Goal: Task Accomplishment & Management: Use online tool/utility

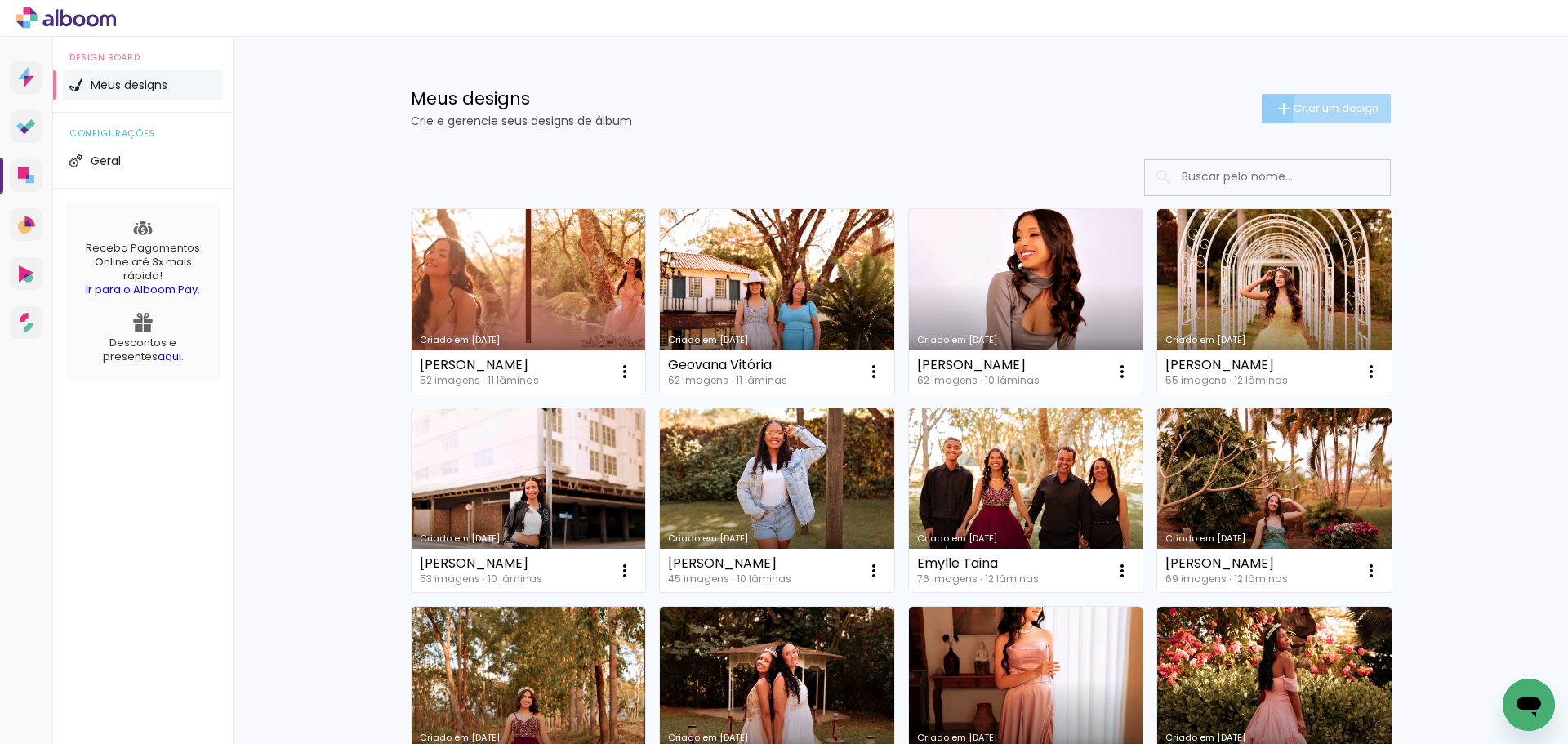
click at [1347, 114] on span "Criar um design" at bounding box center [1336, 108] width 85 height 11
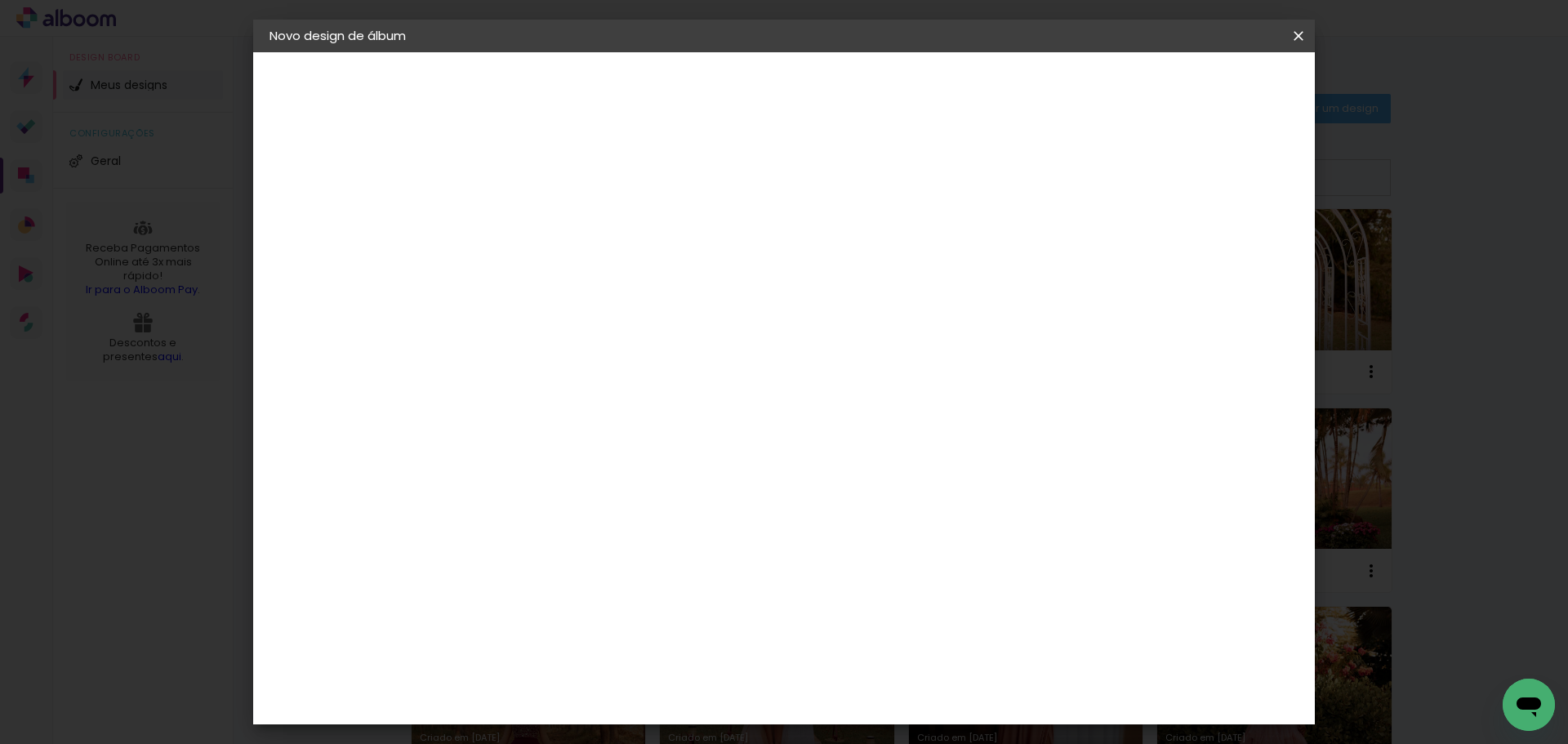
click at [536, 210] on input at bounding box center [536, 219] width 0 height 26
type input "[PERSON_NAME]"
type paper-input "[PERSON_NAME]"
click at [0, 0] on slot "Avançar" at bounding box center [0, 0] width 0 height 0
click at [661, 315] on input at bounding box center [578, 310] width 165 height 20
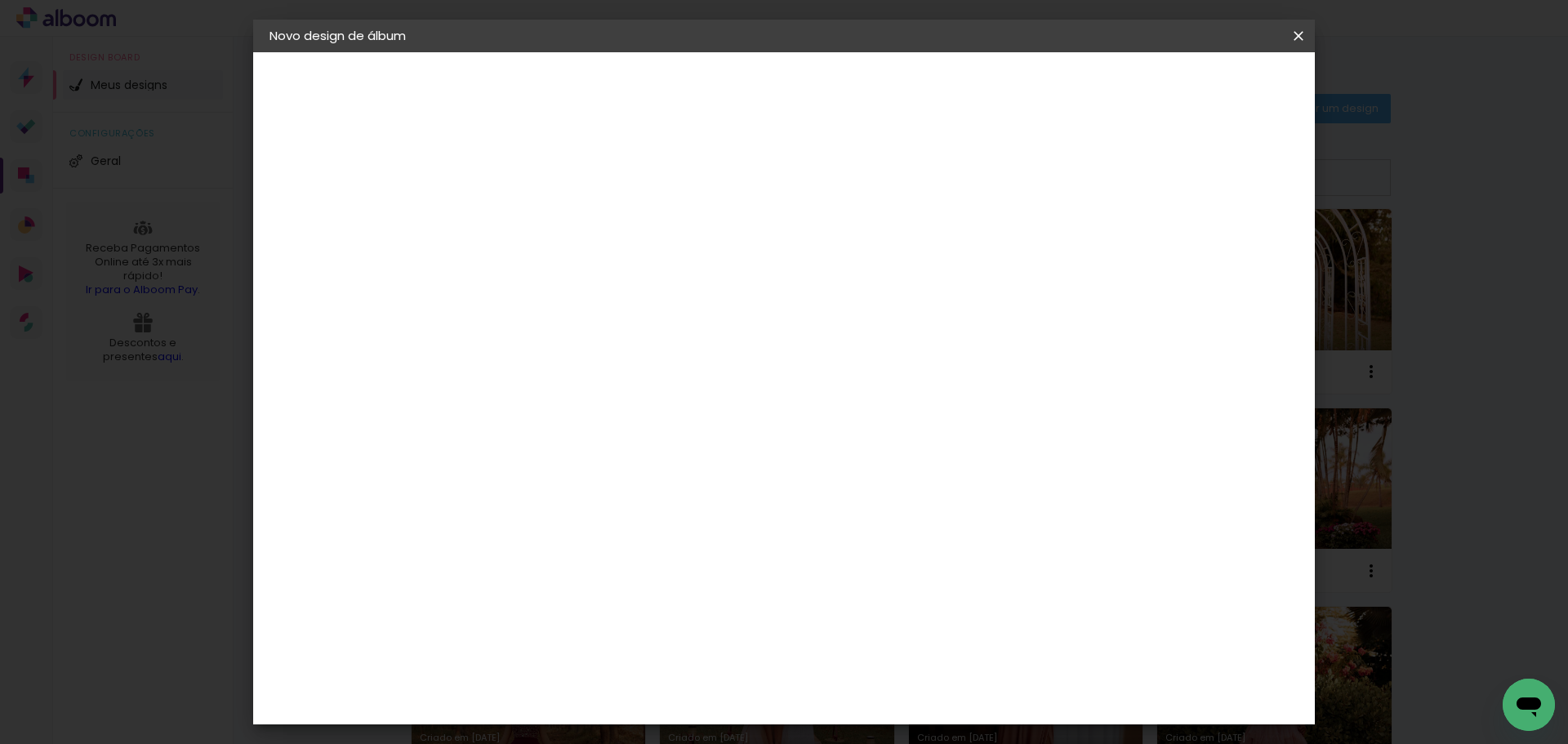
type input "cri"
type paper-input "cri"
click at [634, 417] on paper-item "Criativa Álbuns" at bounding box center [561, 411] width 144 height 42
click at [0, 0] on slot "Avançar" at bounding box center [0, 0] width 0 height 0
drag, startPoint x: 901, startPoint y: 255, endPoint x: 821, endPoint y: 276, distance: 82.7
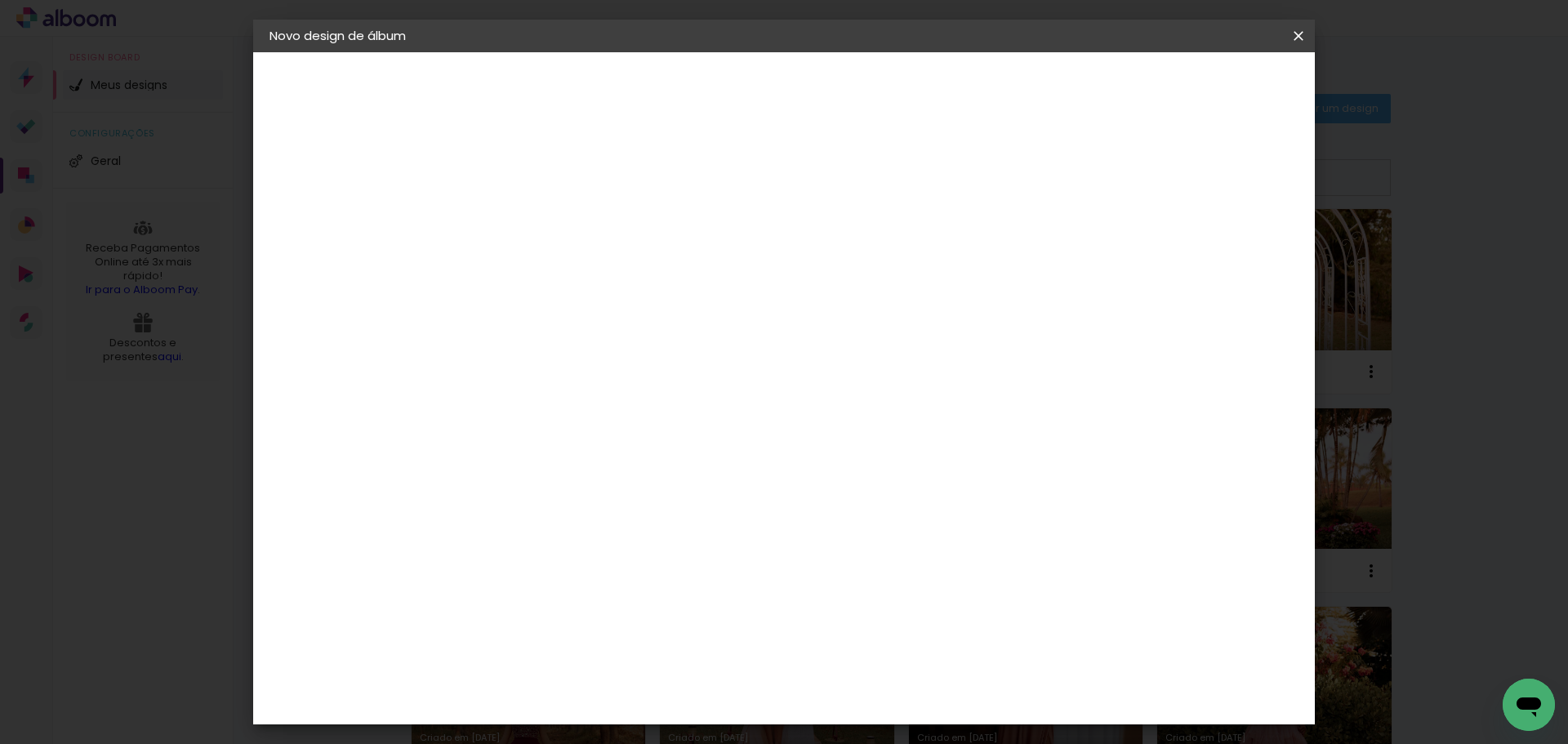
click at [600, 276] on input "text" at bounding box center [568, 284] width 63 height 26
click at [0, 0] on slot "Fotolivro Premium" at bounding box center [0, 0] width 0 height 0
type input "Fotolivro Premium"
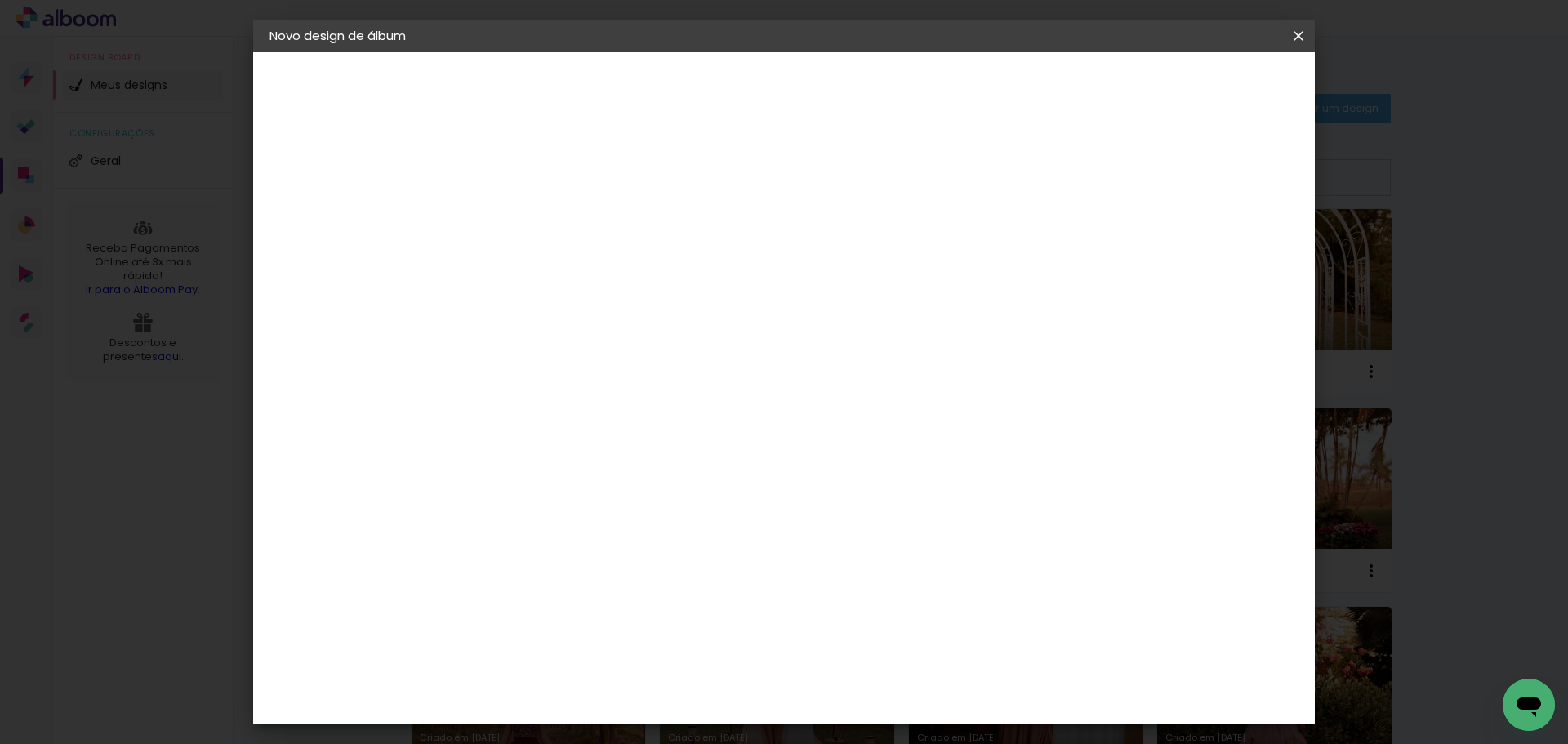
click at [0, 0] on slot "Avançar" at bounding box center [0, 0] width 0 height 0
click at [1163, 185] on paper-checkbox "Mostrar sangria" at bounding box center [1151, 176] width 123 height 20
type paper-checkbox "on"
click at [531, 183] on input "2" at bounding box center [524, 175] width 56 height 20
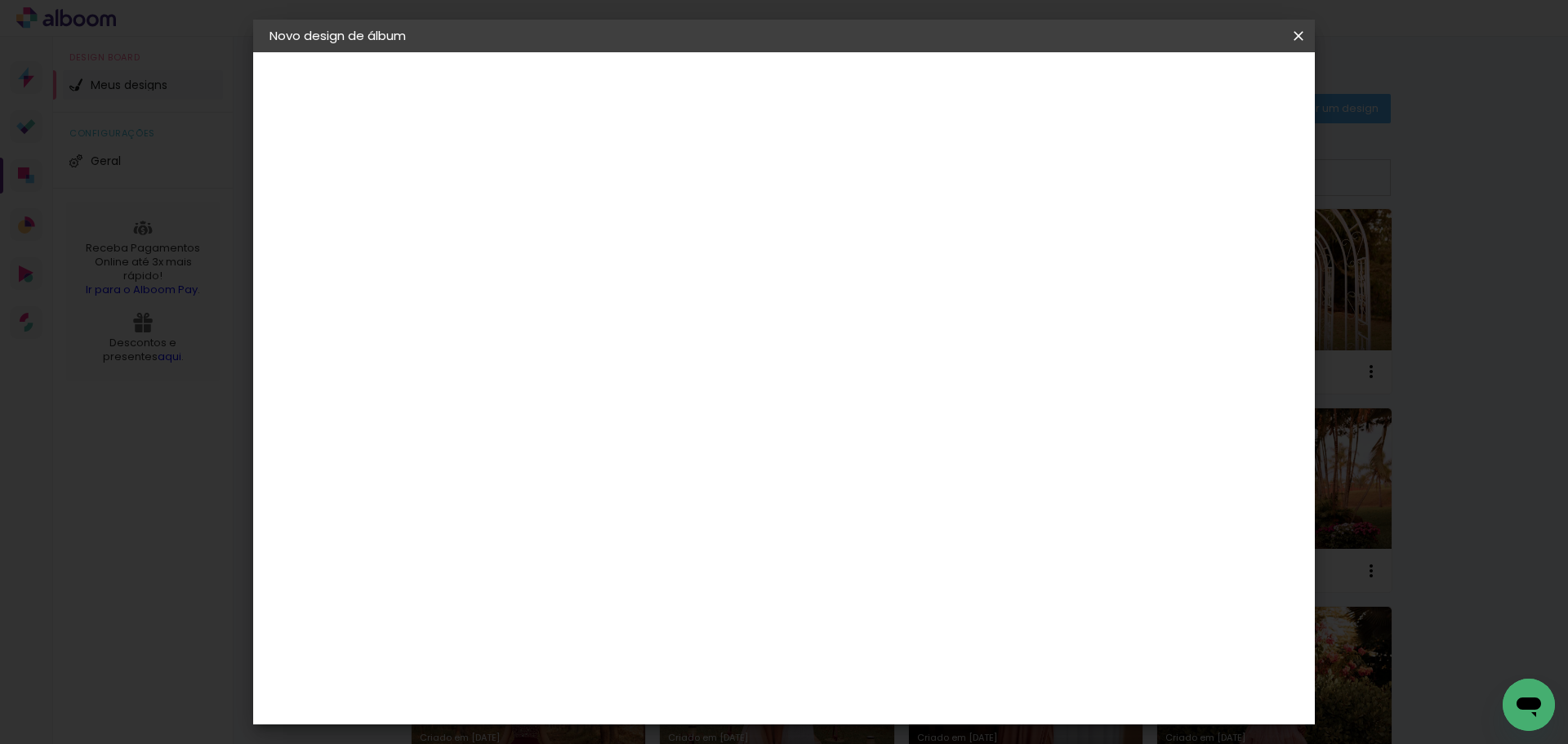
click at [531, 183] on input "2" at bounding box center [524, 175] width 56 height 20
type input "1"
type paper-input "1"
click at [1196, 83] on span "Iniciar design" at bounding box center [1159, 86] width 74 height 11
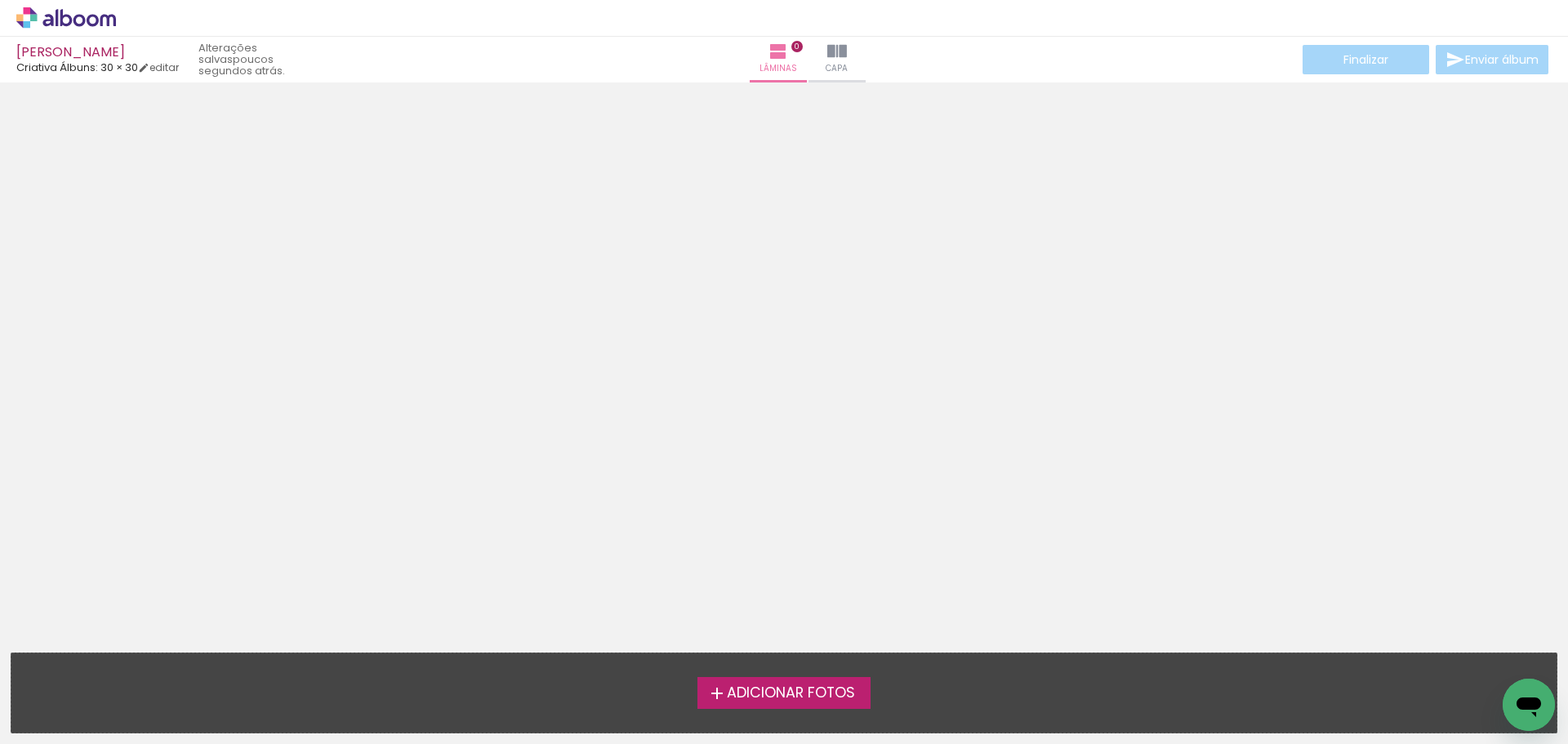
click at [825, 687] on span "Adicionar Fotos" at bounding box center [791, 693] width 129 height 15
click at [0, 0] on input "file" at bounding box center [0, 0] width 0 height 0
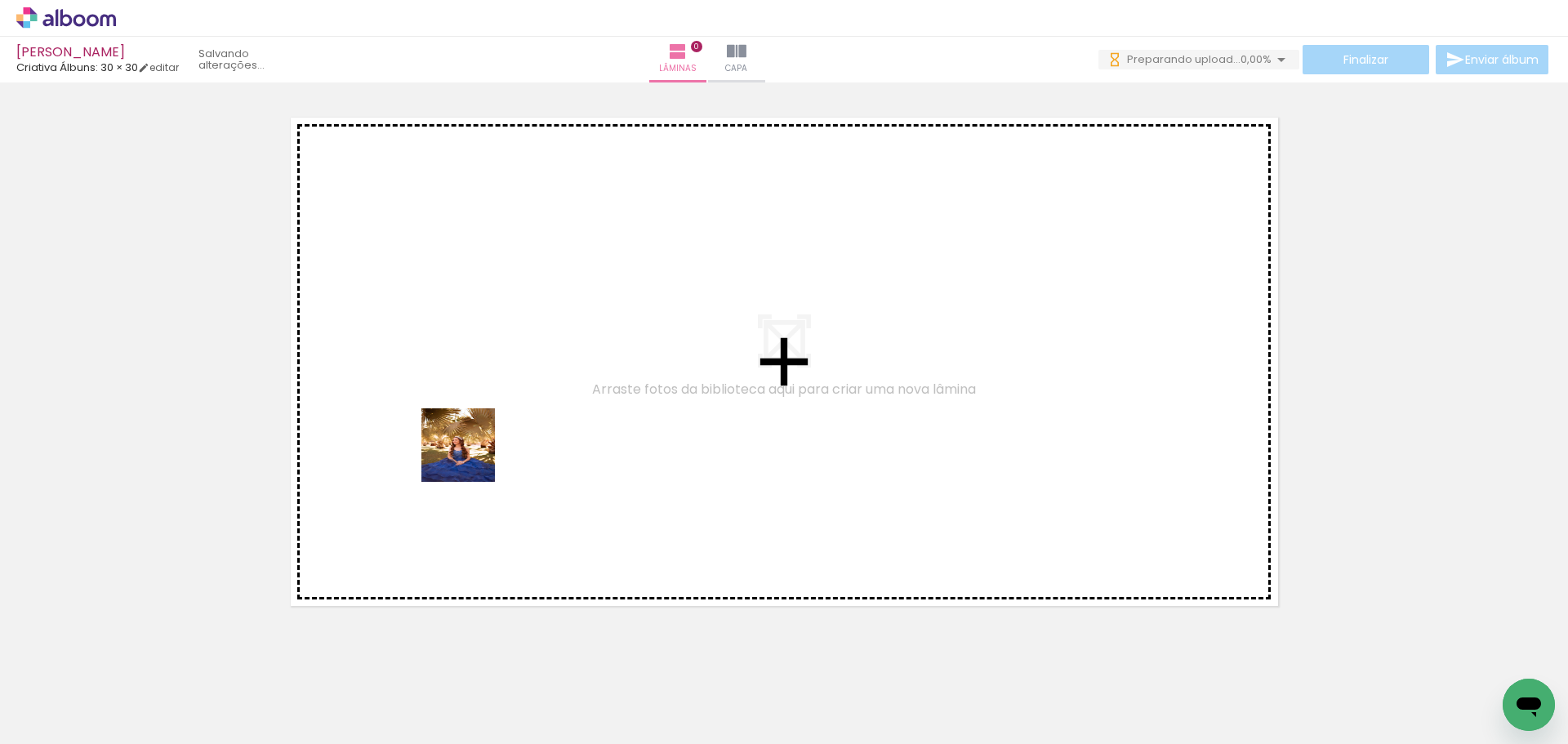
drag, startPoint x: 166, startPoint y: 695, endPoint x: 471, endPoint y: 456, distance: 387.5
click at [471, 456] on quentale-workspace at bounding box center [784, 372] width 1568 height 744
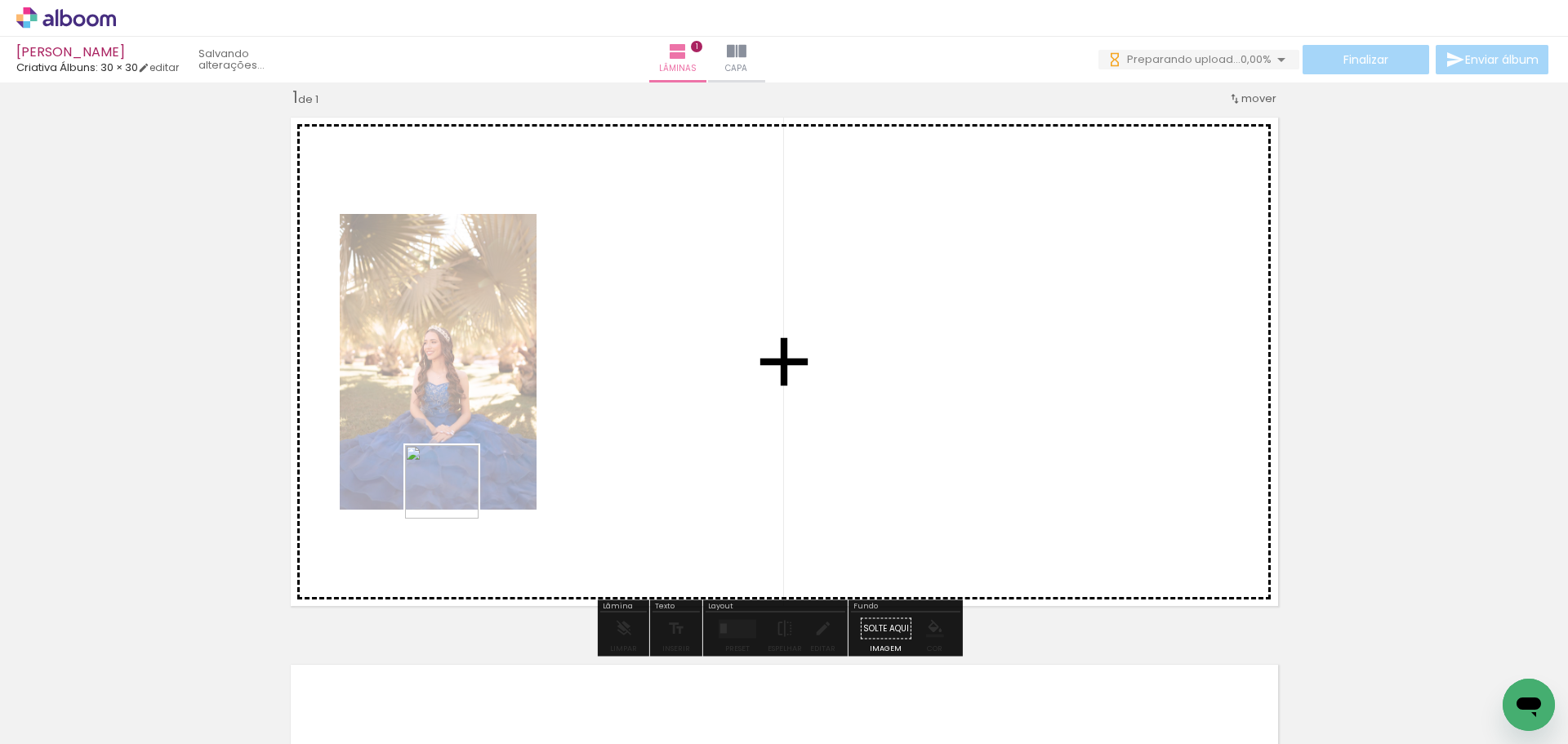
drag, startPoint x: 273, startPoint y: 696, endPoint x: 455, endPoint y: 493, distance: 272.6
click at [455, 493] on quentale-workspace at bounding box center [784, 372] width 1568 height 744
drag, startPoint x: 368, startPoint y: 701, endPoint x: 571, endPoint y: 447, distance: 325.2
click at [571, 447] on quentale-workspace at bounding box center [784, 372] width 1568 height 744
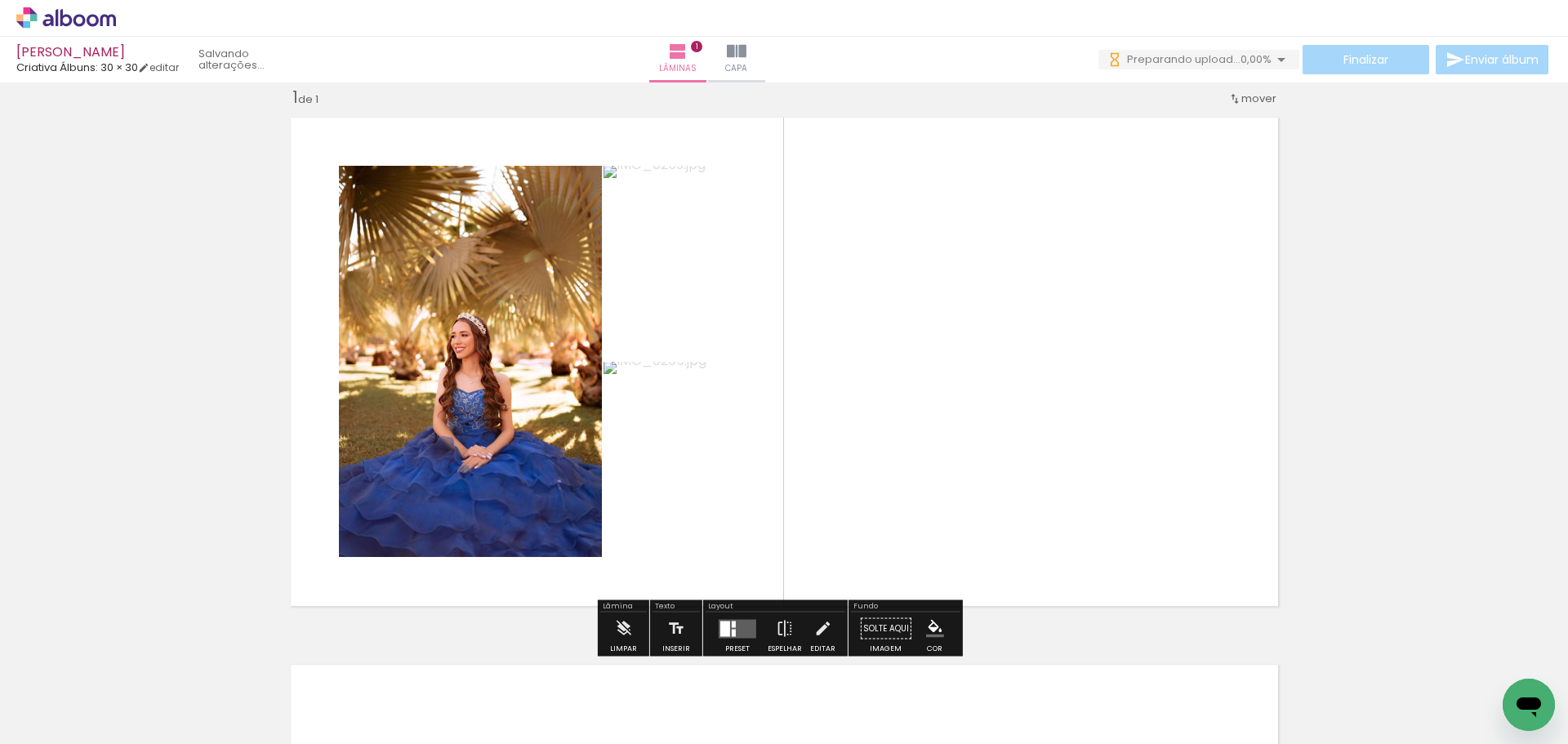
drag, startPoint x: 454, startPoint y: 709, endPoint x: 673, endPoint y: 420, distance: 362.6
click at [673, 420] on quentale-workspace at bounding box center [784, 372] width 1568 height 744
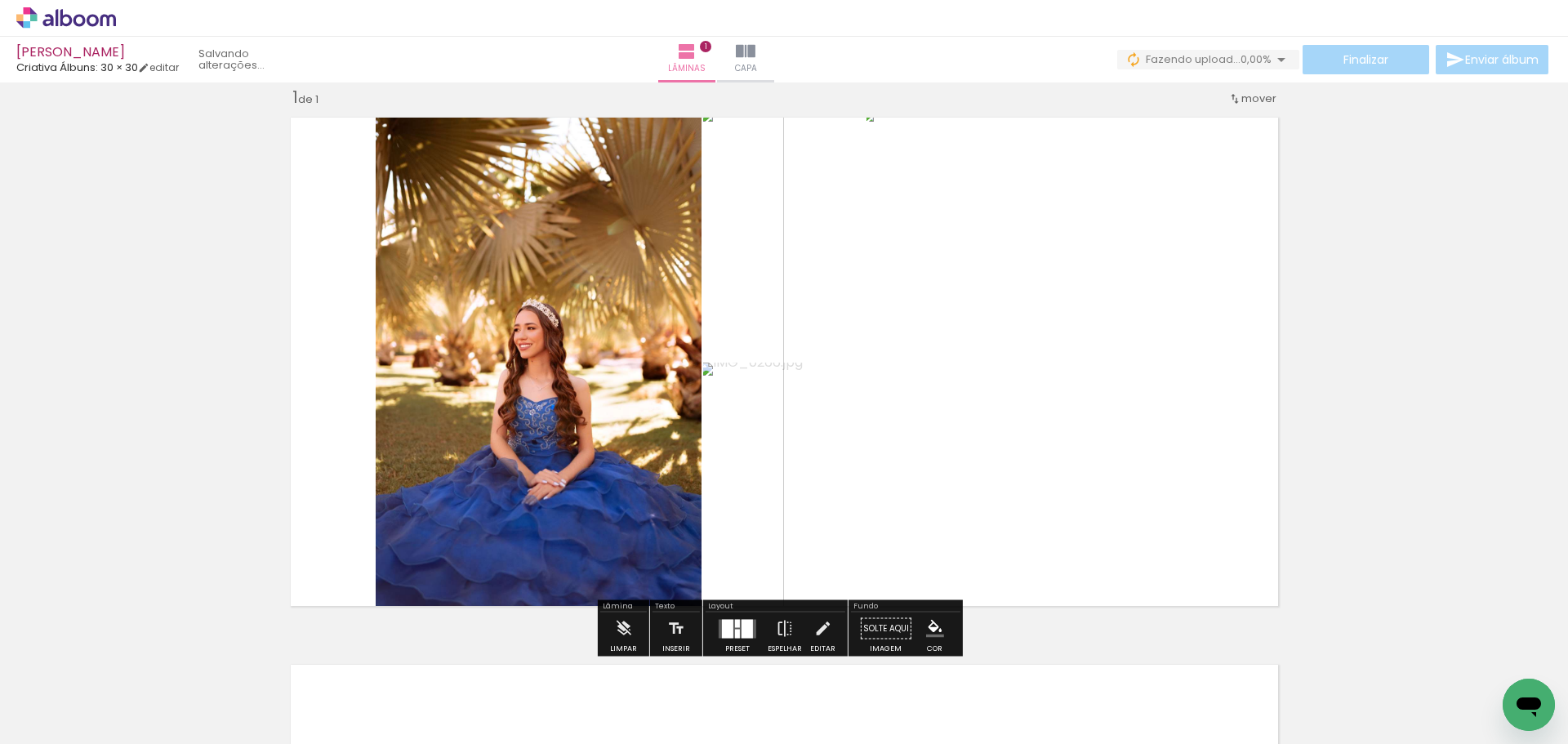
drag, startPoint x: 555, startPoint y: 710, endPoint x: 746, endPoint y: 416, distance: 350.6
click at [746, 416] on quentale-workspace at bounding box center [784, 372] width 1568 height 744
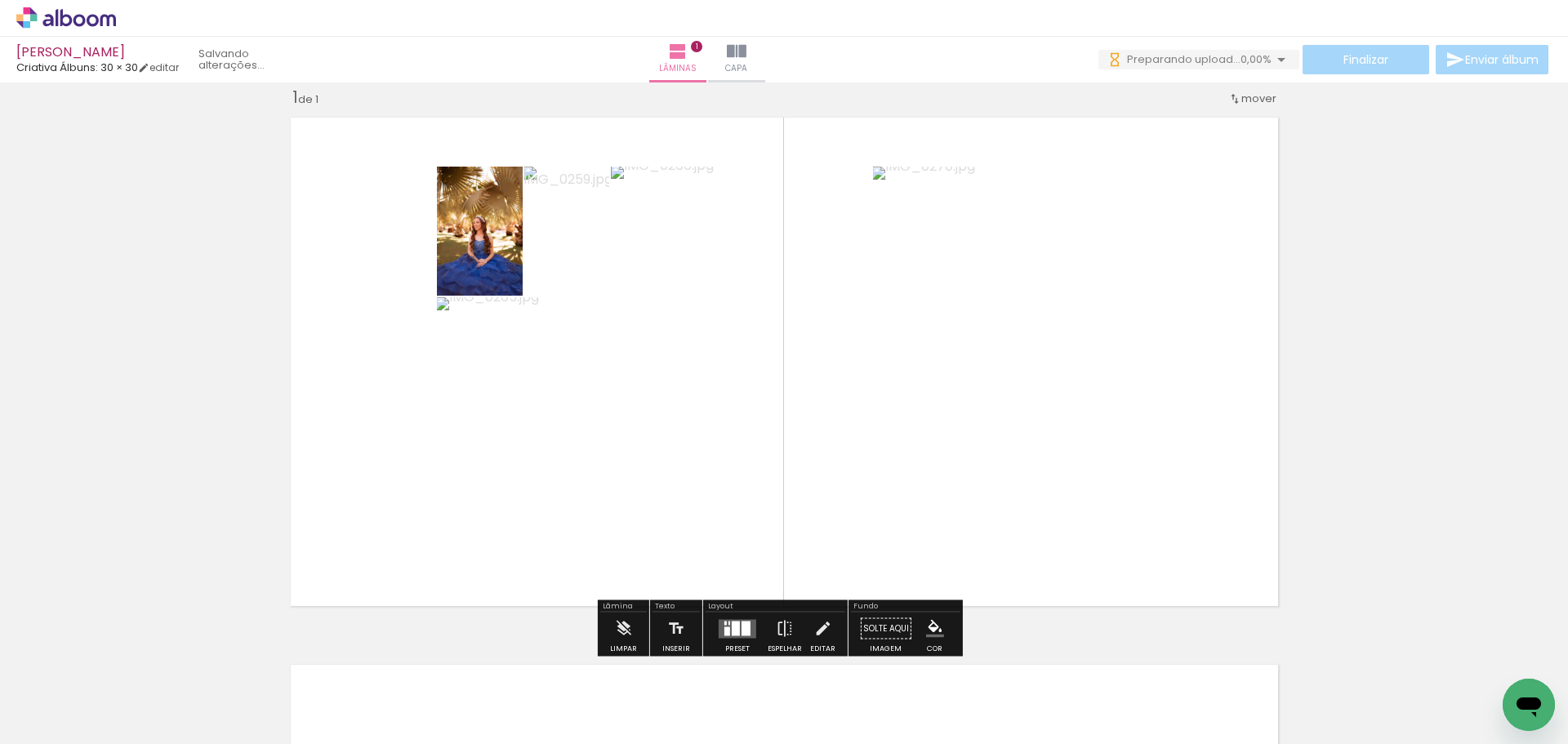
drag, startPoint x: 638, startPoint y: 693, endPoint x: 808, endPoint y: 361, distance: 373.0
click at [808, 361] on quentale-workspace at bounding box center [784, 372] width 1568 height 744
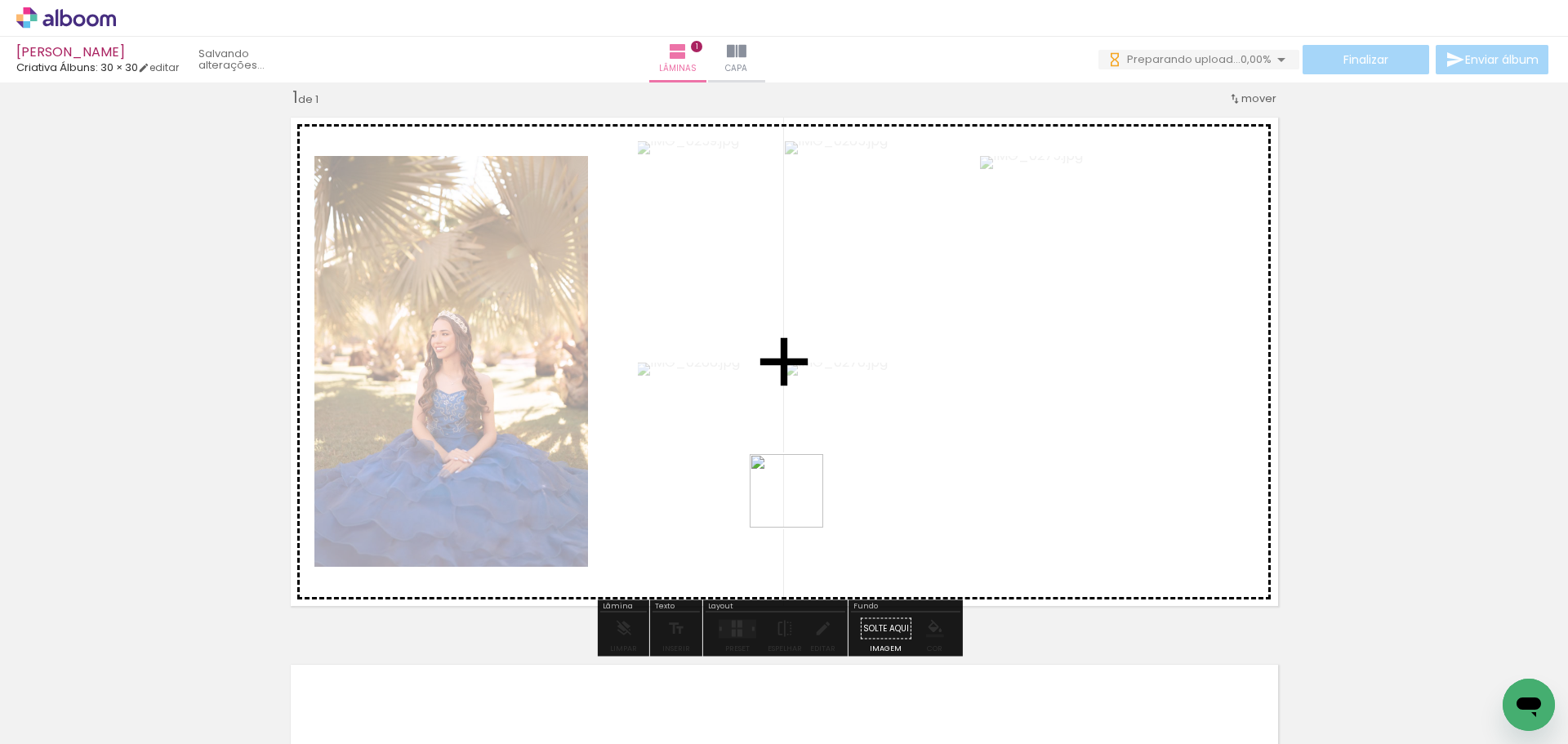
drag, startPoint x: 737, startPoint y: 701, endPoint x: 830, endPoint y: 438, distance: 279.0
click at [830, 438] on quentale-workspace at bounding box center [784, 372] width 1568 height 744
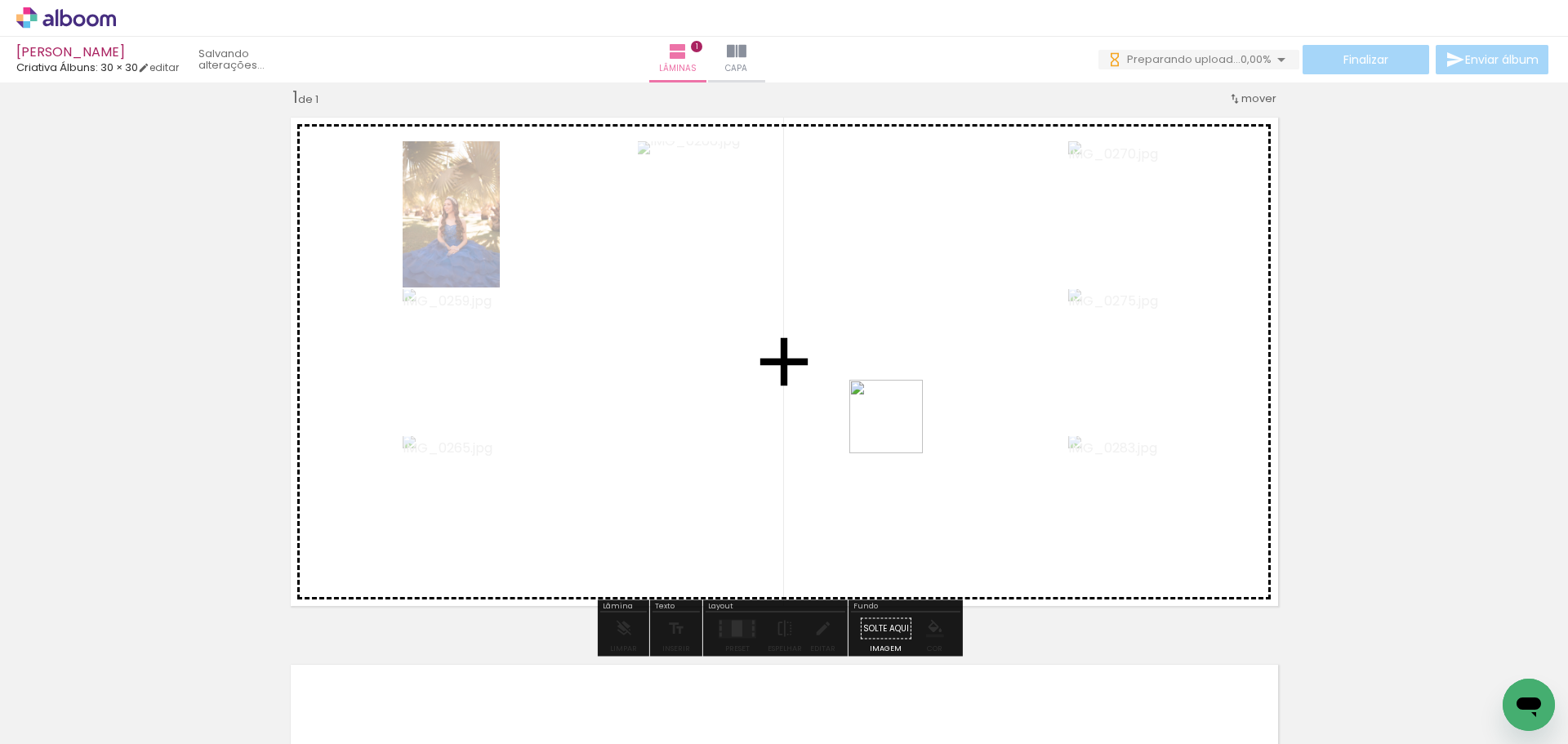
drag, startPoint x: 811, startPoint y: 709, endPoint x: 899, endPoint y: 428, distance: 294.5
click at [899, 428] on quentale-workspace at bounding box center [784, 372] width 1568 height 744
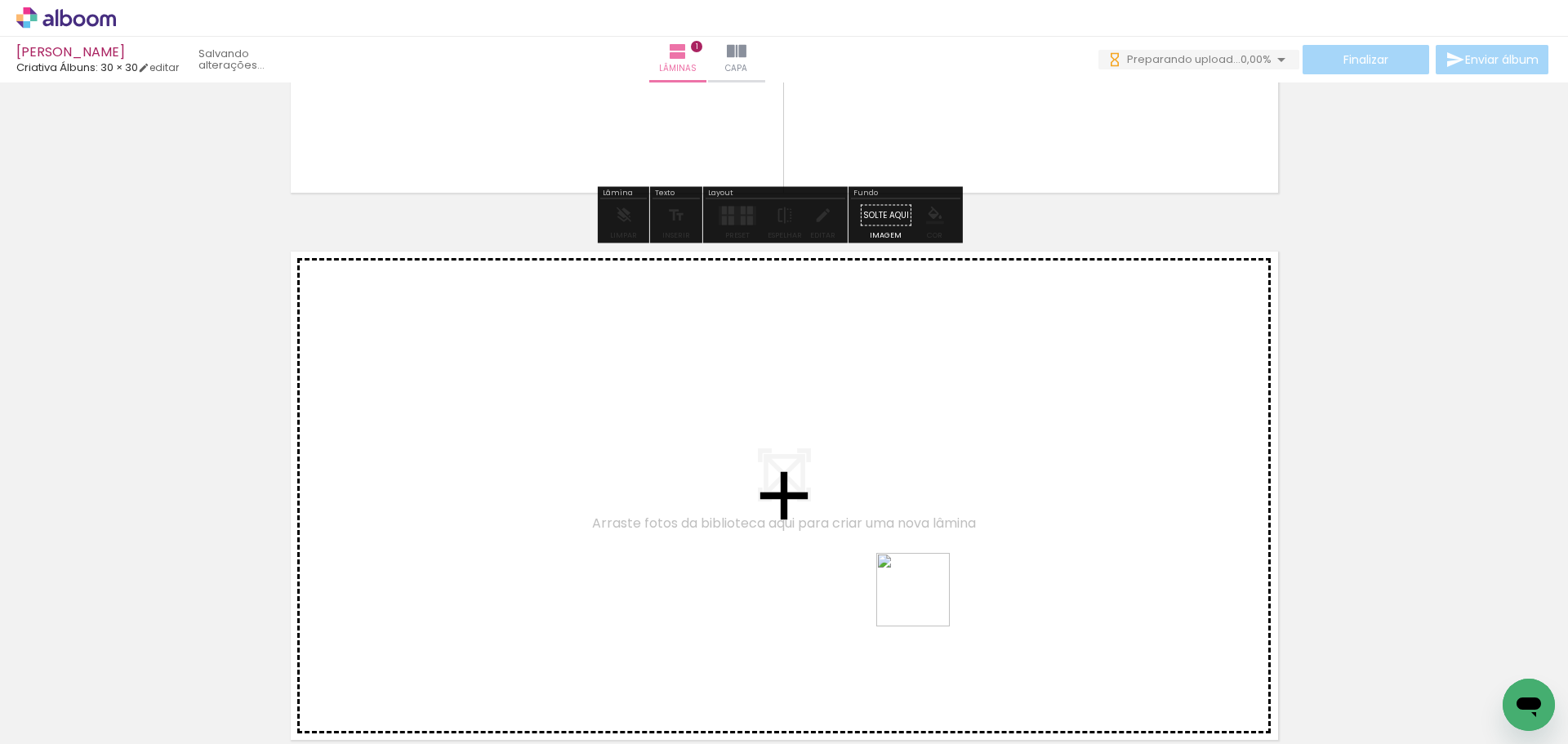
drag, startPoint x: 913, startPoint y: 716, endPoint x: 926, endPoint y: 589, distance: 127.7
click at [926, 589] on quentale-workspace at bounding box center [784, 372] width 1568 height 744
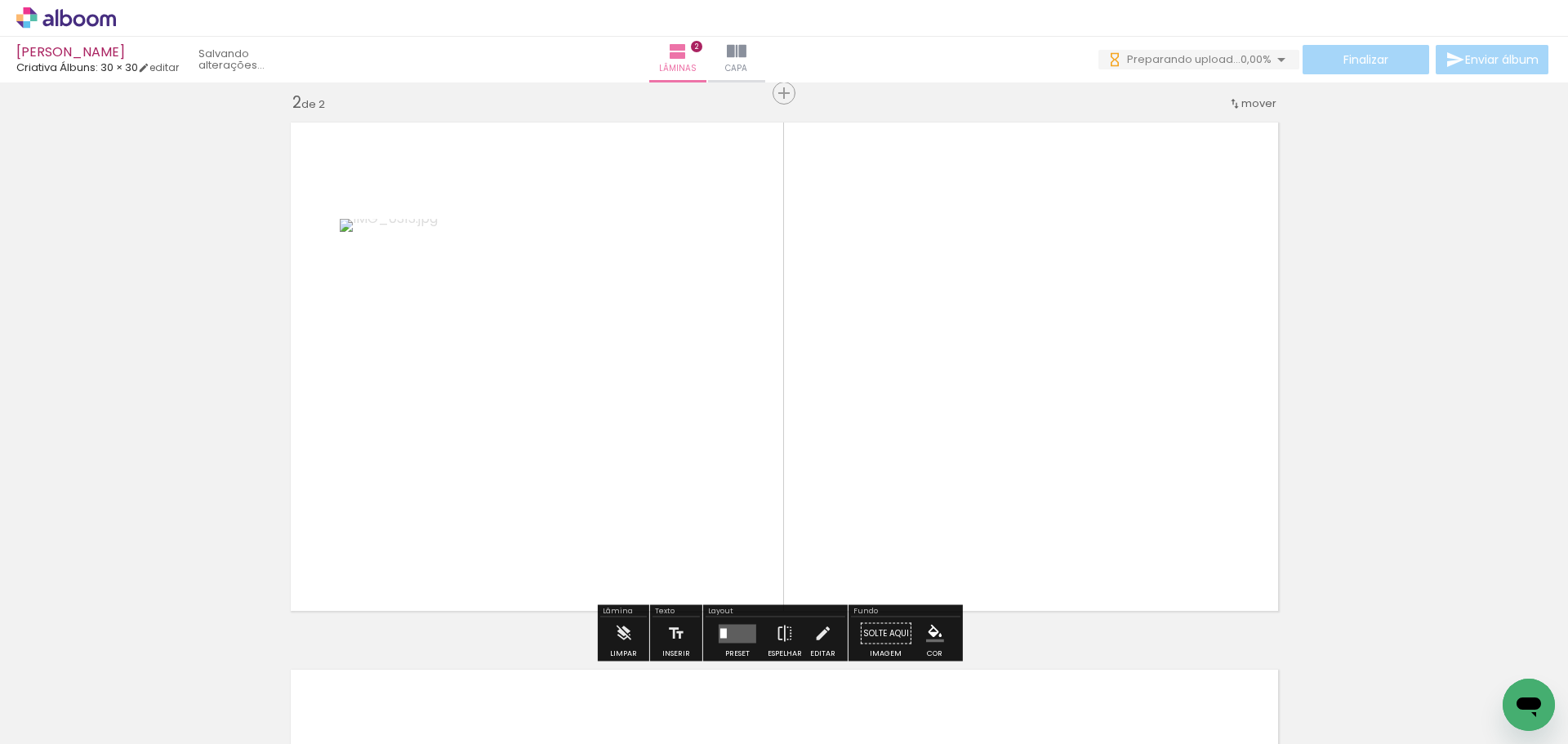
scroll to position [568, 0]
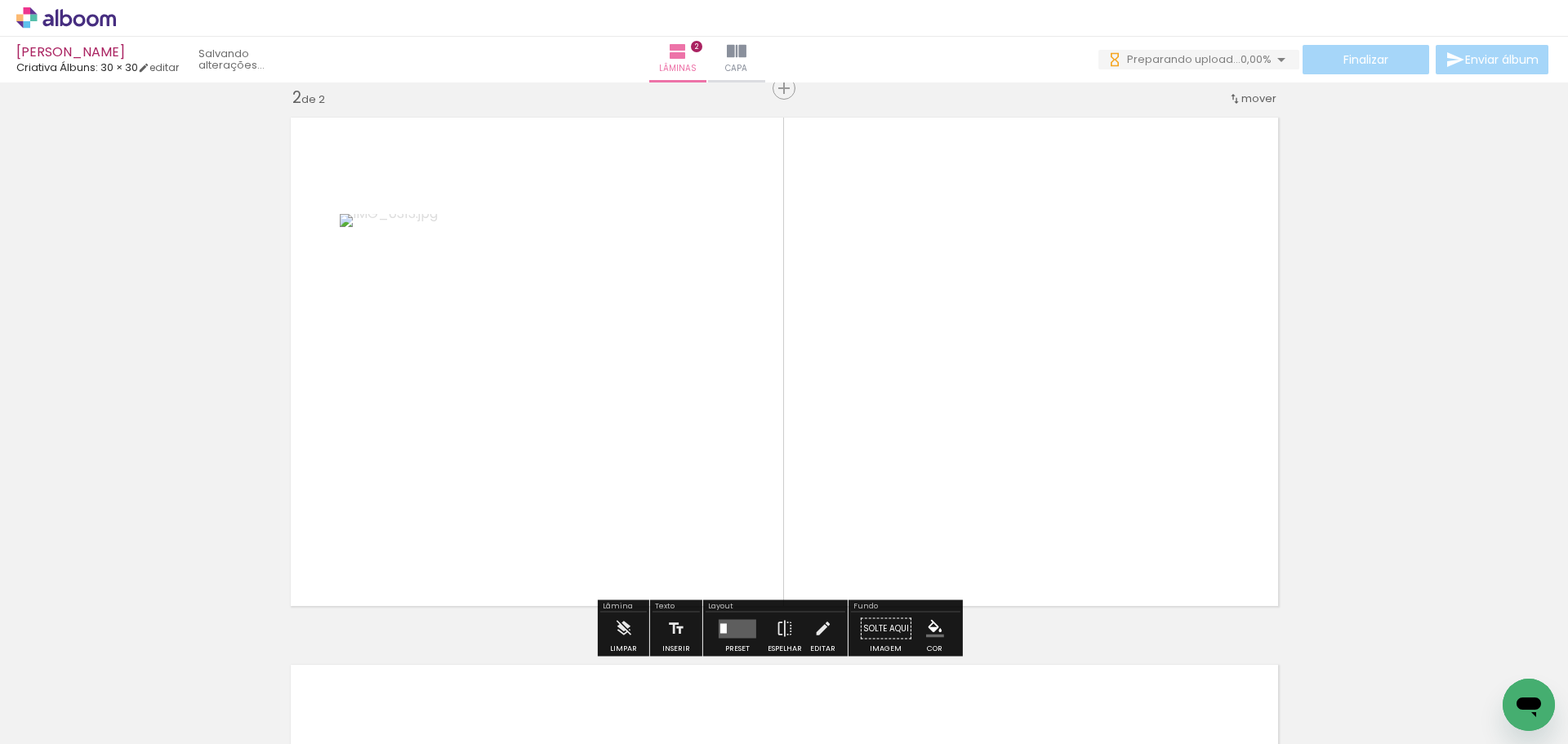
drag, startPoint x: 999, startPoint y: 704, endPoint x: 1016, endPoint y: 392, distance: 312.5
click at [1016, 392] on quentale-workspace at bounding box center [784, 372] width 1568 height 744
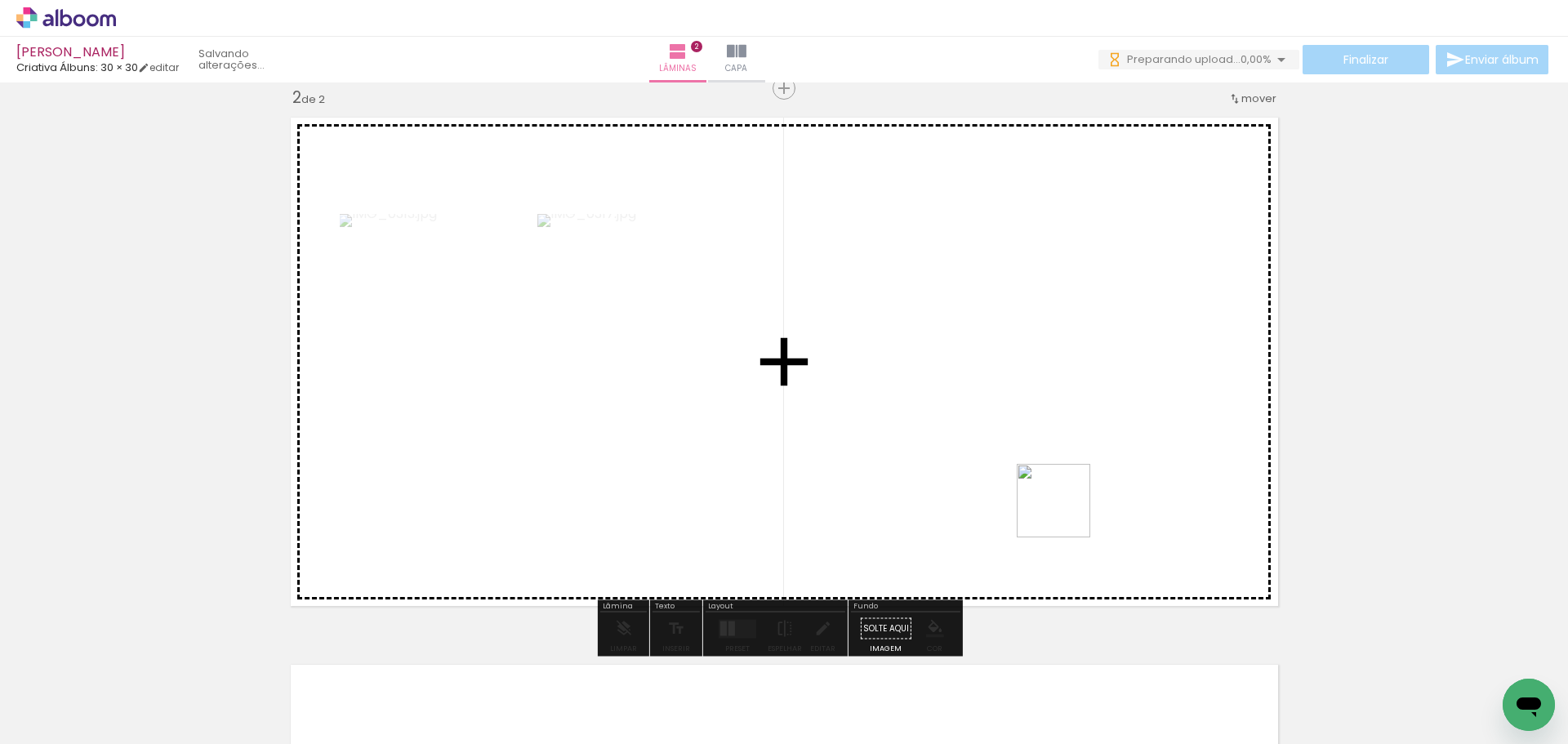
drag, startPoint x: 1080, startPoint y: 725, endPoint x: 1070, endPoint y: 417, distance: 308.2
click at [1070, 417] on quentale-workspace at bounding box center [784, 372] width 1568 height 744
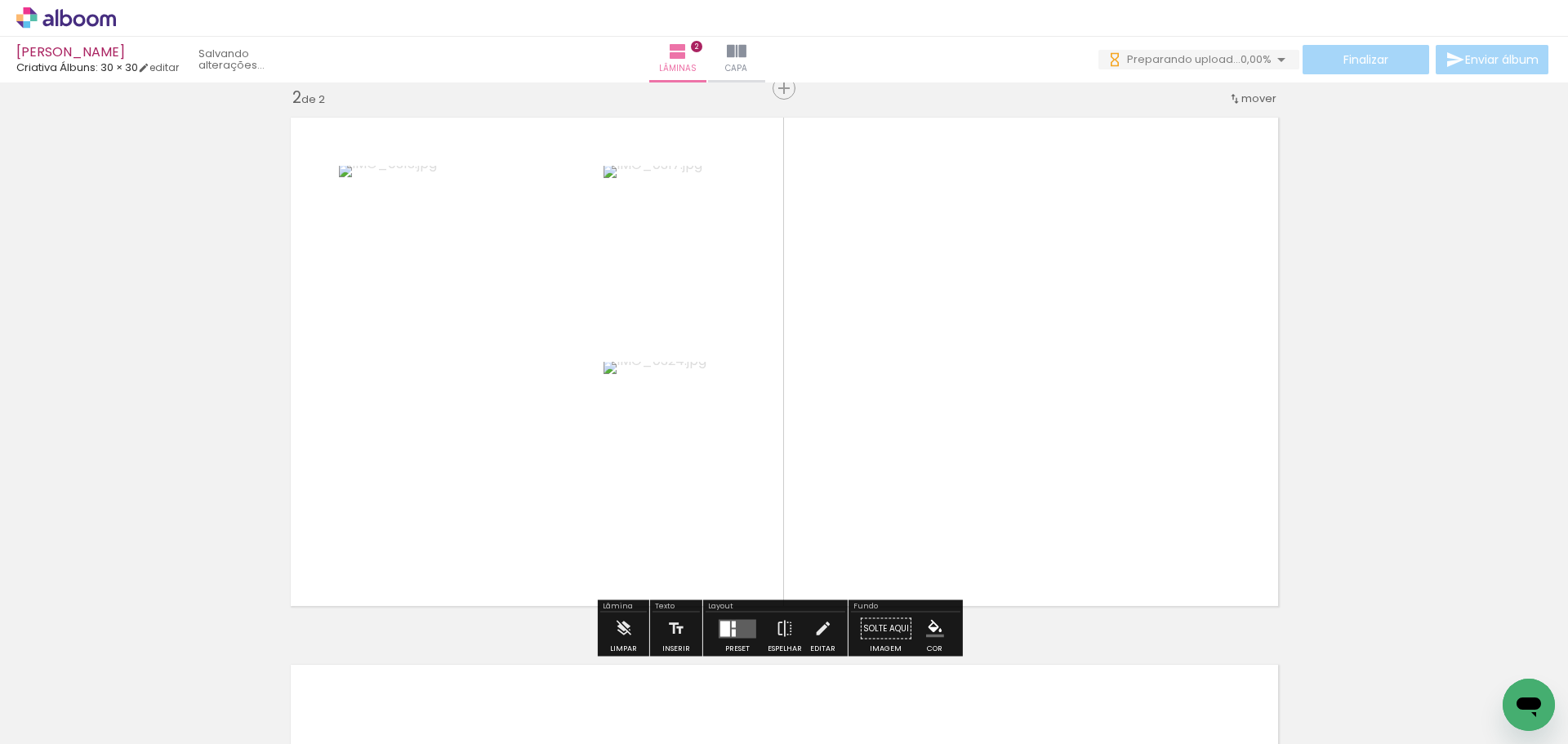
drag, startPoint x: 1186, startPoint y: 709, endPoint x: 1150, endPoint y: 424, distance: 287.3
click at [1150, 424] on quentale-workspace at bounding box center [784, 372] width 1568 height 744
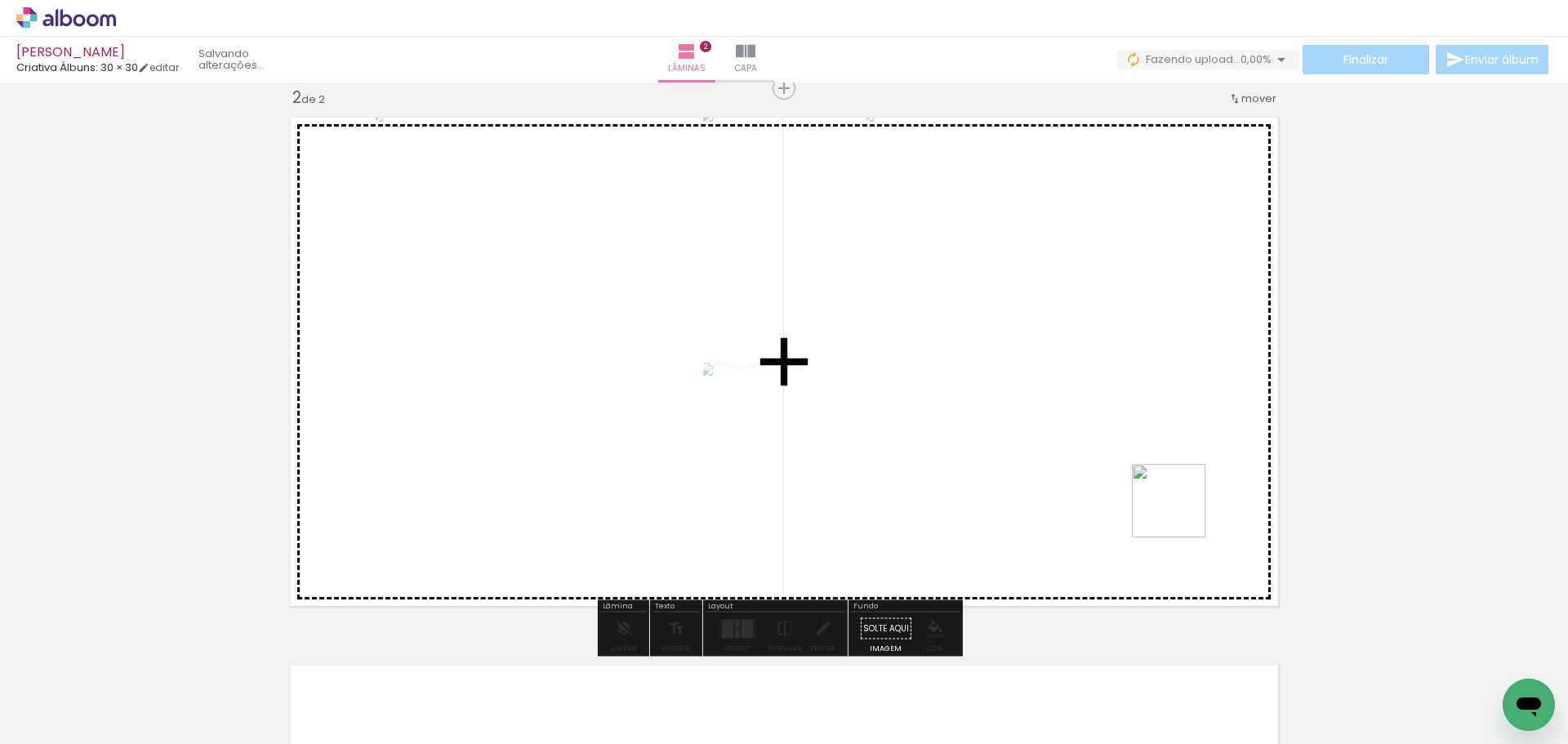
drag, startPoint x: 1284, startPoint y: 701, endPoint x: 1151, endPoint y: 387, distance: 341.0
click at [1151, 387] on quentale-workspace at bounding box center [784, 372] width 1568 height 744
drag, startPoint x: 1364, startPoint y: 680, endPoint x: 1137, endPoint y: 413, distance: 350.5
click at [1137, 413] on quentale-workspace at bounding box center [784, 372] width 1568 height 744
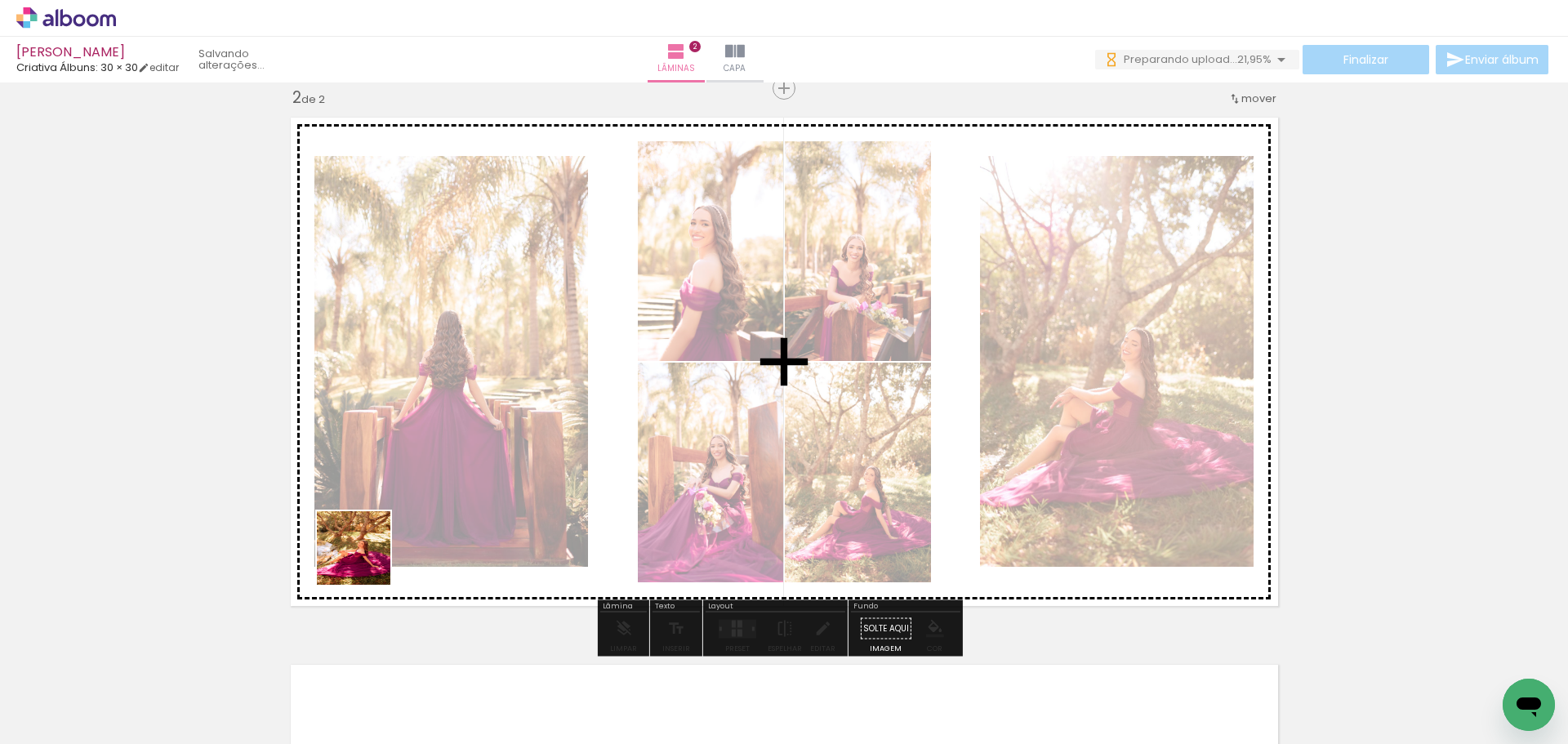
drag, startPoint x: 203, startPoint y: 714, endPoint x: 422, endPoint y: 505, distance: 302.7
click at [422, 505] on quentale-workspace at bounding box center [784, 372] width 1568 height 744
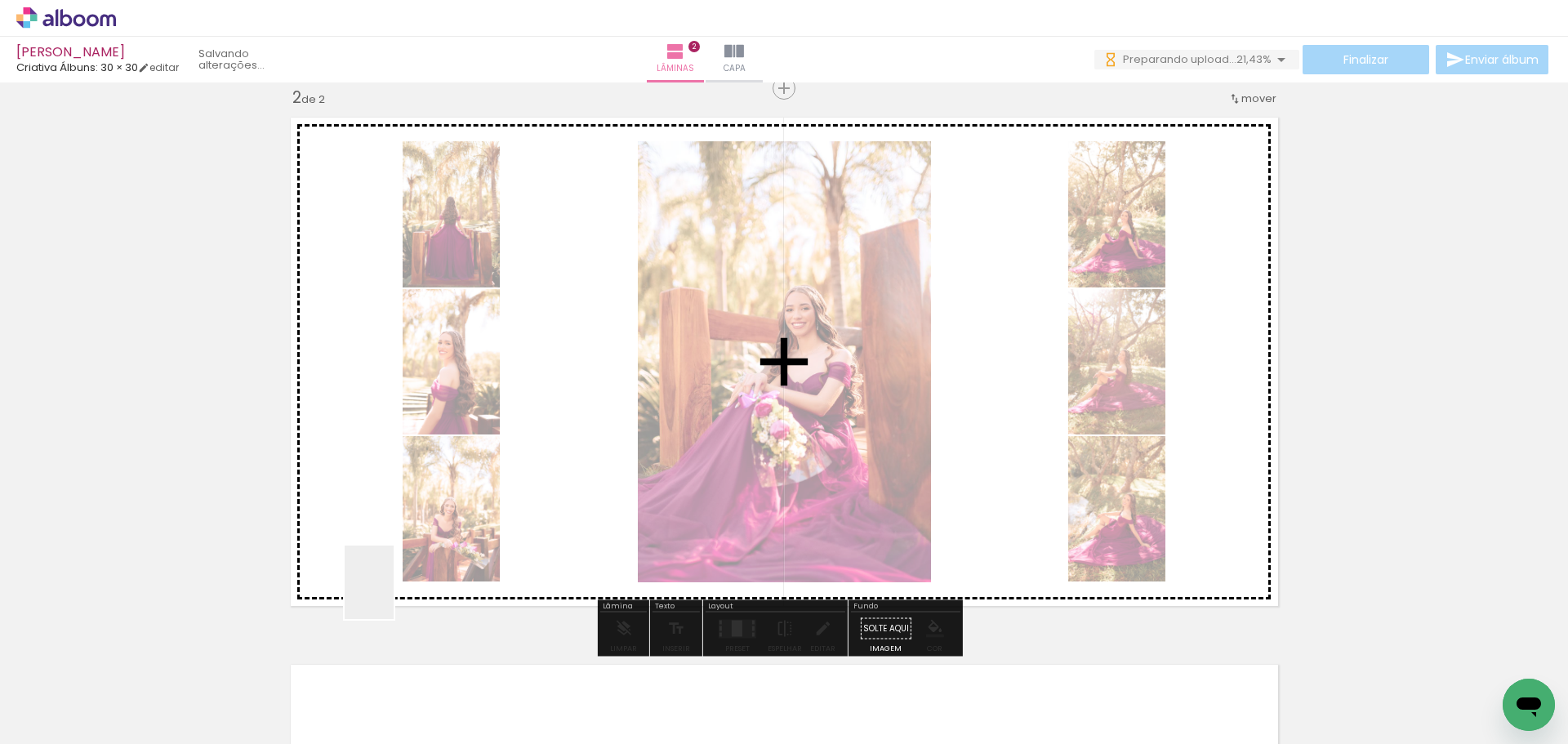
drag, startPoint x: 311, startPoint y: 715, endPoint x: 418, endPoint y: 559, distance: 189.2
click at [418, 559] on quentale-workspace at bounding box center [784, 372] width 1568 height 744
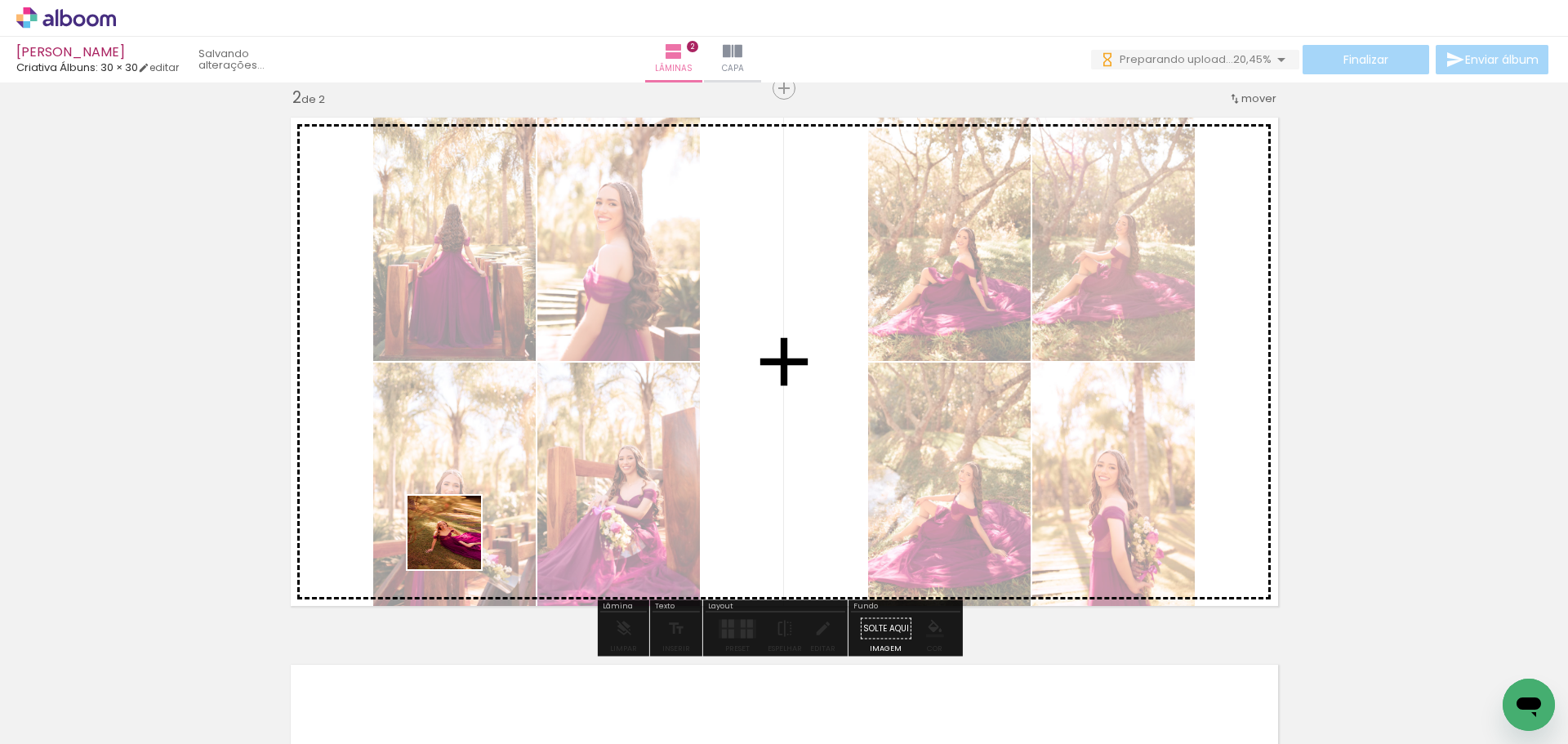
drag, startPoint x: 401, startPoint y: 695, endPoint x: 462, endPoint y: 515, distance: 190.1
click at [462, 515] on quentale-workspace at bounding box center [784, 372] width 1568 height 744
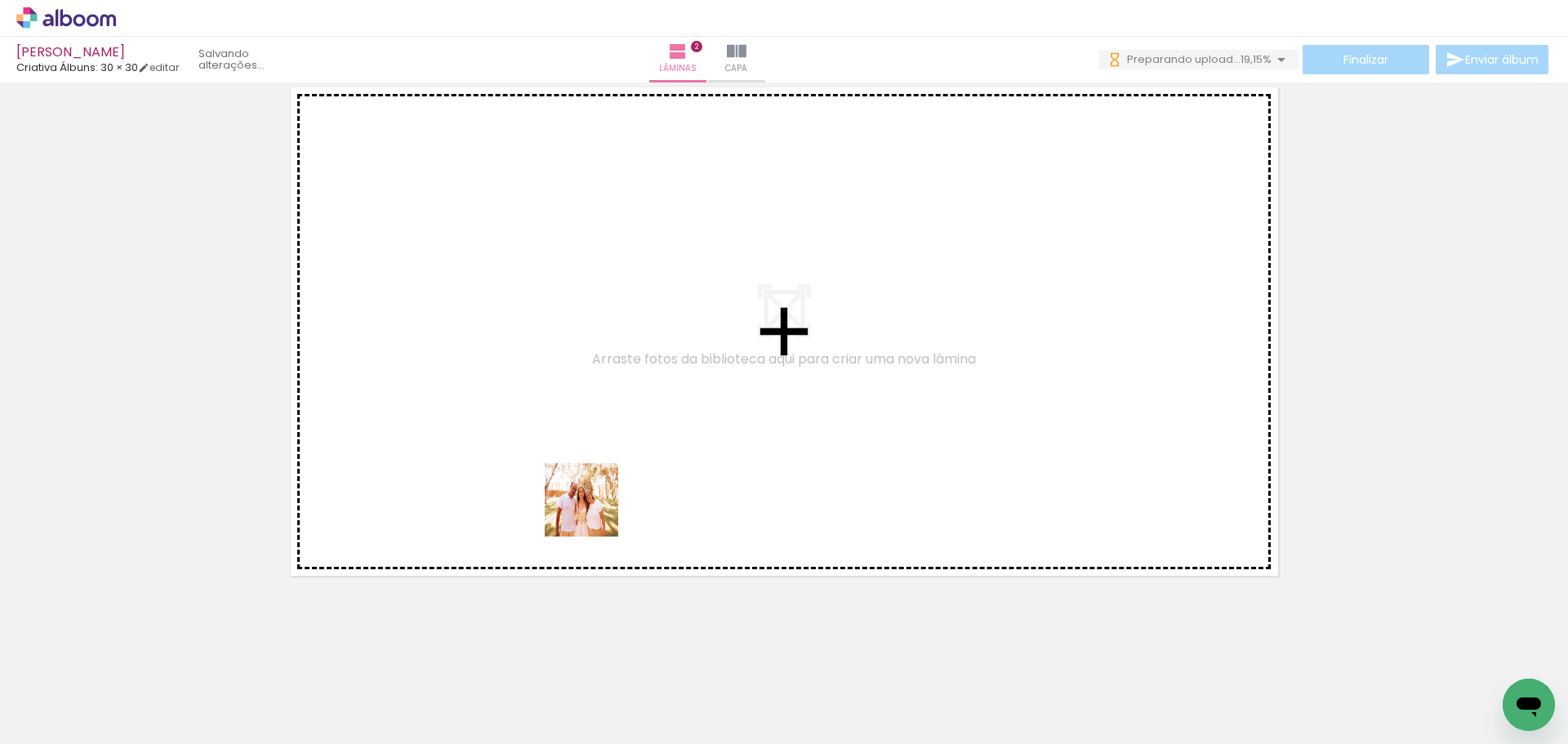
drag, startPoint x: 509, startPoint y: 701, endPoint x: 626, endPoint y: 462, distance: 266.1
click at [626, 462] on quentale-workspace at bounding box center [784, 372] width 1568 height 744
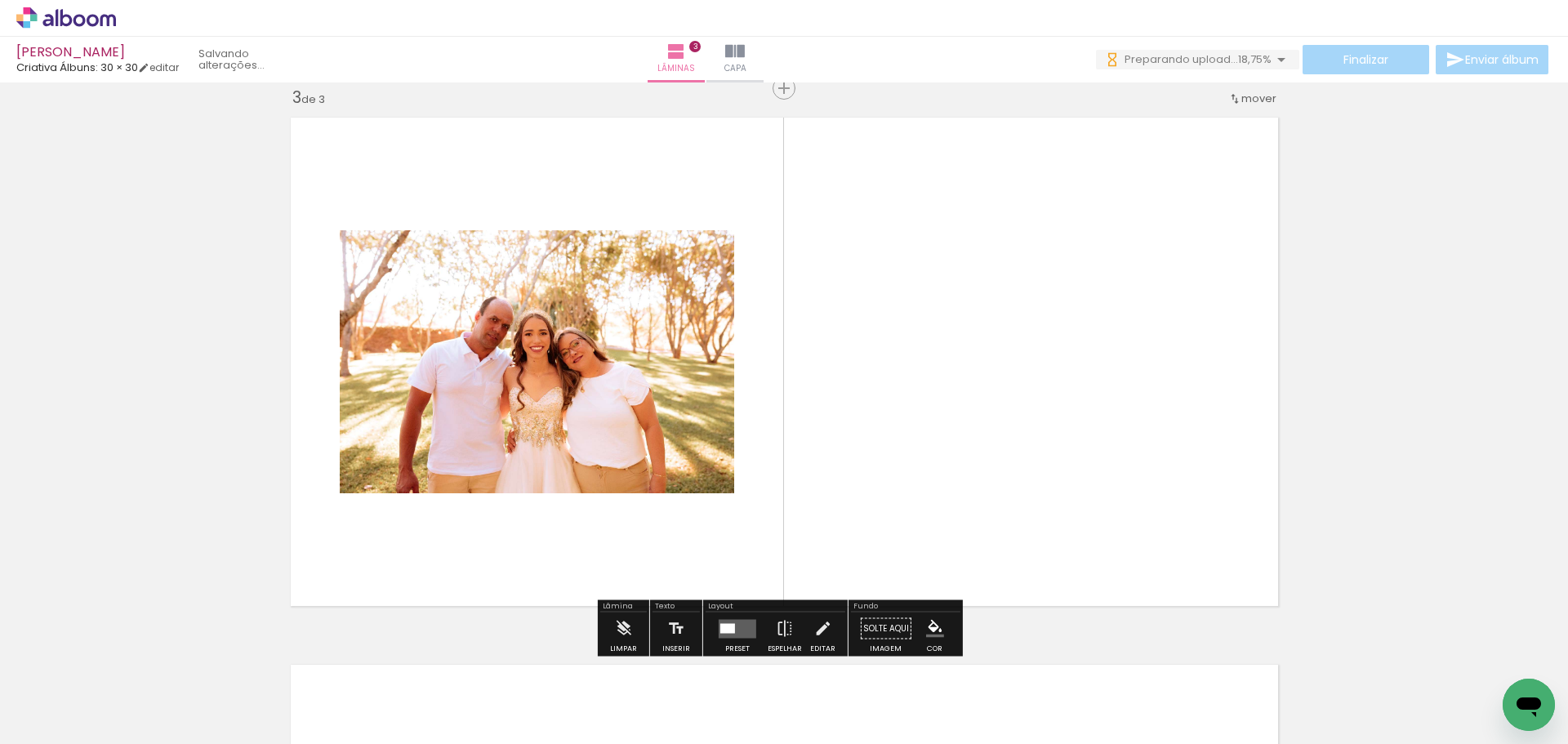
drag, startPoint x: 589, startPoint y: 702, endPoint x: 655, endPoint y: 482, distance: 229.7
click at [655, 482] on quentale-workspace at bounding box center [784, 372] width 1568 height 744
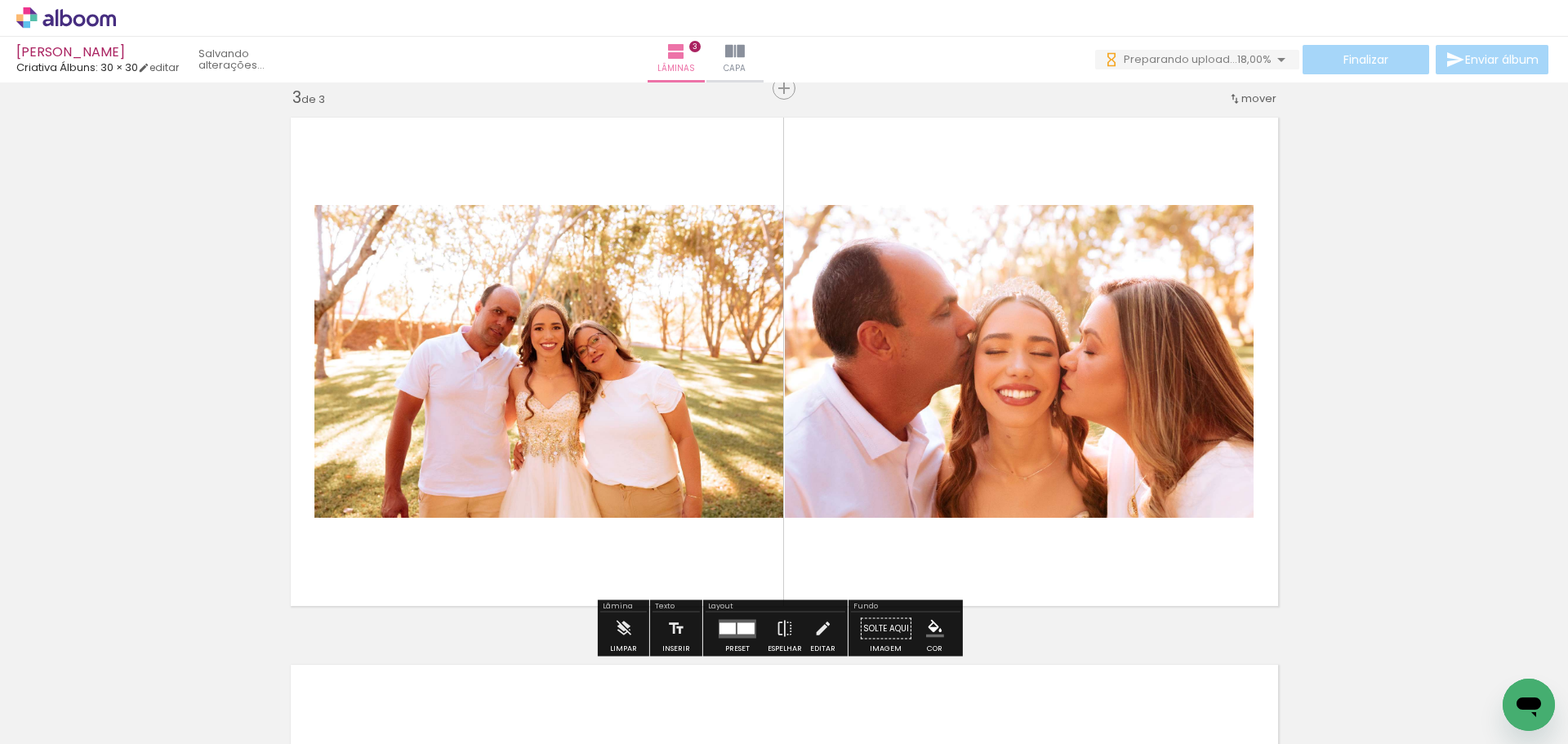
drag, startPoint x: 679, startPoint y: 723, endPoint x: 728, endPoint y: 471, distance: 256.7
click at [728, 471] on quentale-workspace at bounding box center [784, 372] width 1568 height 744
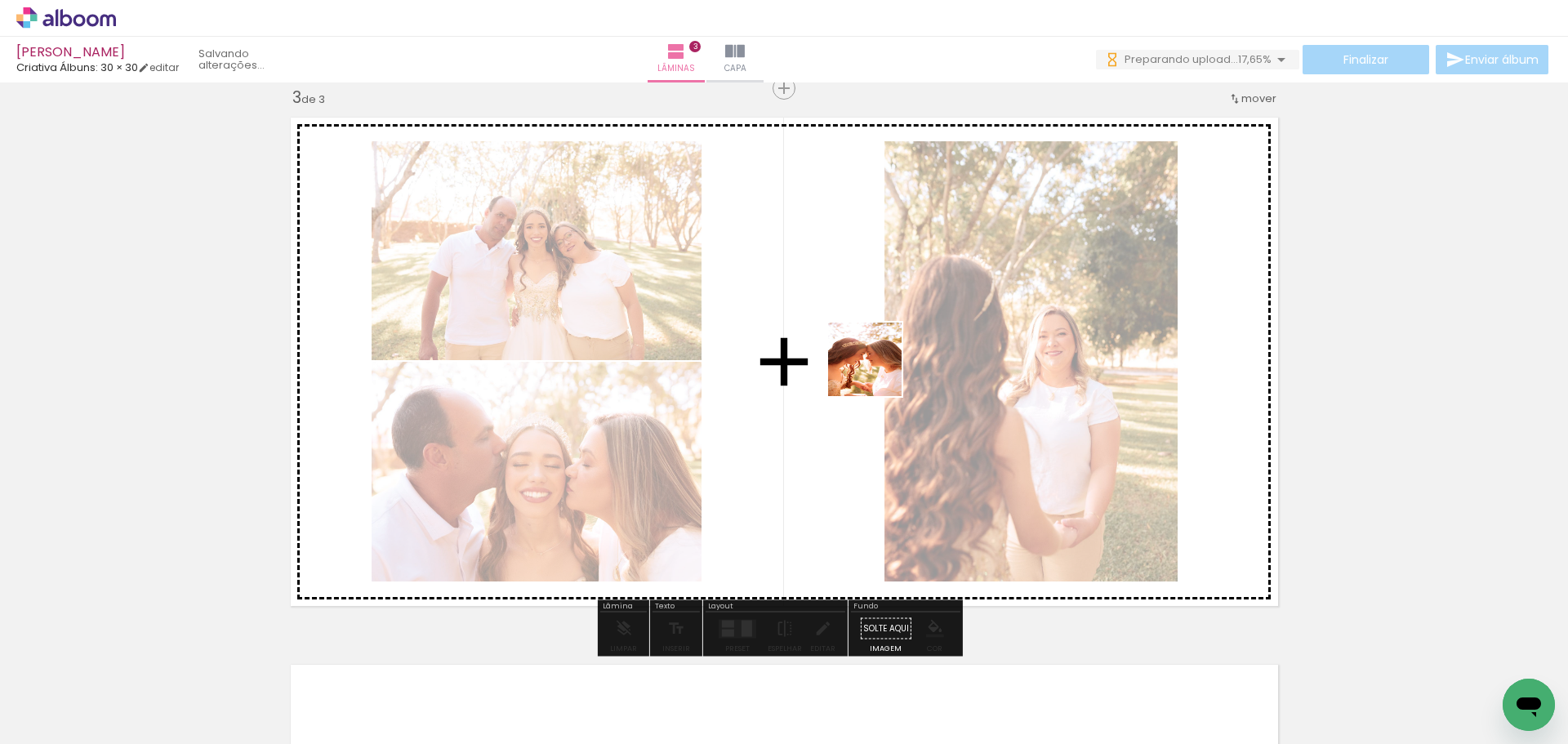
drag, startPoint x: 786, startPoint y: 693, endPoint x: 877, endPoint y: 371, distance: 334.6
click at [877, 371] on quentale-workspace at bounding box center [784, 372] width 1568 height 744
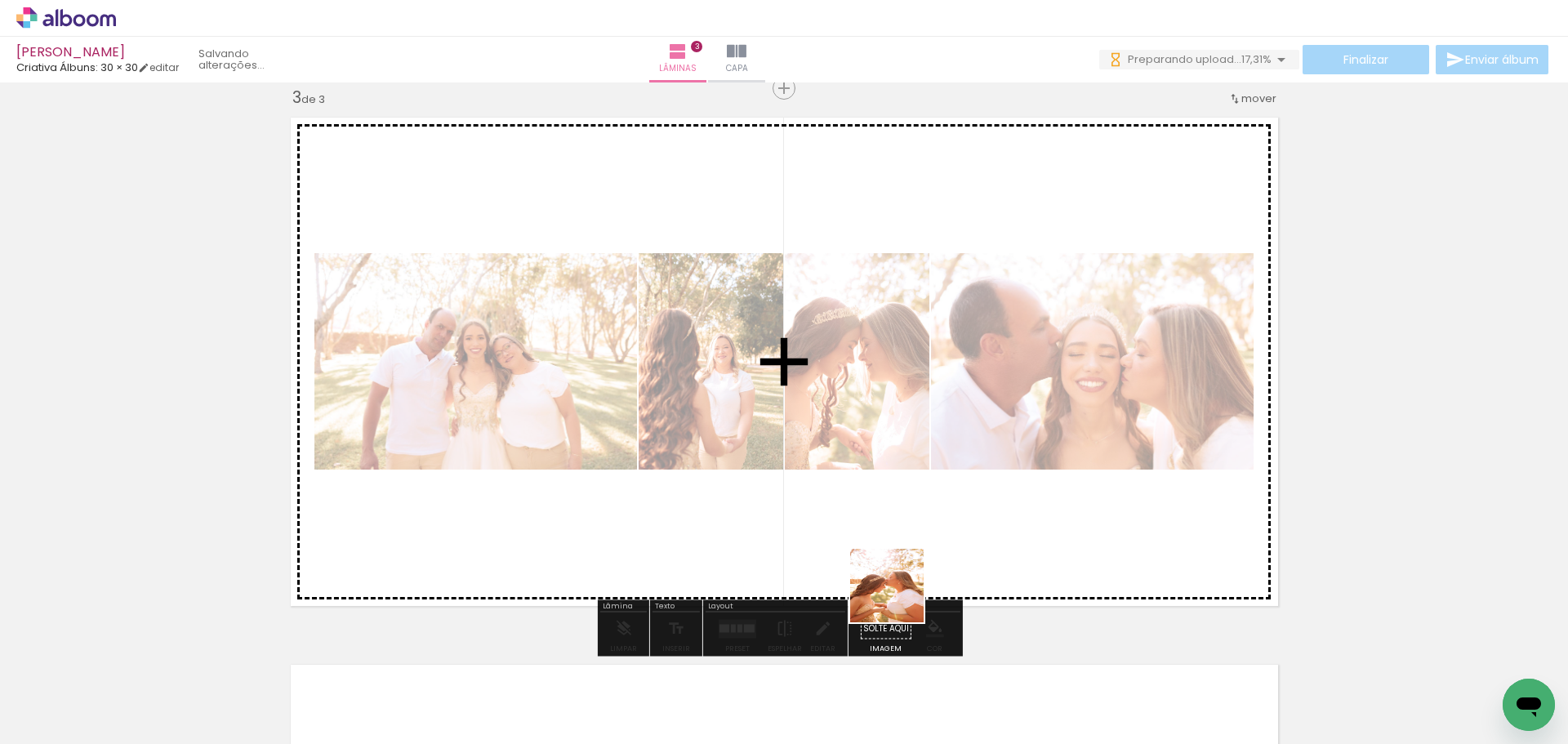
drag, startPoint x: 885, startPoint y: 697, endPoint x: 943, endPoint y: 459, distance: 245.0
click at [943, 459] on quentale-workspace at bounding box center [784, 372] width 1568 height 744
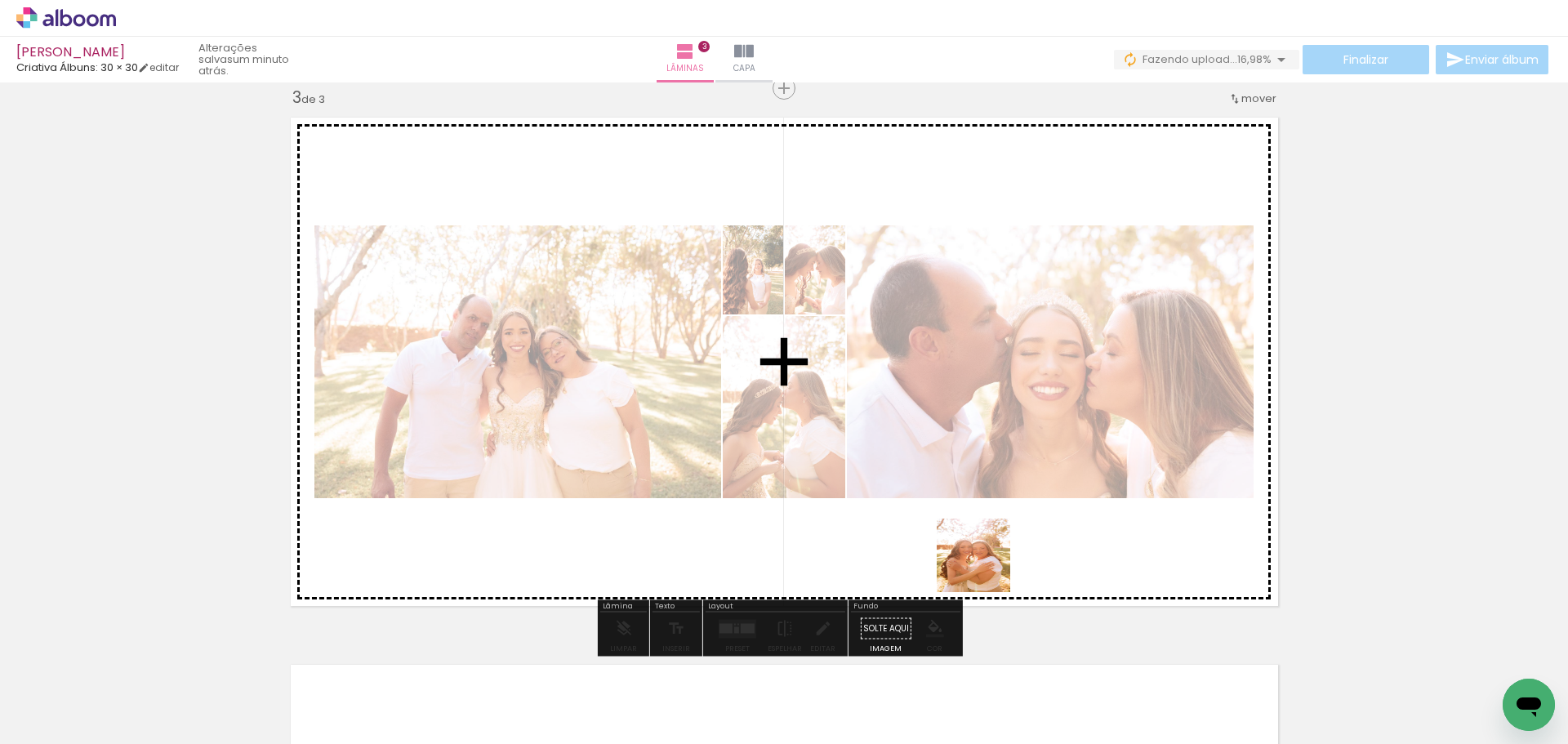
drag, startPoint x: 974, startPoint y: 718, endPoint x: 1004, endPoint y: 490, distance: 230.0
click at [1004, 490] on quentale-workspace at bounding box center [784, 372] width 1568 height 744
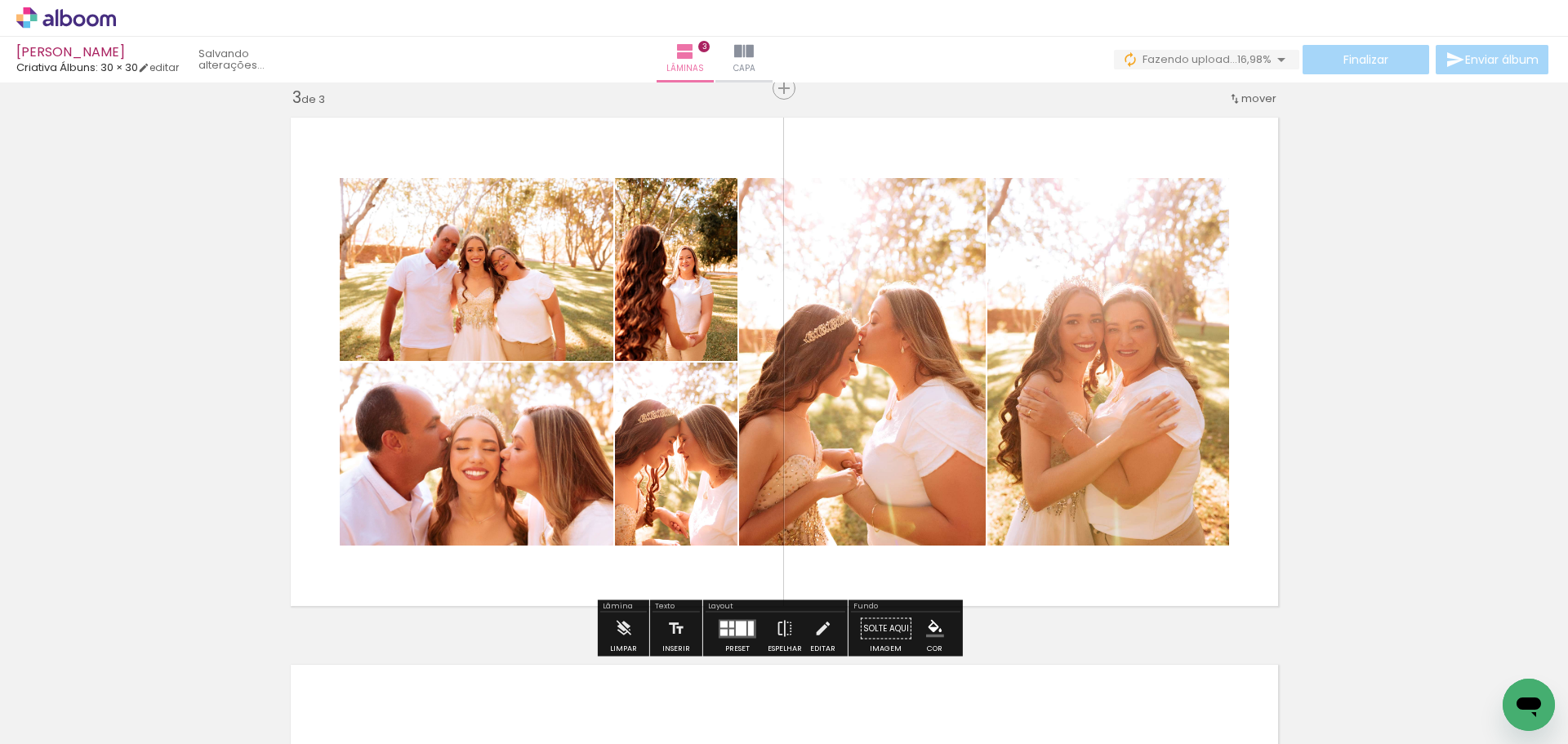
drag, startPoint x: 1049, startPoint y: 707, endPoint x: 1042, endPoint y: 493, distance: 214.1
click at [1042, 493] on quentale-workspace at bounding box center [784, 372] width 1568 height 744
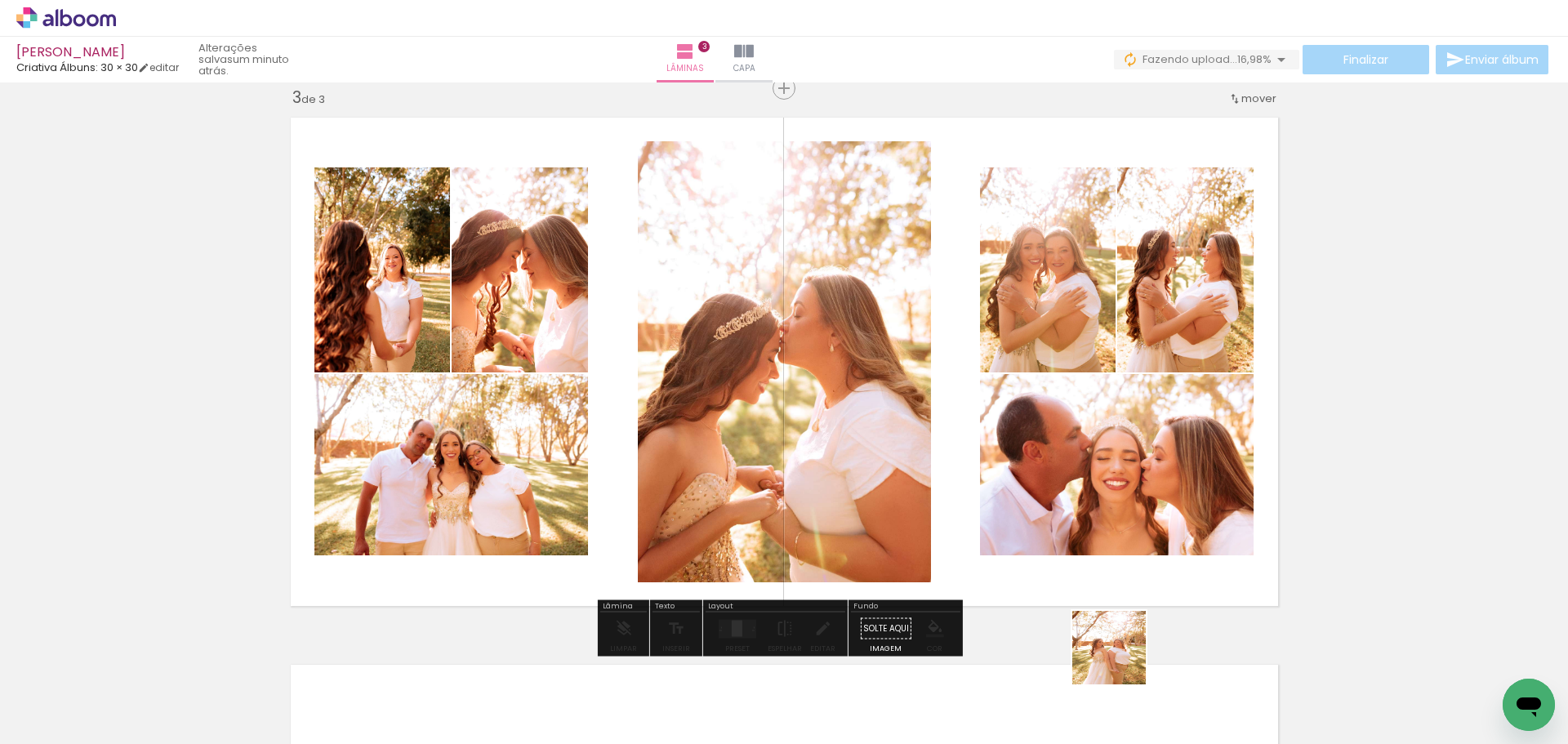
drag, startPoint x: 1124, startPoint y: 710, endPoint x: 1116, endPoint y: 474, distance: 236.1
click at [1116, 474] on quentale-workspace at bounding box center [784, 372] width 1568 height 744
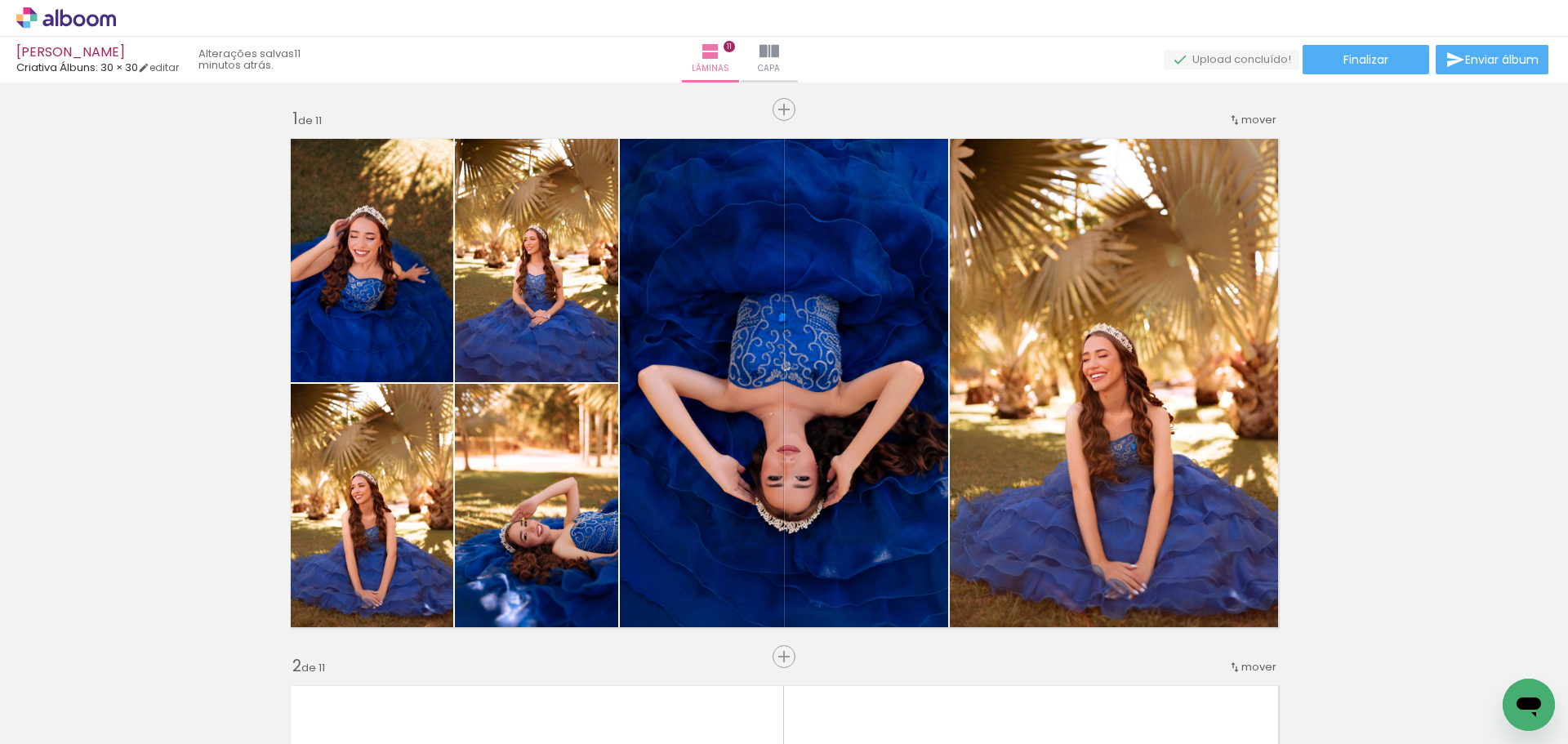
scroll to position [186, 0]
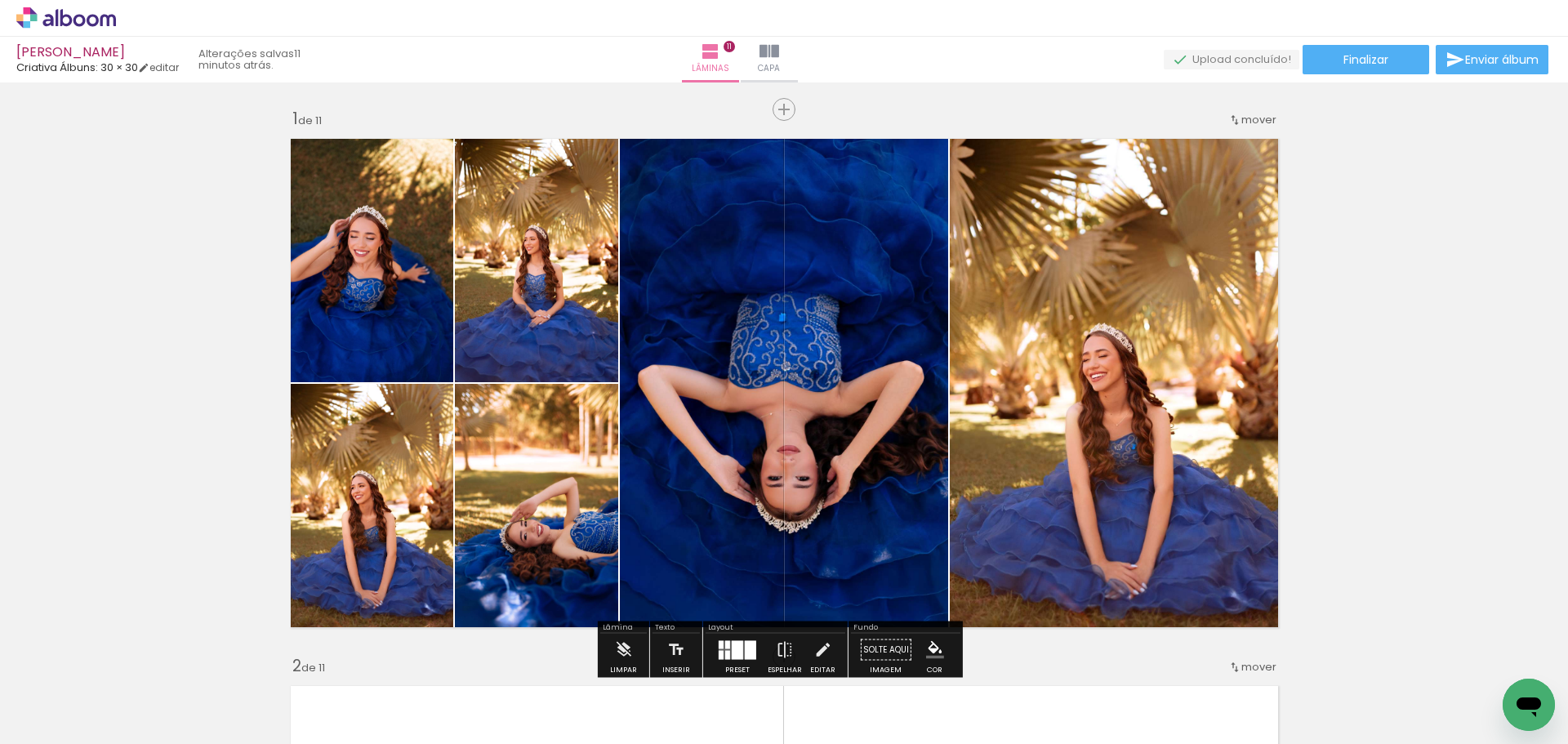
click at [63, 724] on span "Adicionar Fotos" at bounding box center [58, 721] width 49 height 18
click at [0, 0] on input "file" at bounding box center [0, 0] width 0 height 0
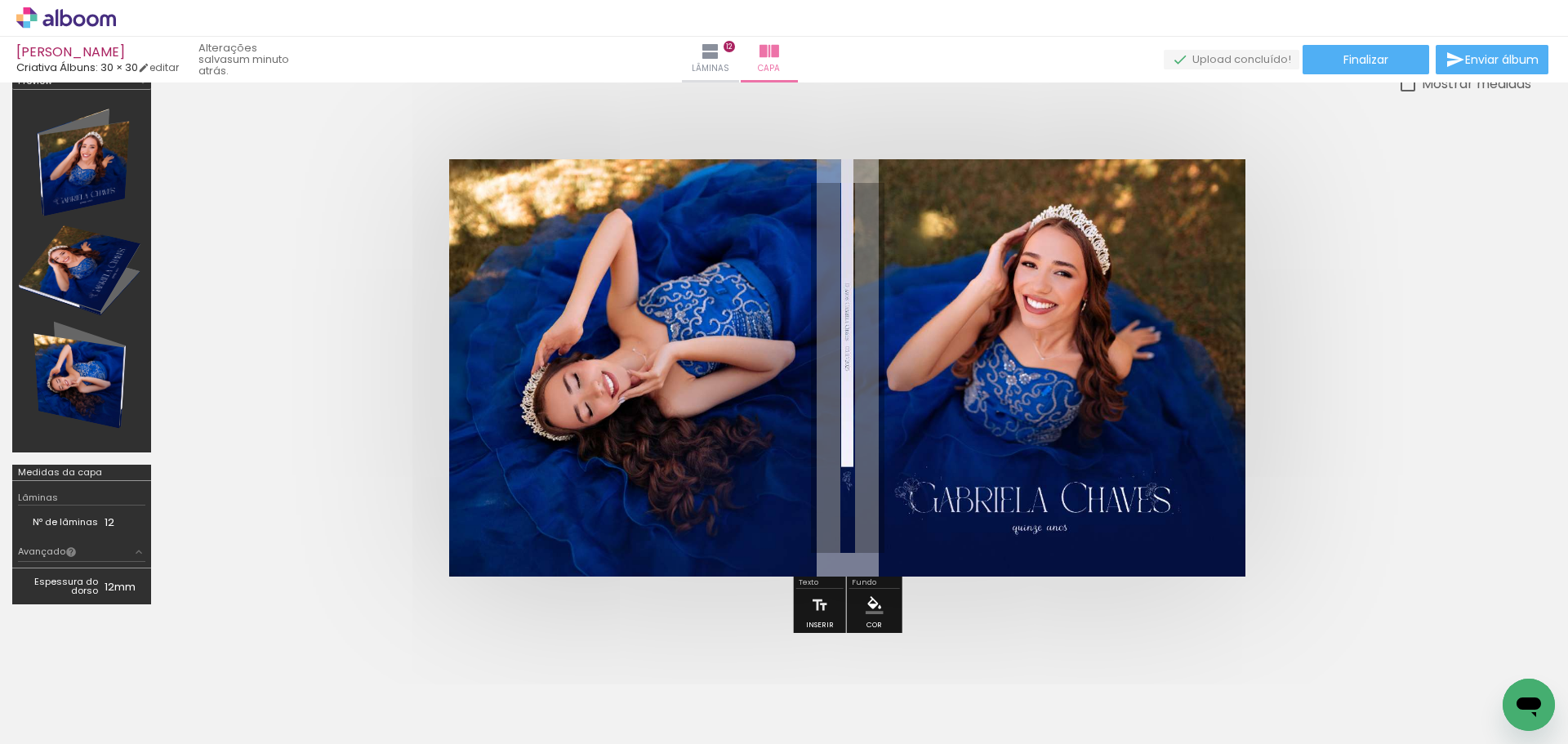
scroll to position [0, 4059]
click at [1408, 468] on quentale-cover at bounding box center [847, 368] width 1238 height 417
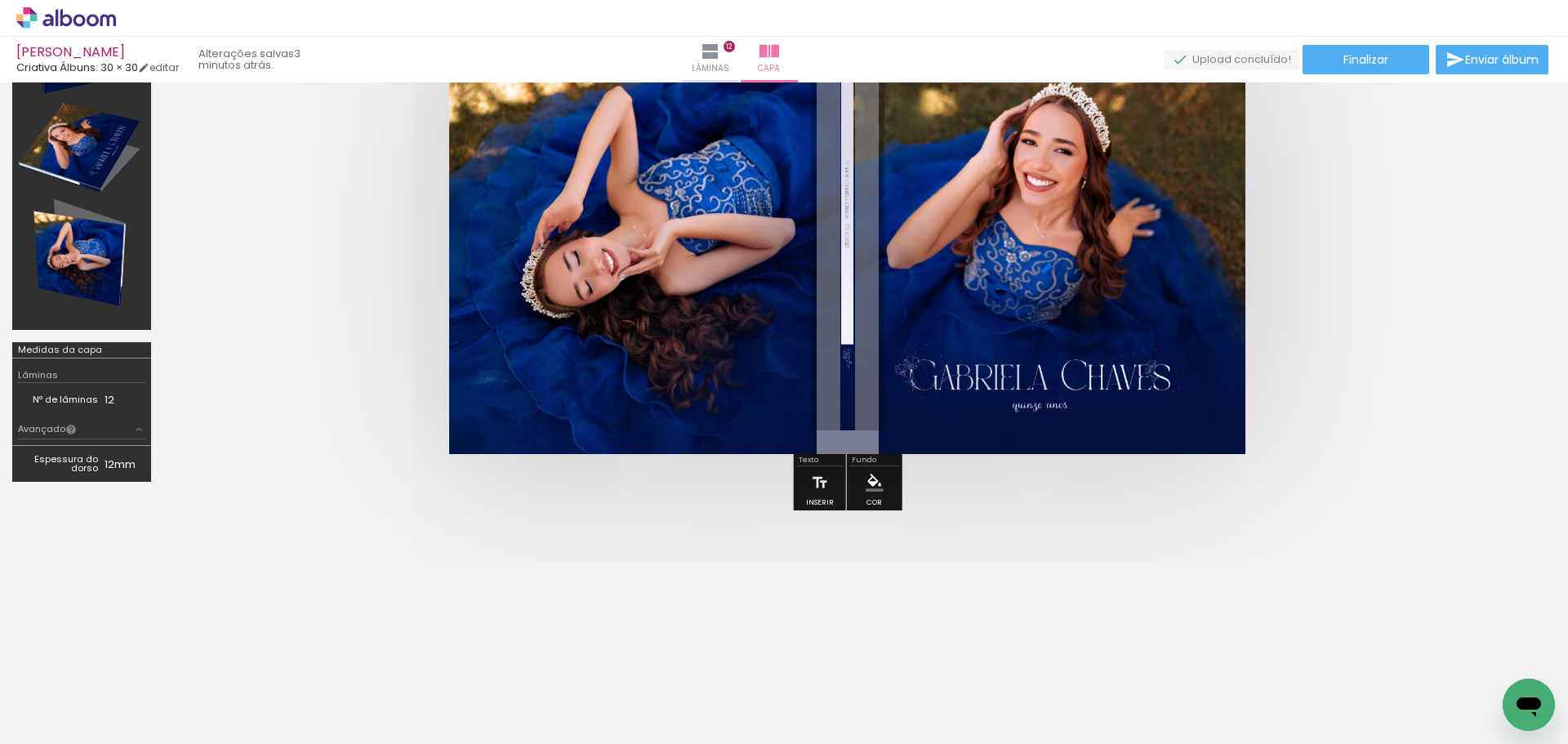
scroll to position [0, 0]
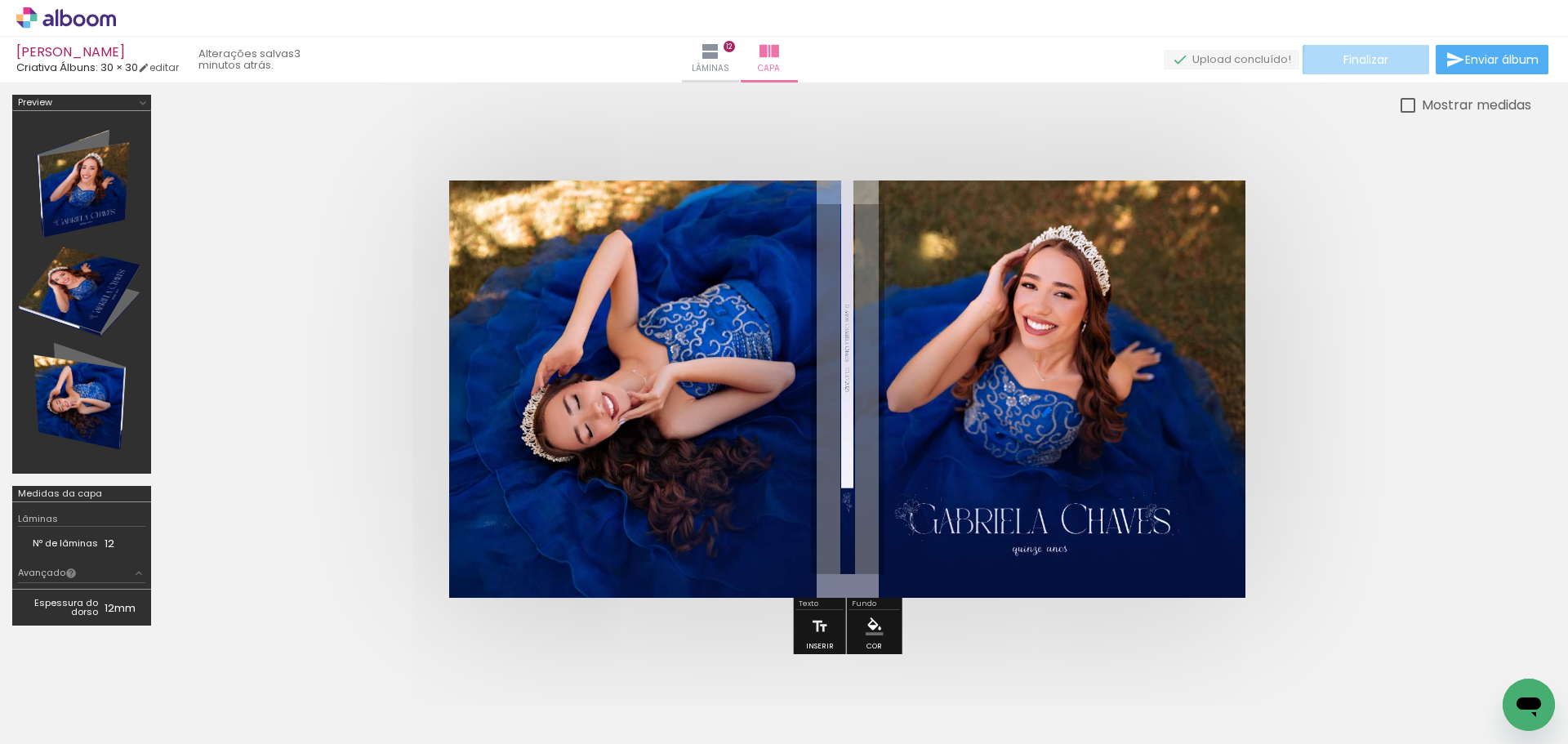
click at [1387, 62] on paper-button "Finalizar" at bounding box center [1366, 59] width 127 height 29
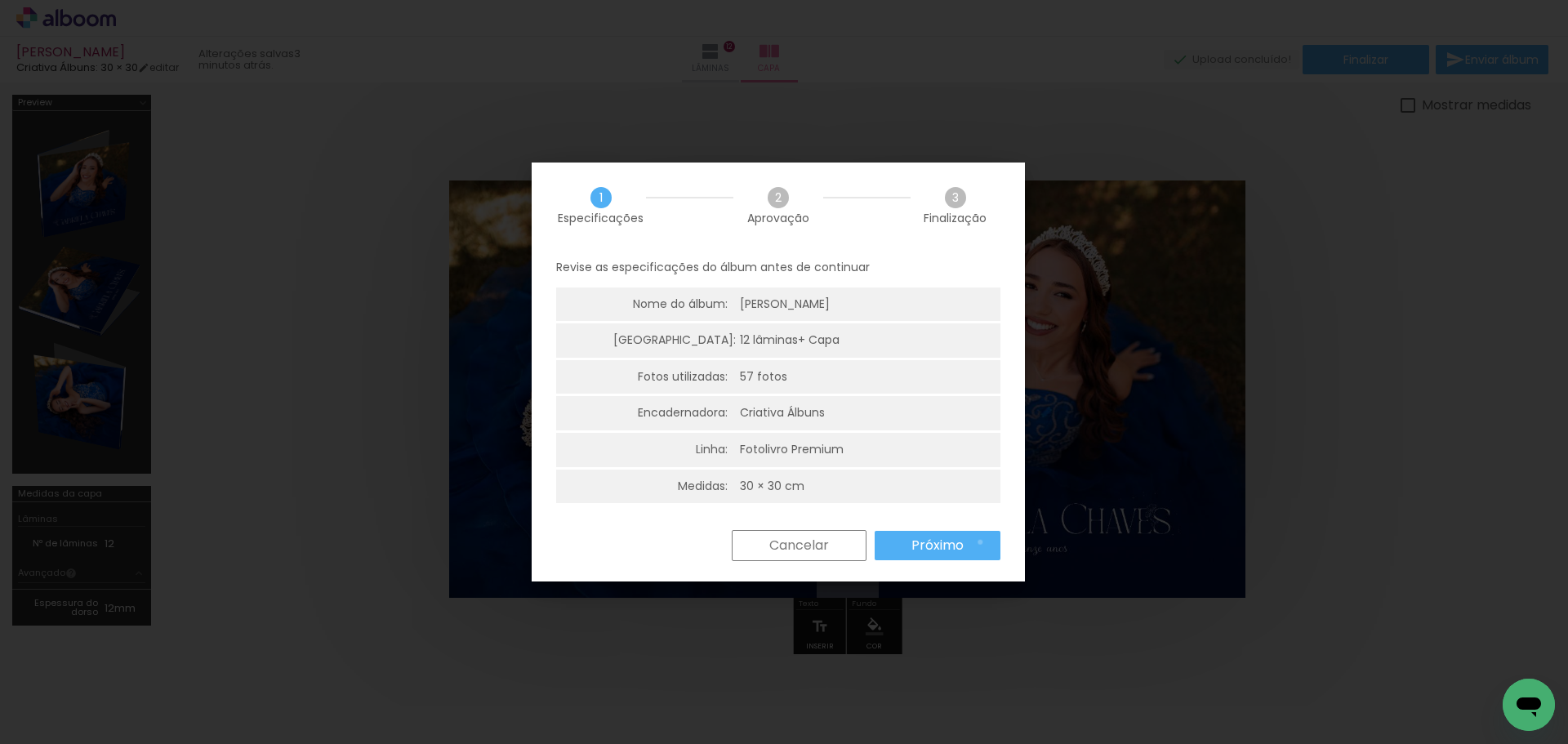
click at [980, 542] on paper-button "Próximo" at bounding box center [937, 545] width 126 height 29
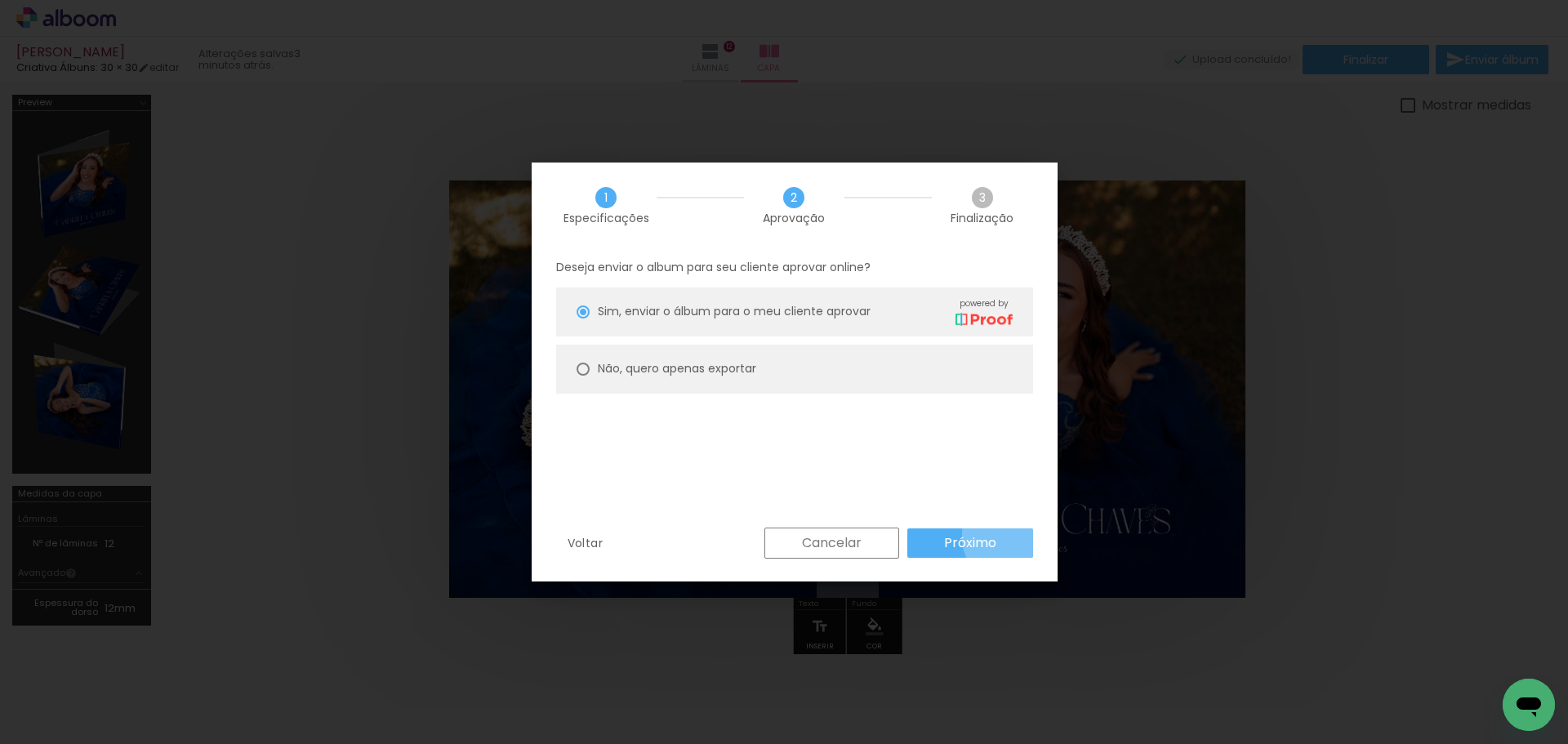
click at [1016, 534] on paper-button "Próximo" at bounding box center [970, 542] width 126 height 29
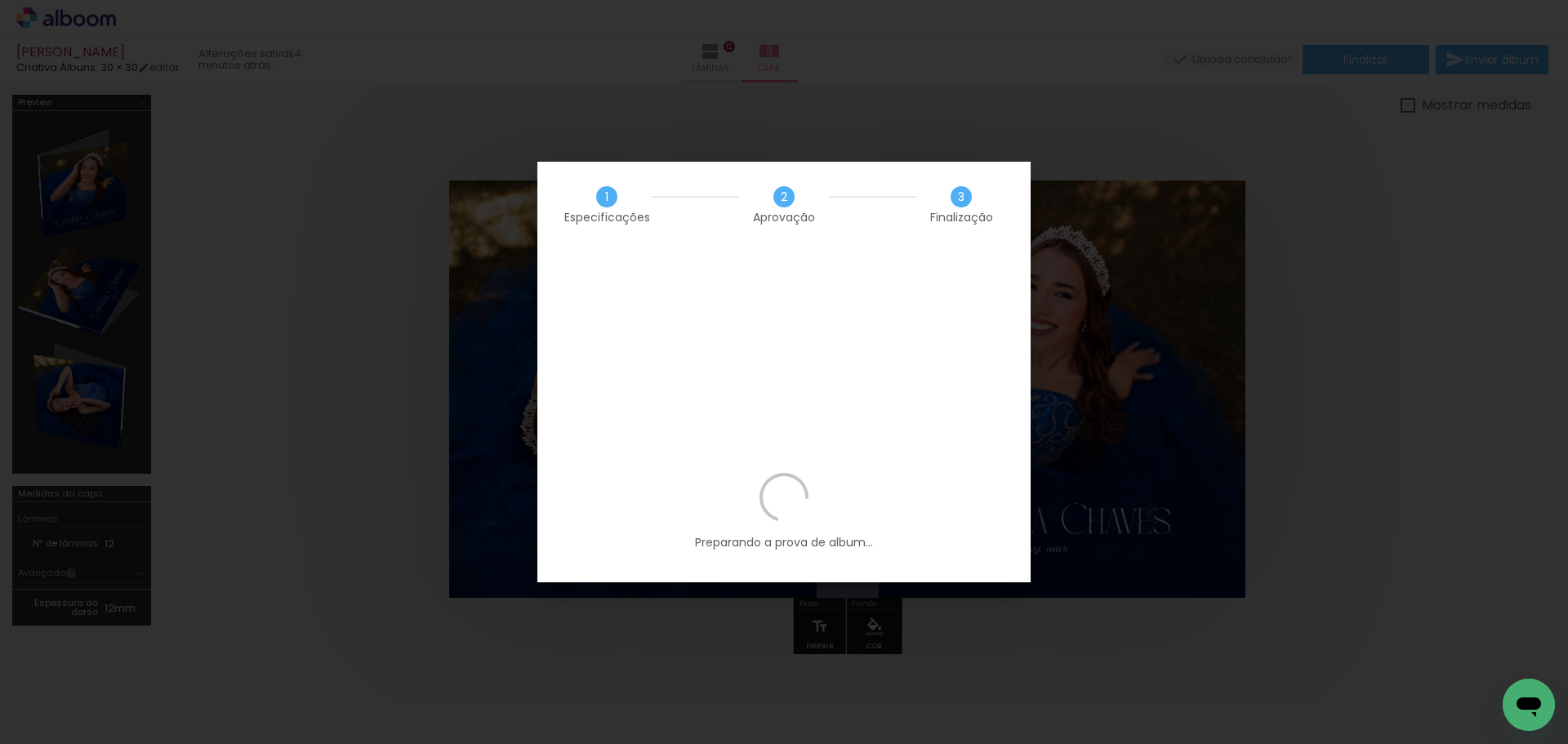
click at [977, 473] on p "Preparando a prova de album..." at bounding box center [784, 512] width 444 height 77
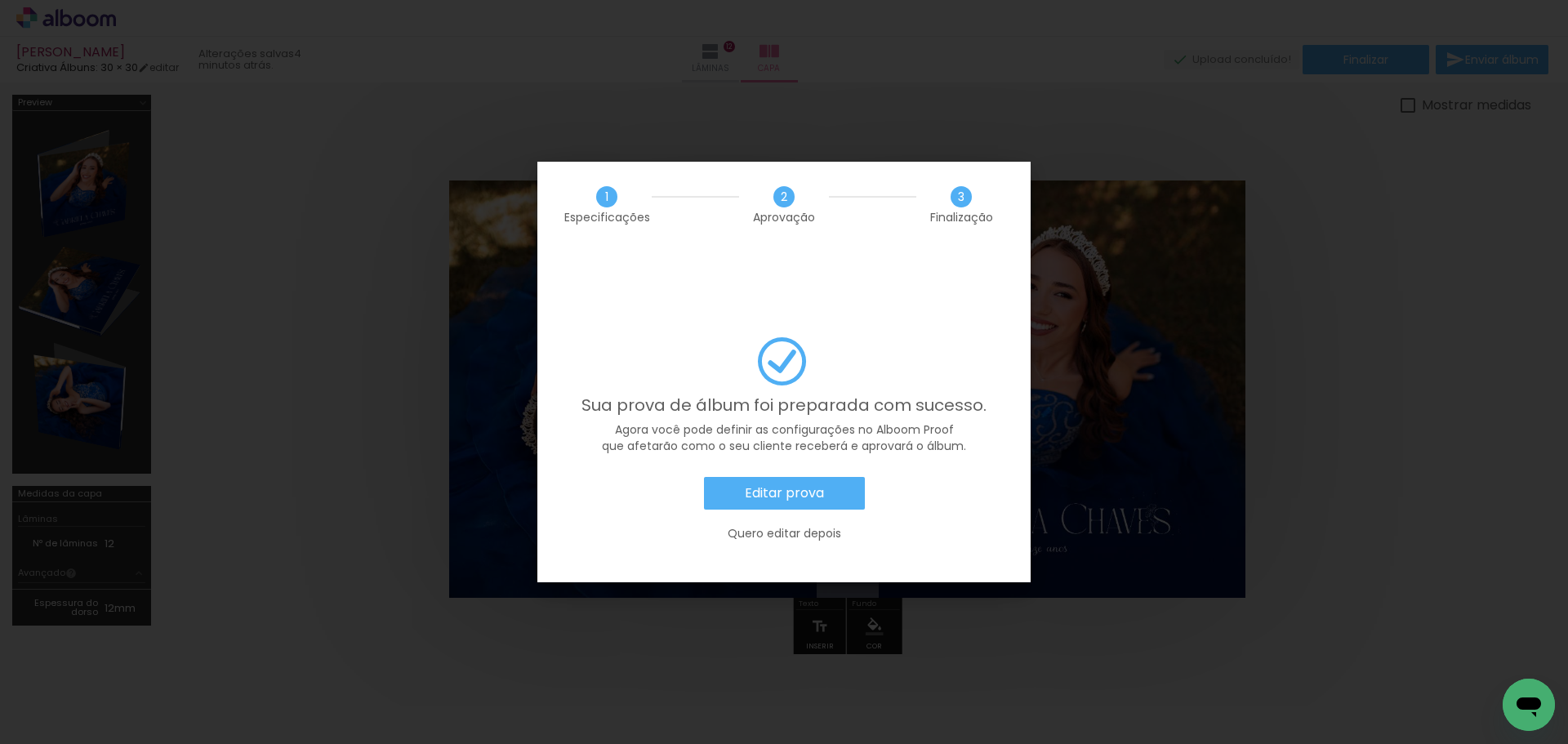
click at [0, 0] on slot "Editar prova" at bounding box center [0, 0] width 0 height 0
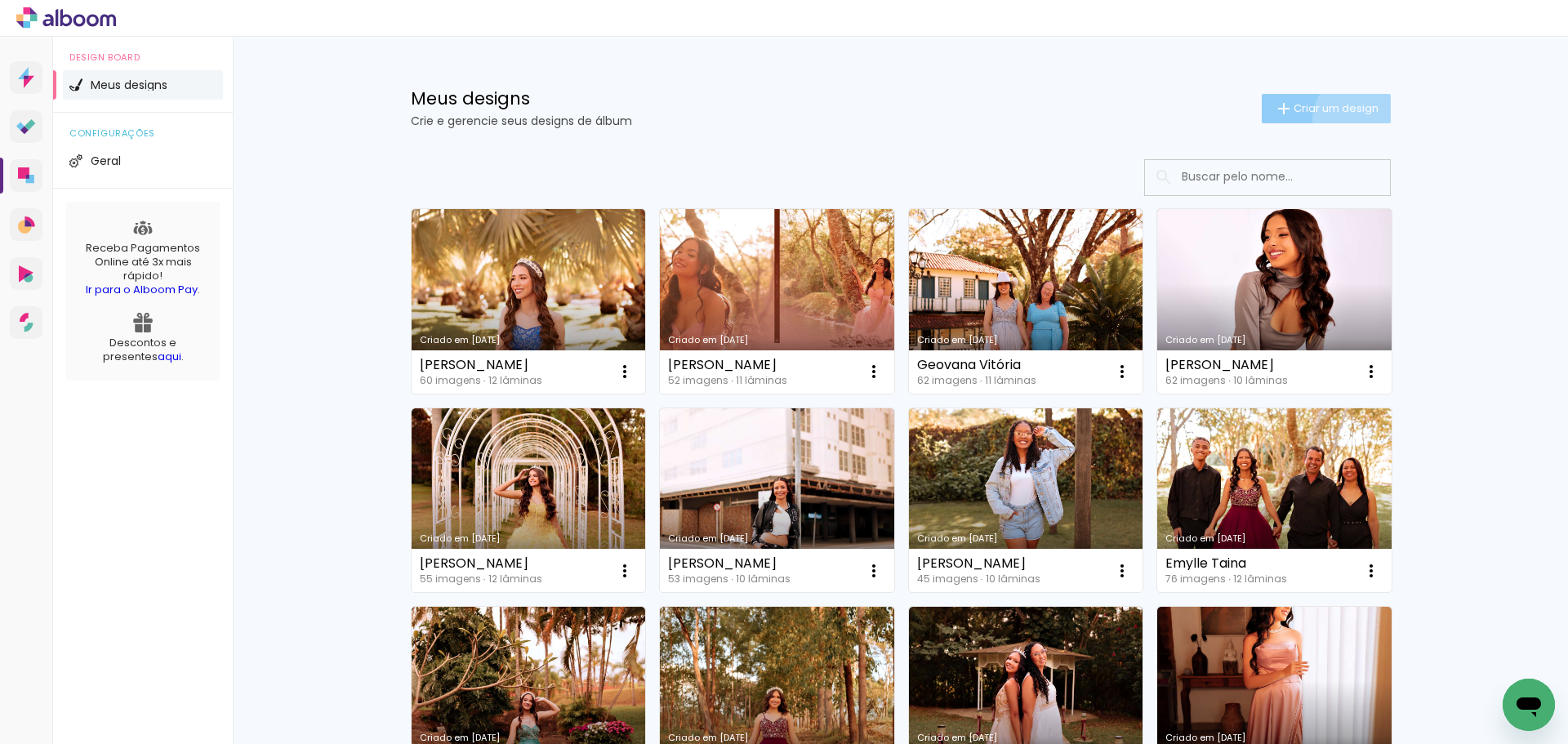
click at [1350, 118] on paper-button "Criar um design" at bounding box center [1327, 108] width 129 height 29
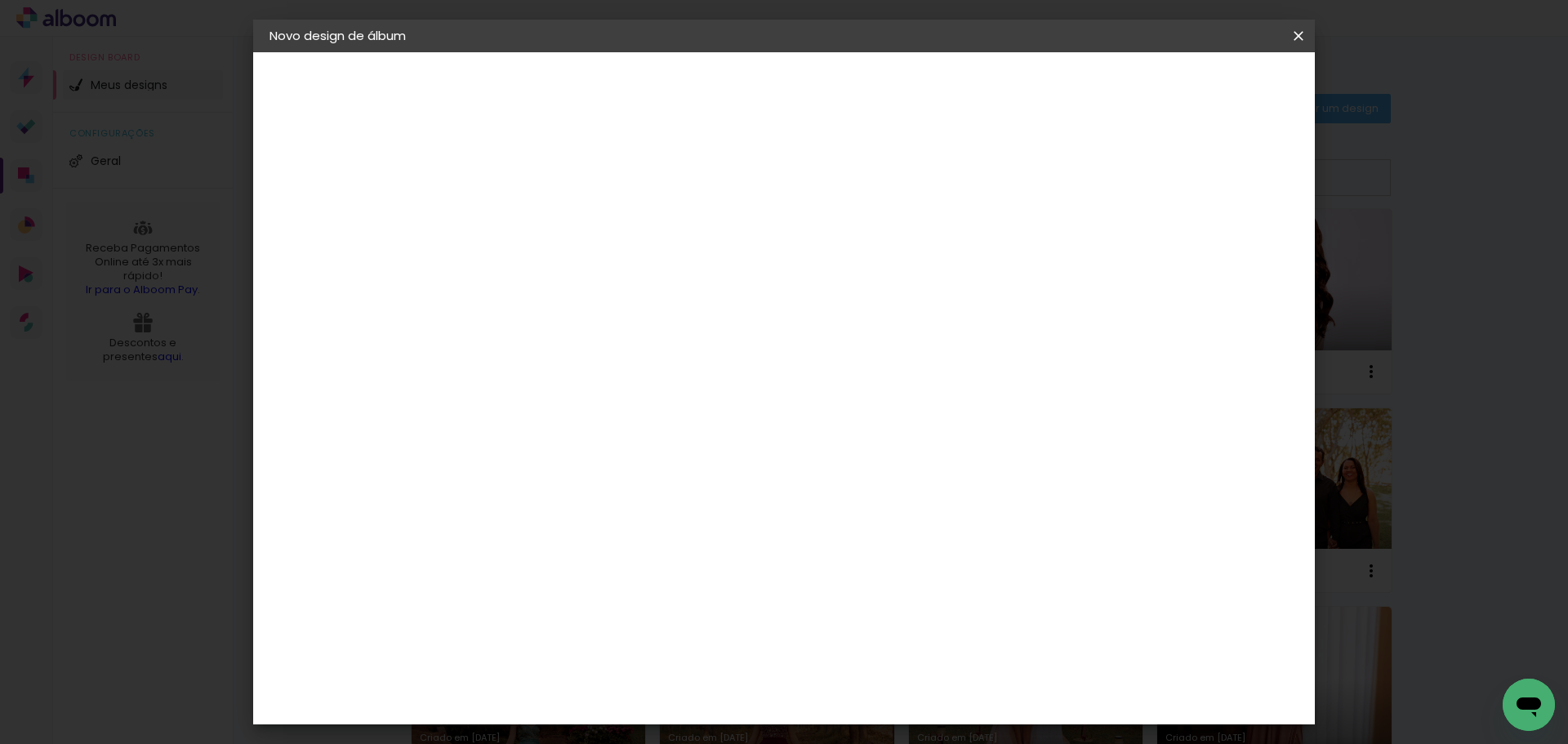
click at [536, 226] on input at bounding box center [536, 219] width 0 height 26
type input "[PERSON_NAME]"
type paper-input "[PERSON_NAME]"
click at [536, 227] on input "[PERSON_NAME]" at bounding box center [536, 219] width 0 height 26
type input "[PERSON_NAME]"
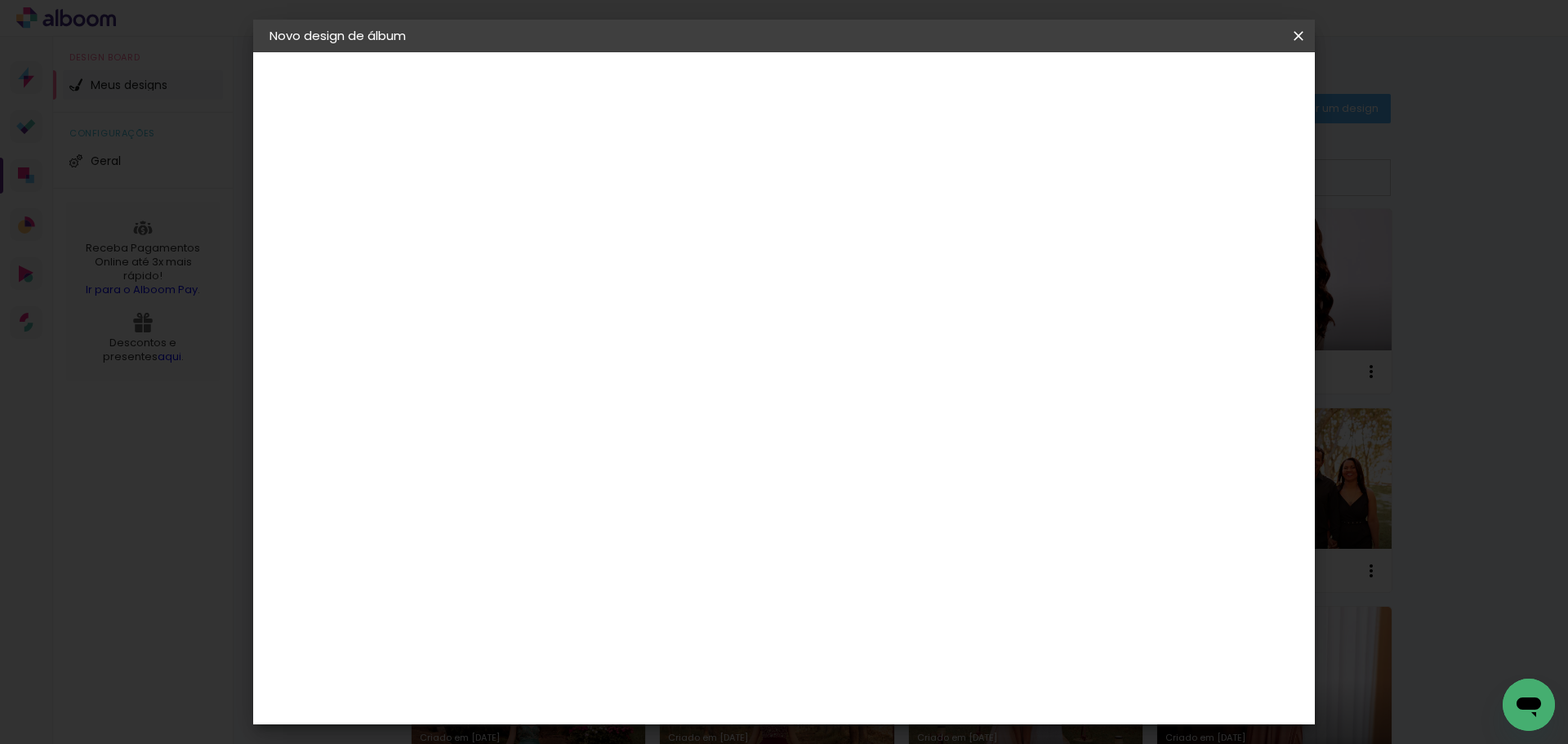
type paper-input "[PERSON_NAME]"
click at [0, 0] on slot "Avançar" at bounding box center [0, 0] width 0 height 0
click at [661, 313] on input at bounding box center [578, 310] width 165 height 20
type input "cri"
type paper-input "cri"
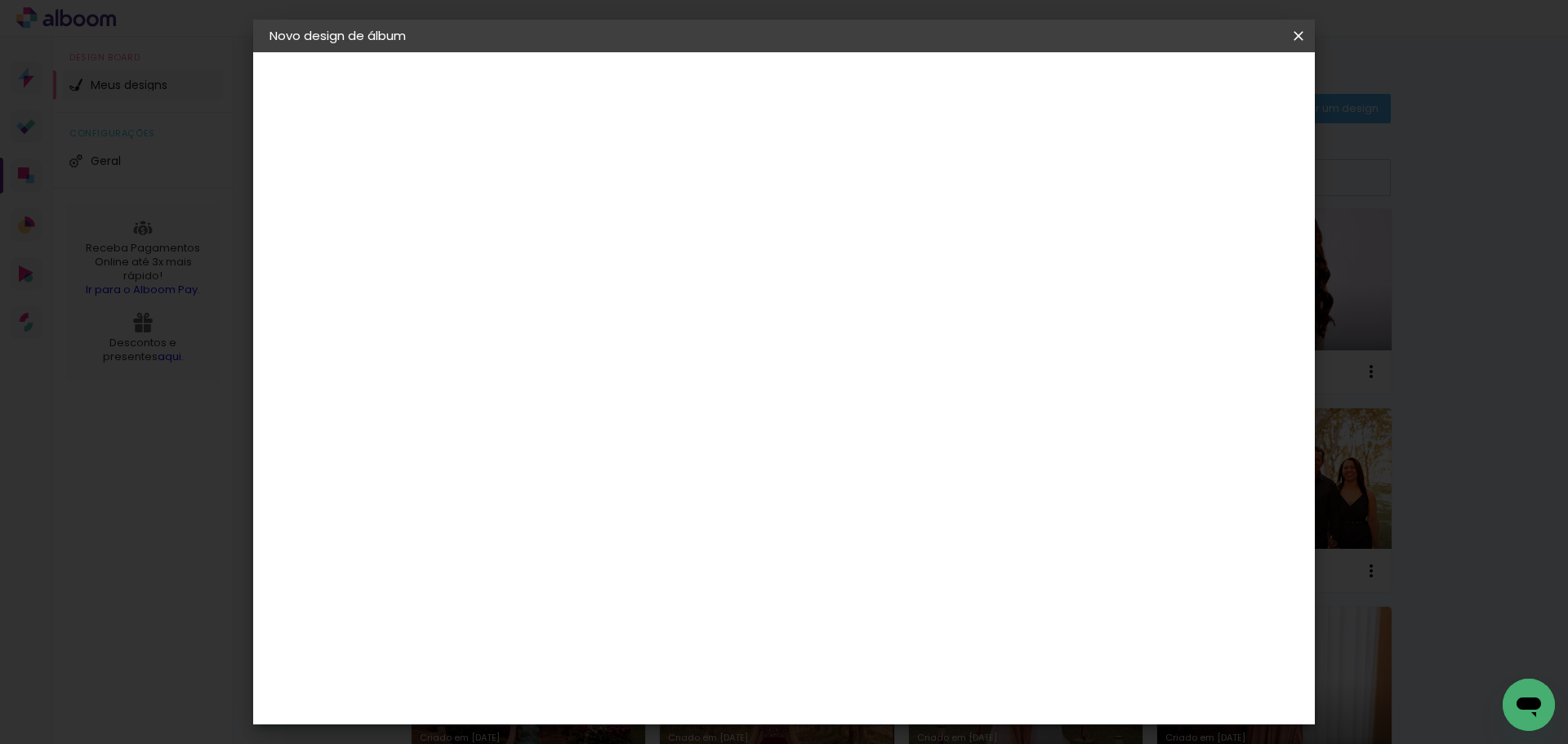
click at [576, 403] on div "Criativa Álbuns" at bounding box center [551, 411] width 50 height 26
click at [0, 0] on slot "Avançar" at bounding box center [0, 0] width 0 height 0
click at [600, 272] on input "text" at bounding box center [568, 284] width 63 height 26
click at [0, 0] on slot "Fotolivro Premium" at bounding box center [0, 0] width 0 height 0
type input "Fotolivro Premium"
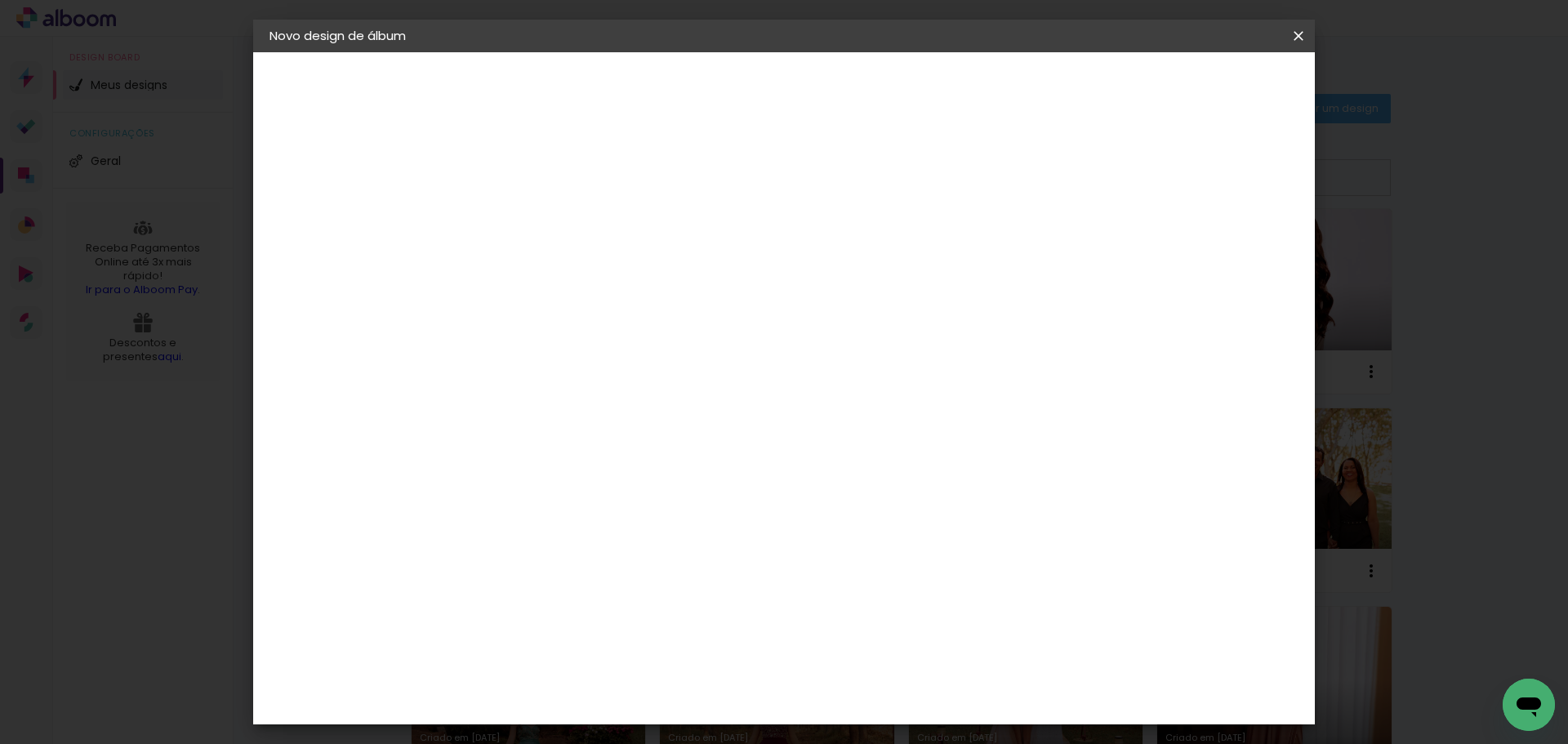
scroll to position [136, 0]
click at [647, 694] on span "30 × 30" at bounding box center [609, 715] width 76 height 43
click at [0, 0] on slot "Avançar" at bounding box center [0, 0] width 0 height 0
click at [1105, 182] on div at bounding box center [1097, 176] width 15 height 15
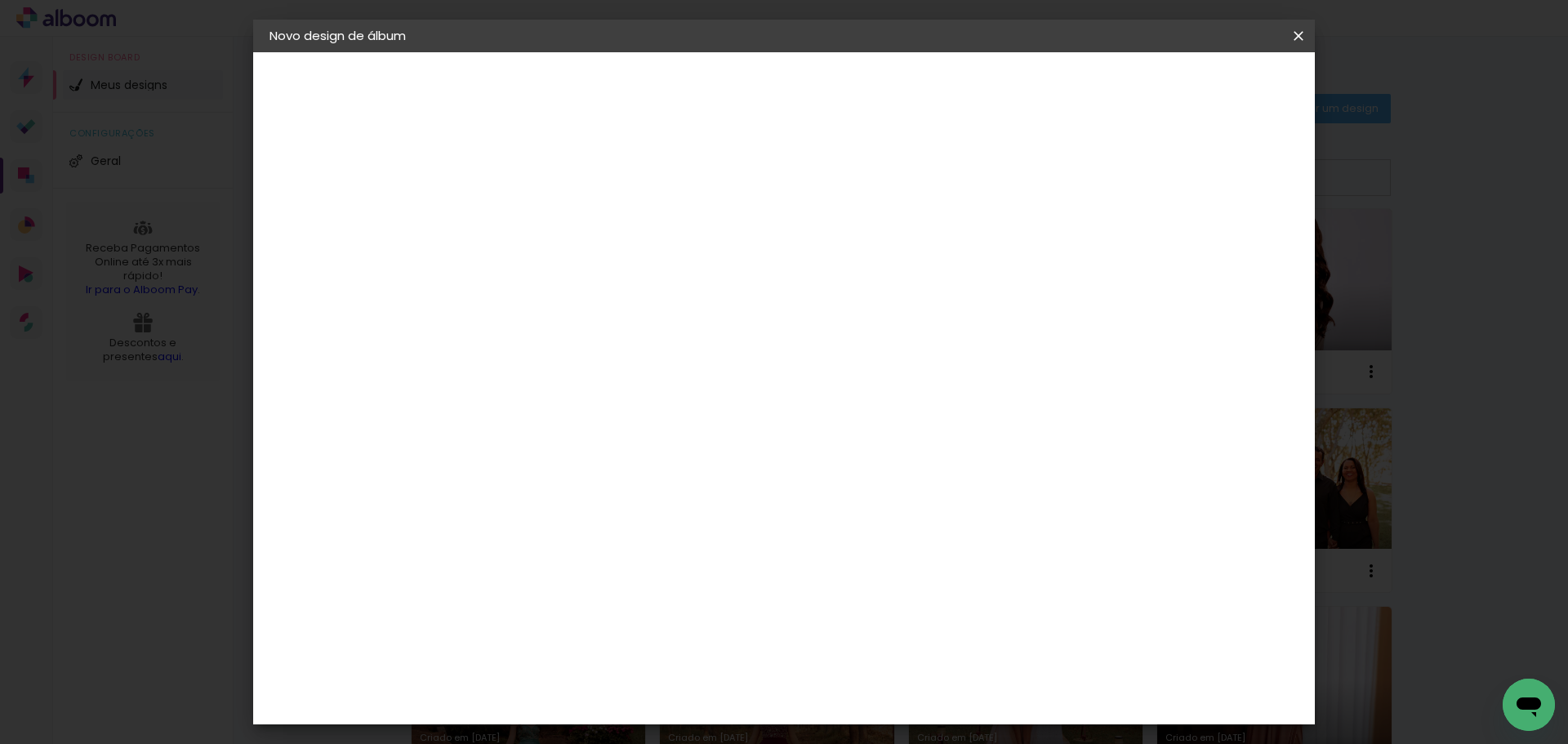
type paper-checkbox "on"
click at [521, 178] on input "2" at bounding box center [524, 175] width 56 height 20
type input "1"
type paper-input "1"
click at [949, 185] on div "mm Mostrar sangria" at bounding box center [851, 177] width 723 height 37
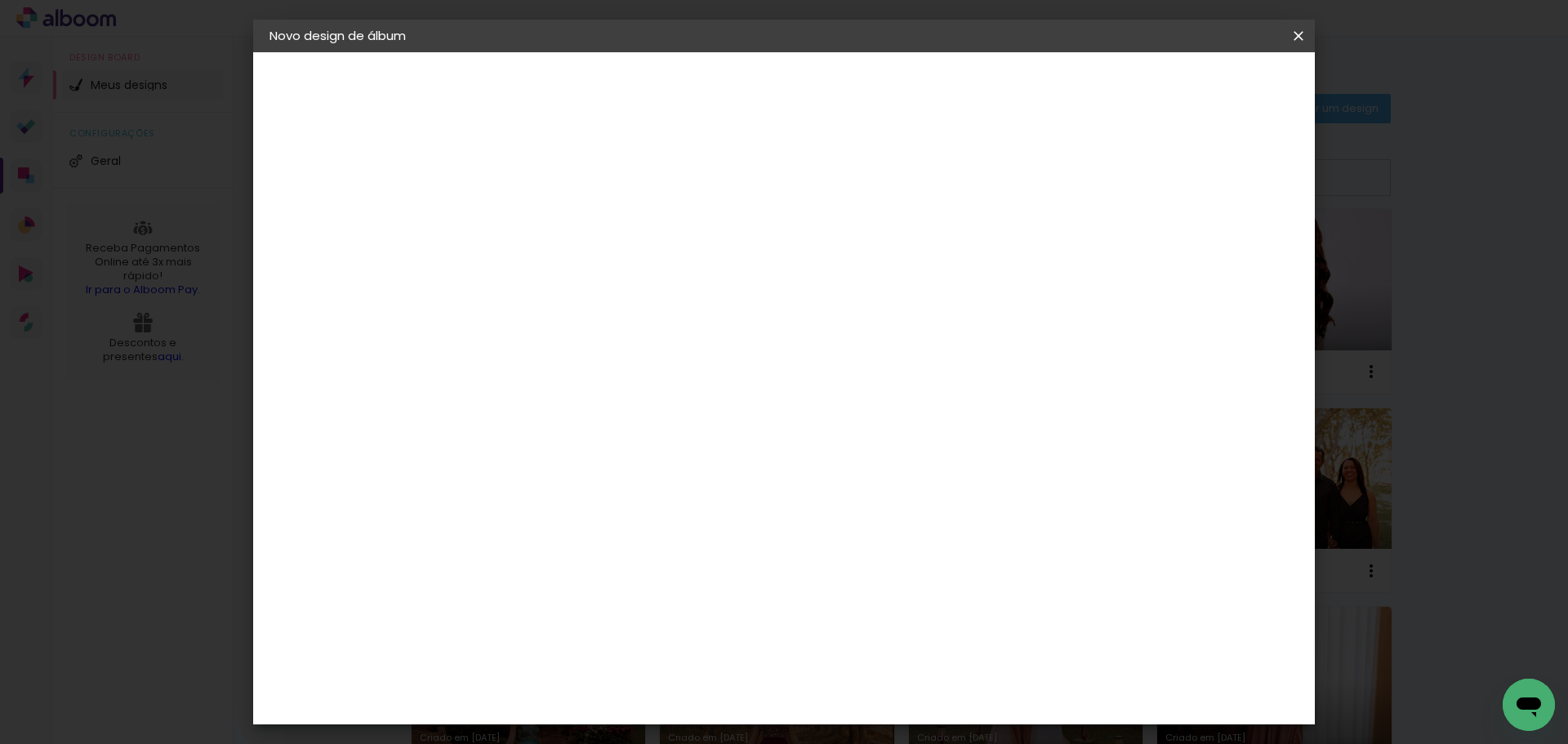
click at [1196, 89] on span "Iniciar design" at bounding box center [1159, 86] width 74 height 11
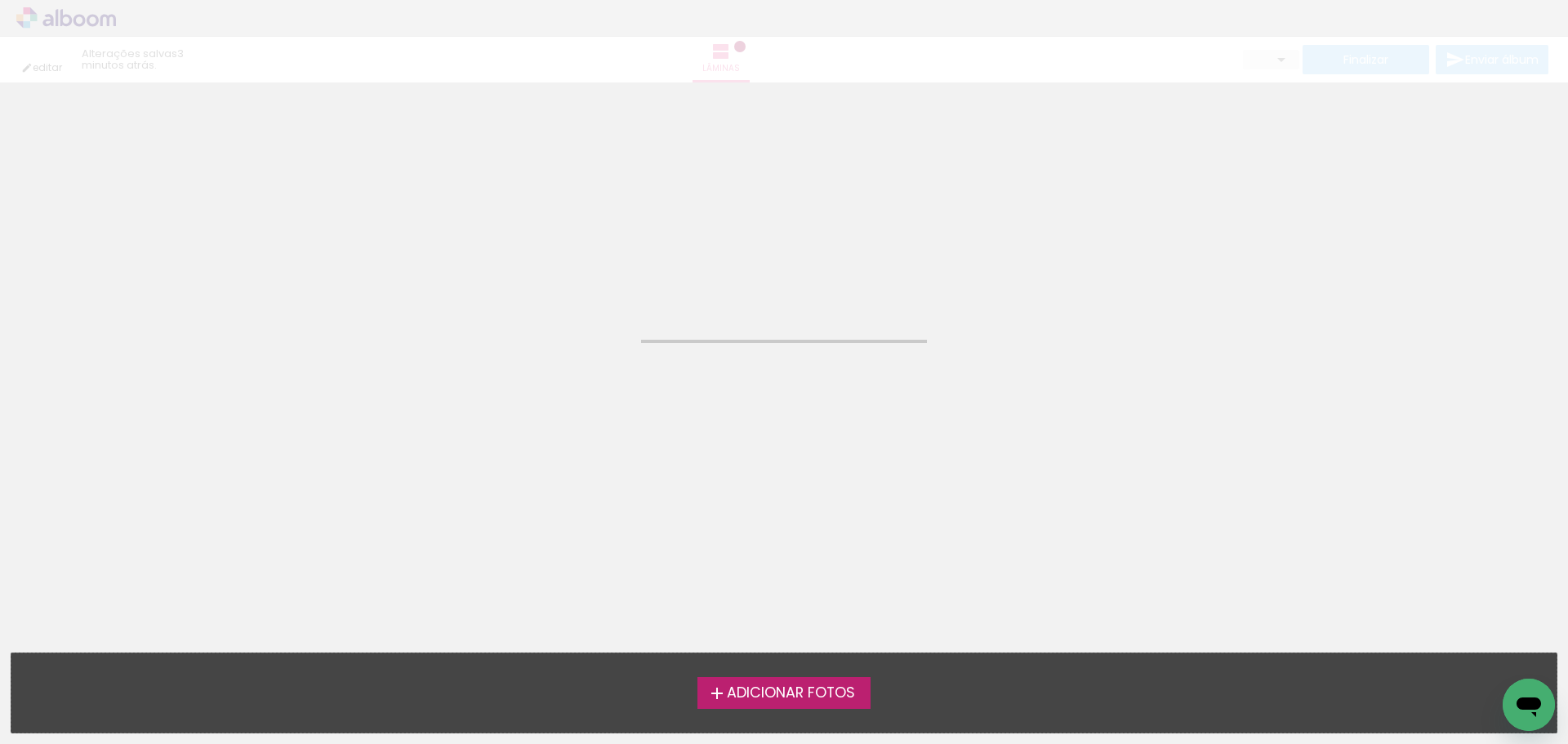
click at [798, 690] on span "Adicionar Fotos" at bounding box center [791, 693] width 129 height 15
click at [0, 0] on input "file" at bounding box center [0, 0] width 0 height 0
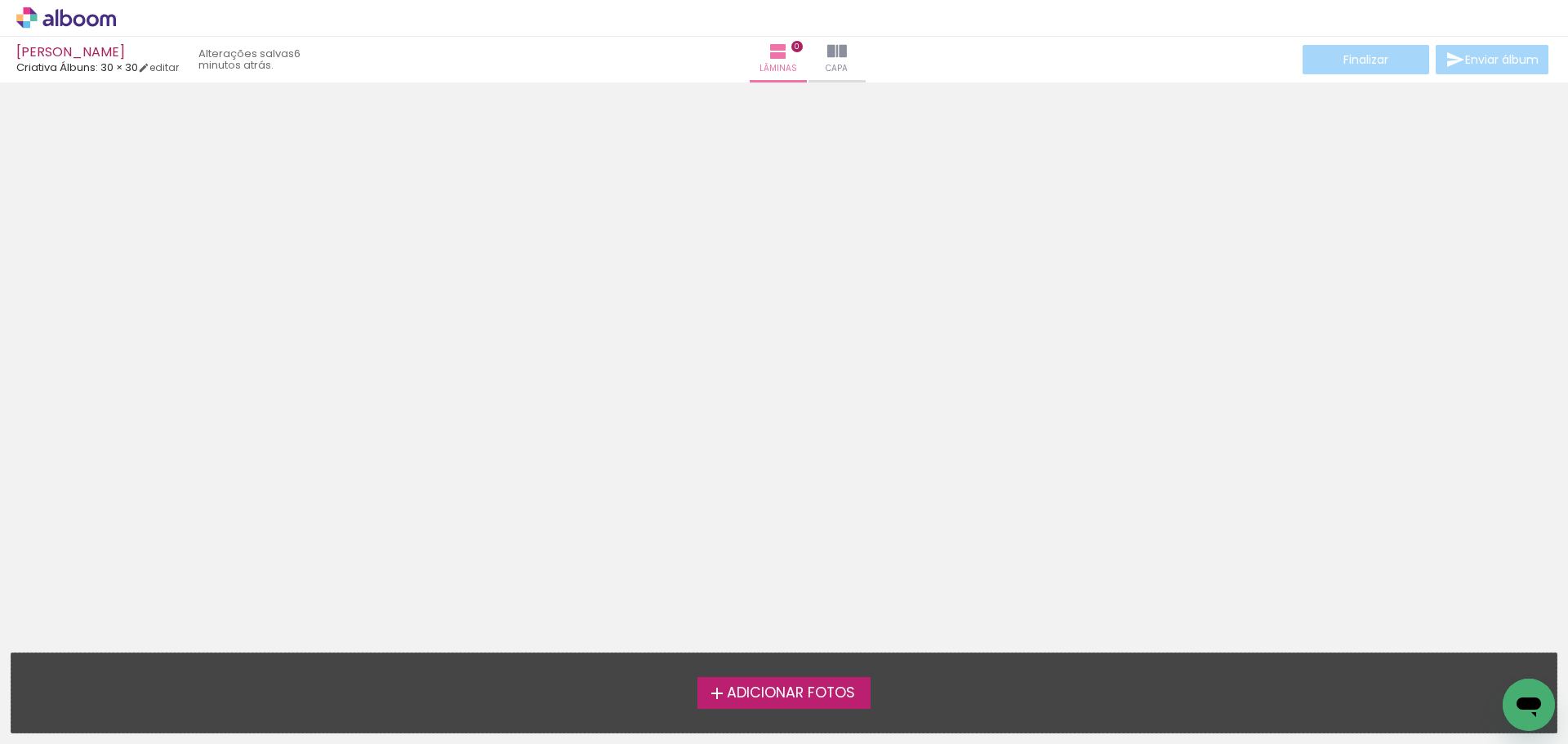
click at [808, 695] on span "Adicionar Fotos" at bounding box center [791, 693] width 129 height 15
click at [0, 0] on input "file" at bounding box center [0, 0] width 0 height 0
click at [758, 691] on span "Adicionar Fotos" at bounding box center [791, 693] width 129 height 15
click at [0, 0] on input "file" at bounding box center [0, 0] width 0 height 0
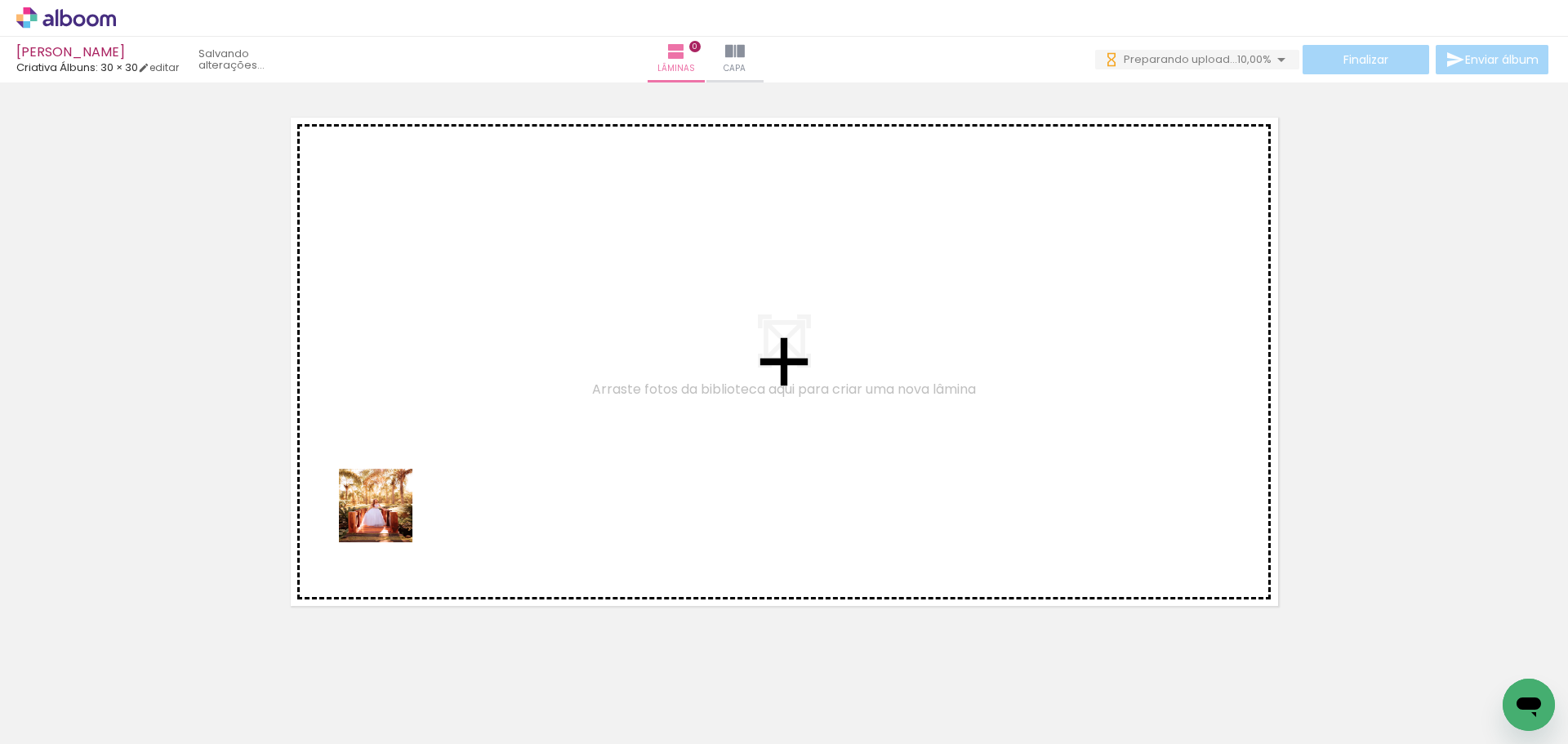
drag, startPoint x: 168, startPoint y: 705, endPoint x: 524, endPoint y: 448, distance: 439.1
click at [524, 448] on quentale-workspace at bounding box center [784, 372] width 1568 height 744
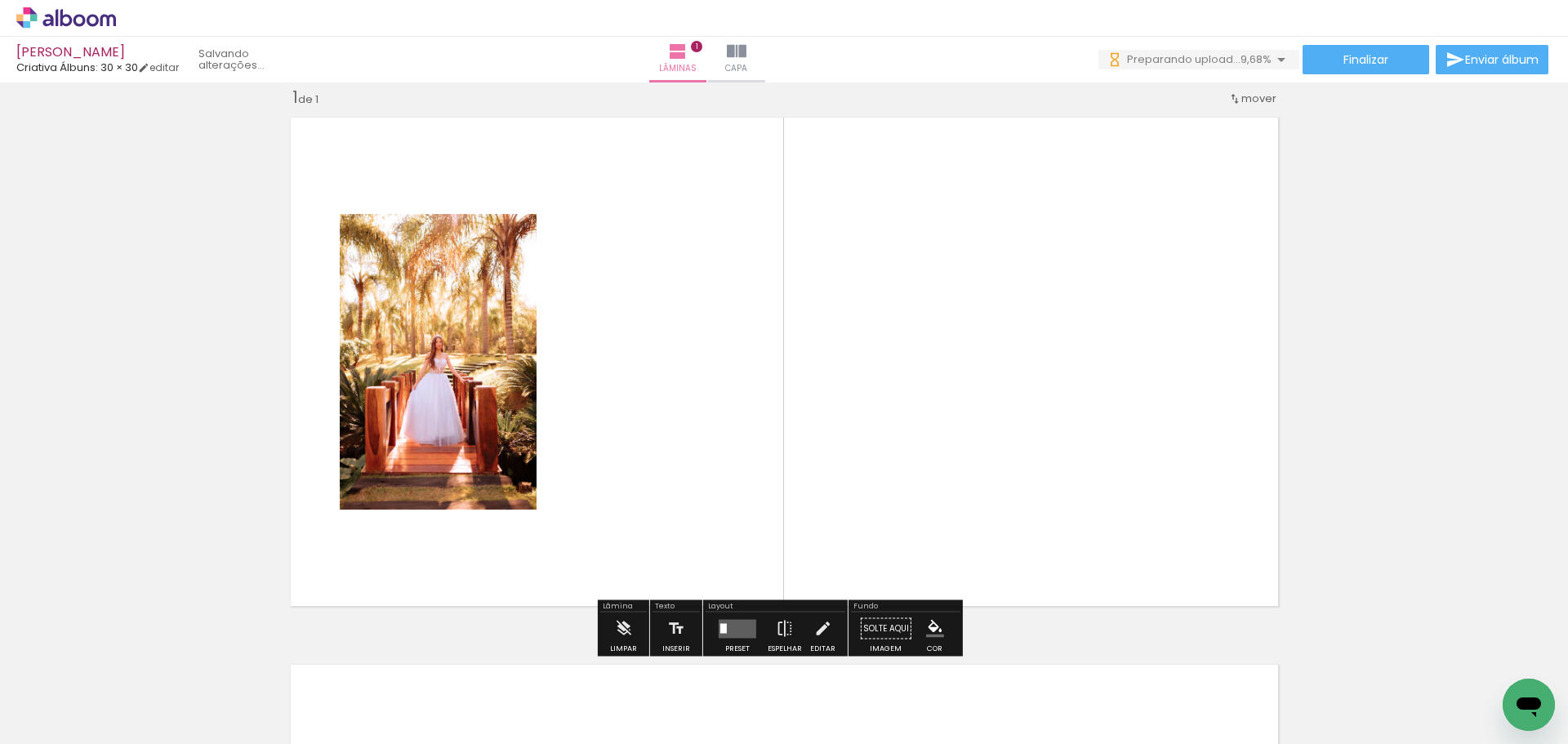
drag, startPoint x: 253, startPoint y: 702, endPoint x: 589, endPoint y: 416, distance: 441.2
click at [589, 416] on quentale-workspace at bounding box center [784, 372] width 1568 height 744
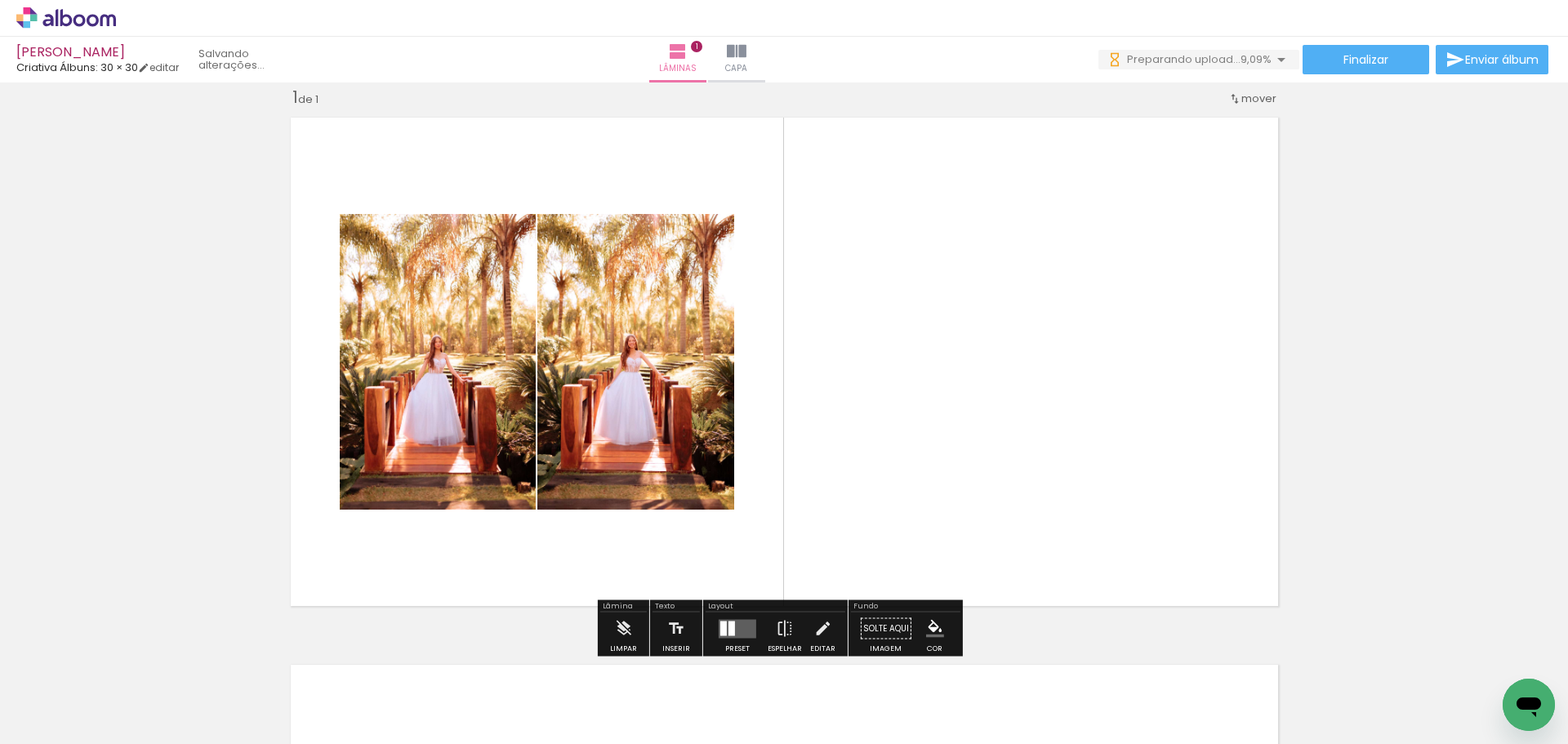
drag, startPoint x: 353, startPoint y: 698, endPoint x: 678, endPoint y: 331, distance: 490.2
click at [678, 331] on quentale-workspace at bounding box center [784, 372] width 1568 height 744
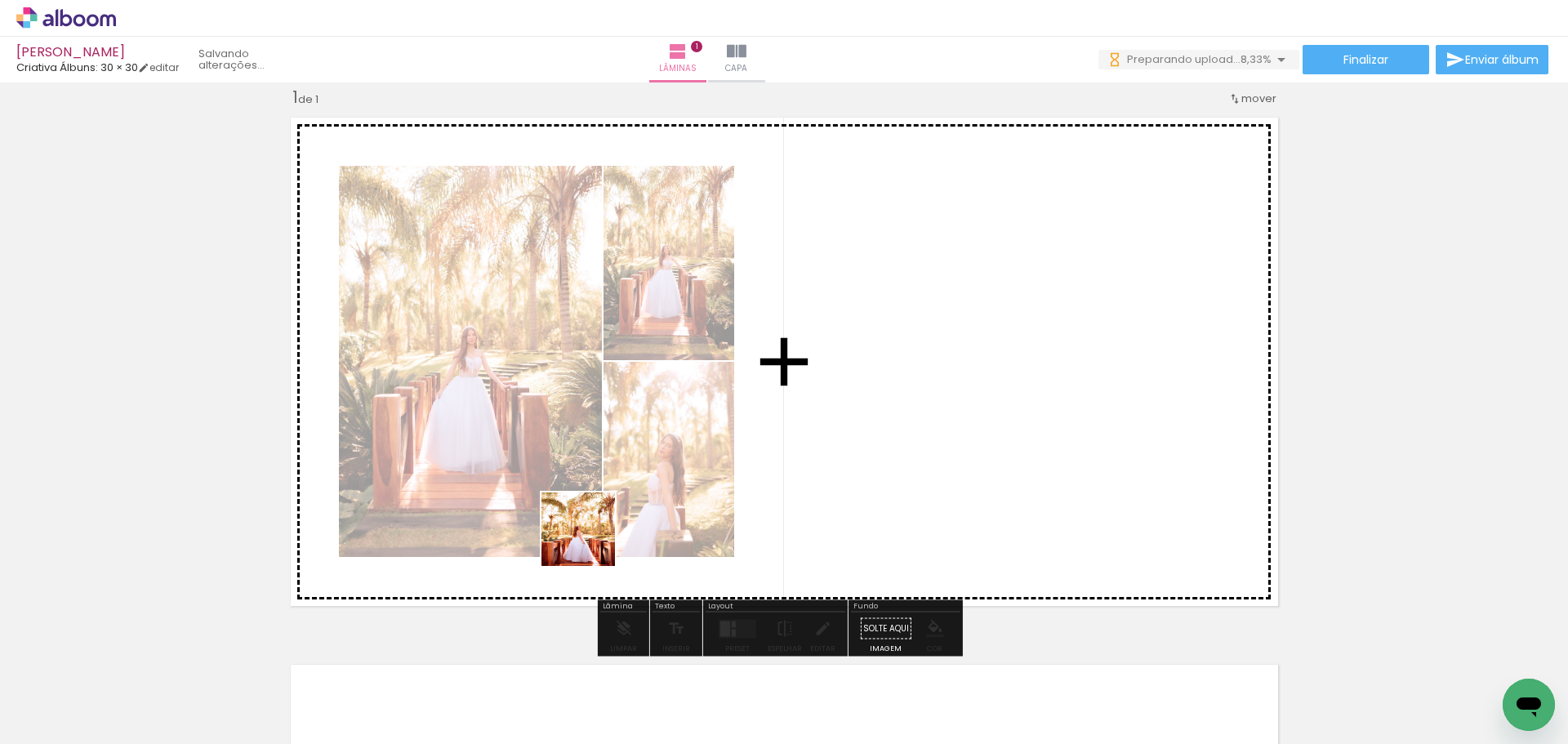
drag, startPoint x: 438, startPoint y: 709, endPoint x: 615, endPoint y: 509, distance: 267.1
click at [615, 509] on quentale-workspace at bounding box center [784, 372] width 1568 height 744
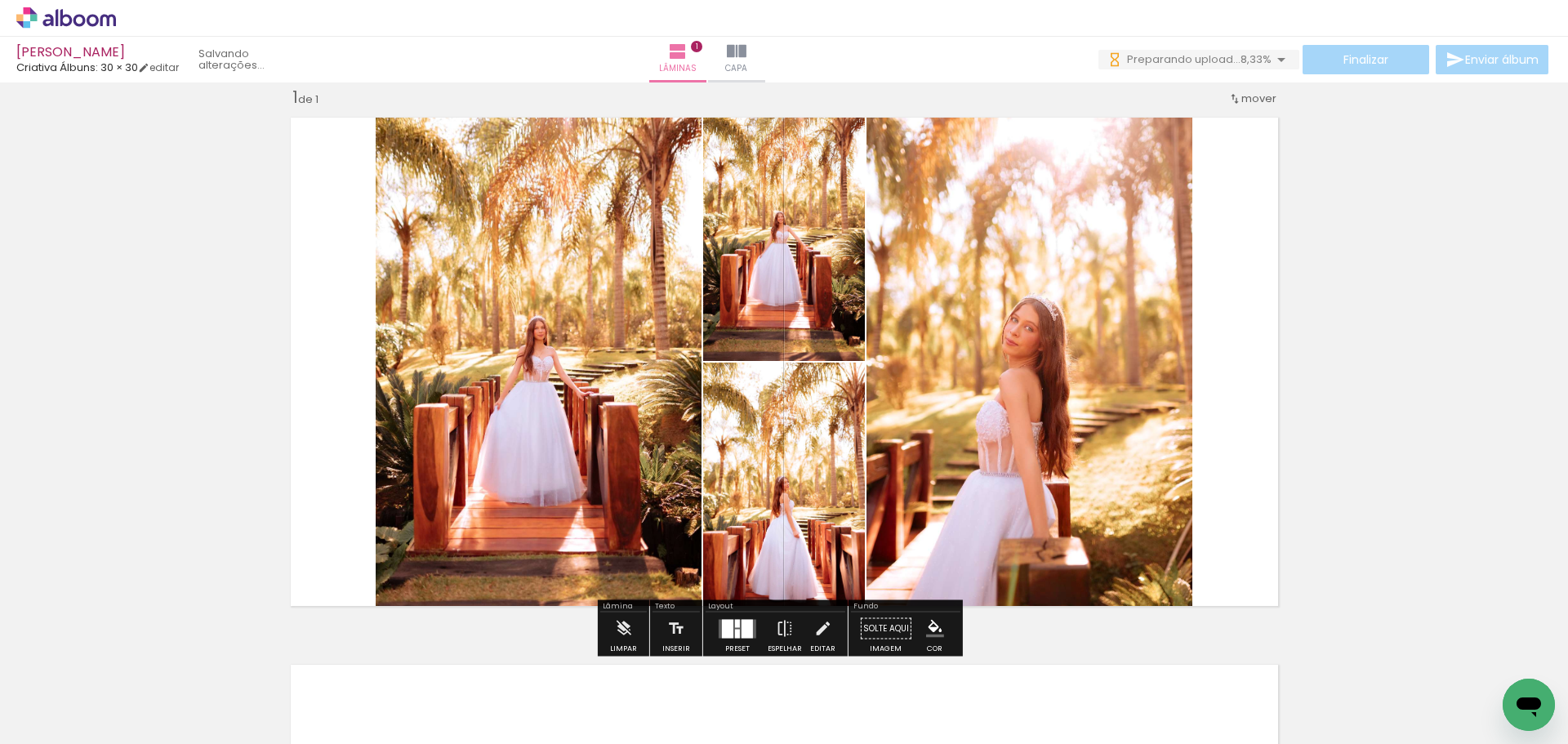
drag, startPoint x: 552, startPoint y: 705, endPoint x: 687, endPoint y: 432, distance: 304.6
click at [687, 432] on quentale-workspace at bounding box center [784, 372] width 1568 height 744
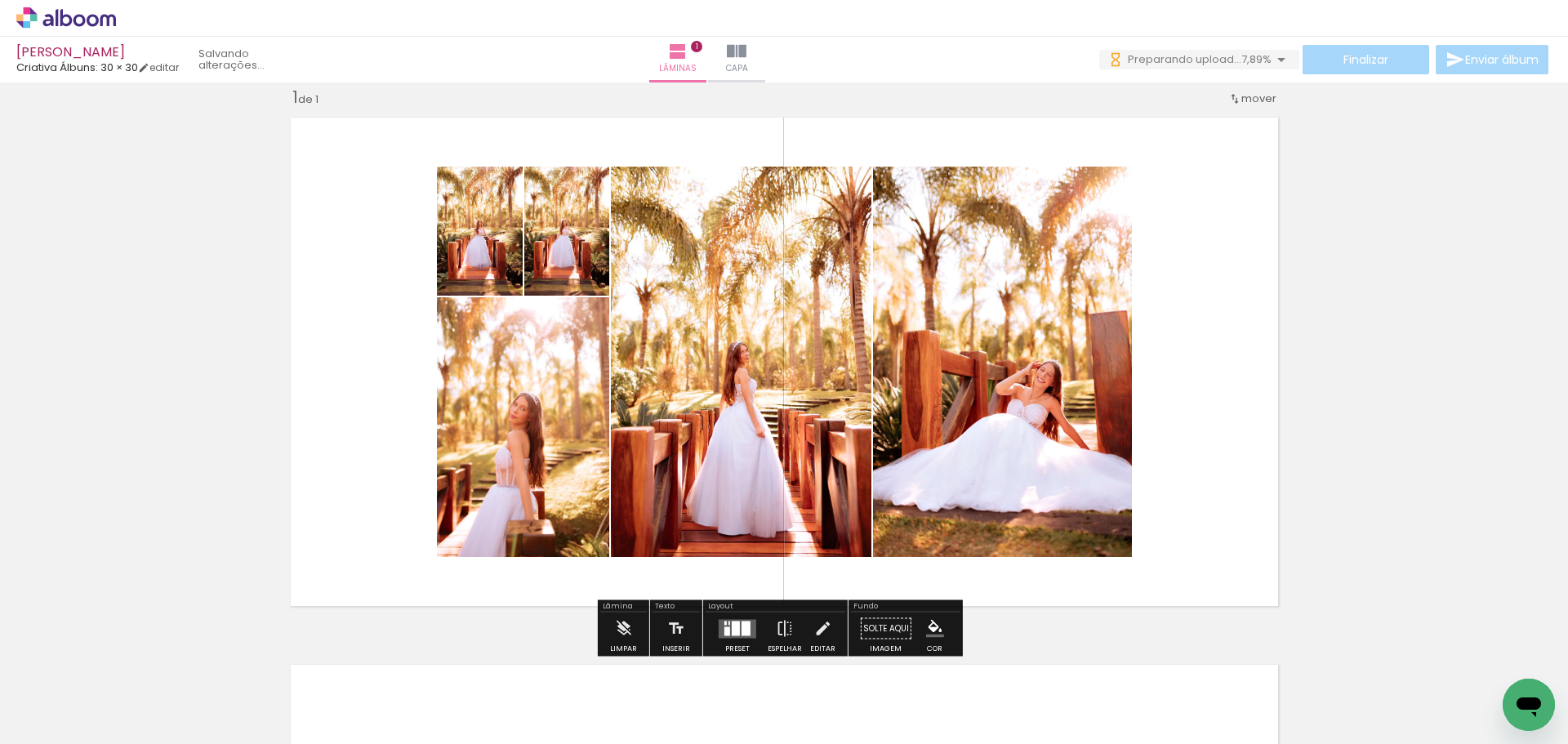
drag, startPoint x: 628, startPoint y: 705, endPoint x: 764, endPoint y: 403, distance: 331.2
click at [764, 403] on quentale-workspace at bounding box center [784, 372] width 1568 height 744
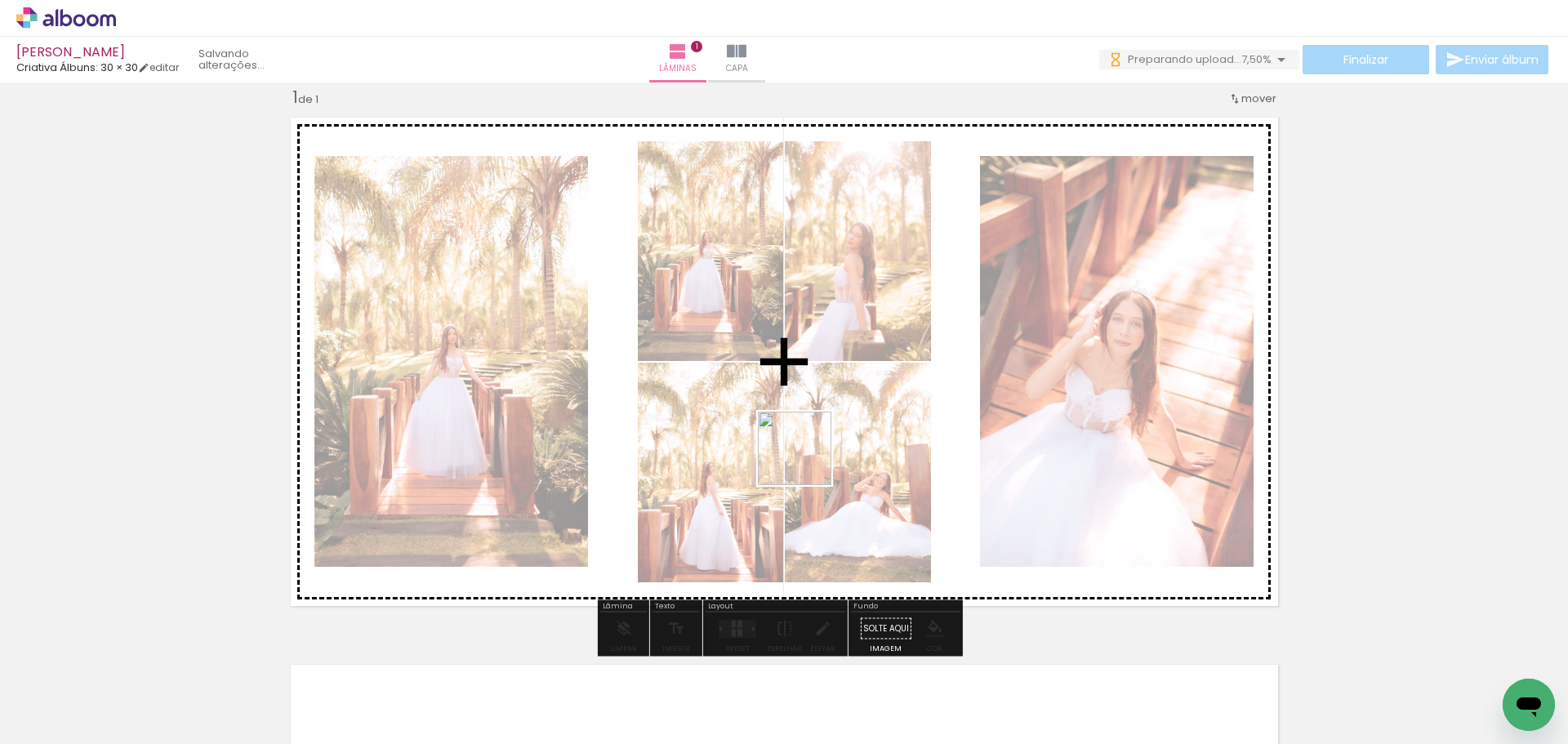
drag, startPoint x: 718, startPoint y: 691, endPoint x: 813, endPoint y: 450, distance: 259.0
click at [813, 450] on quentale-workspace at bounding box center [784, 372] width 1568 height 744
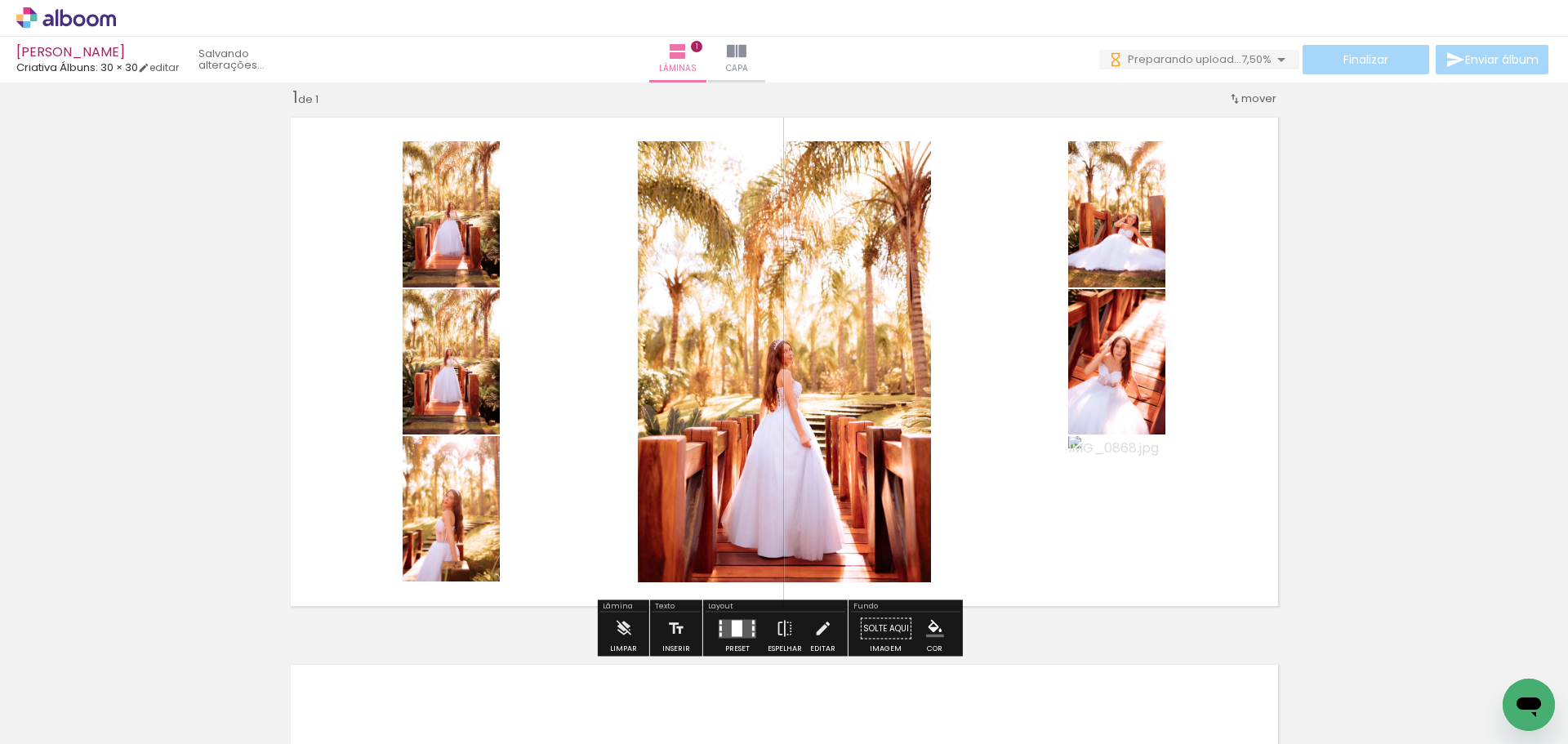
drag, startPoint x: 811, startPoint y: 684, endPoint x: 851, endPoint y: 442, distance: 245.3
click at [851, 442] on quentale-workspace at bounding box center [784, 372] width 1568 height 744
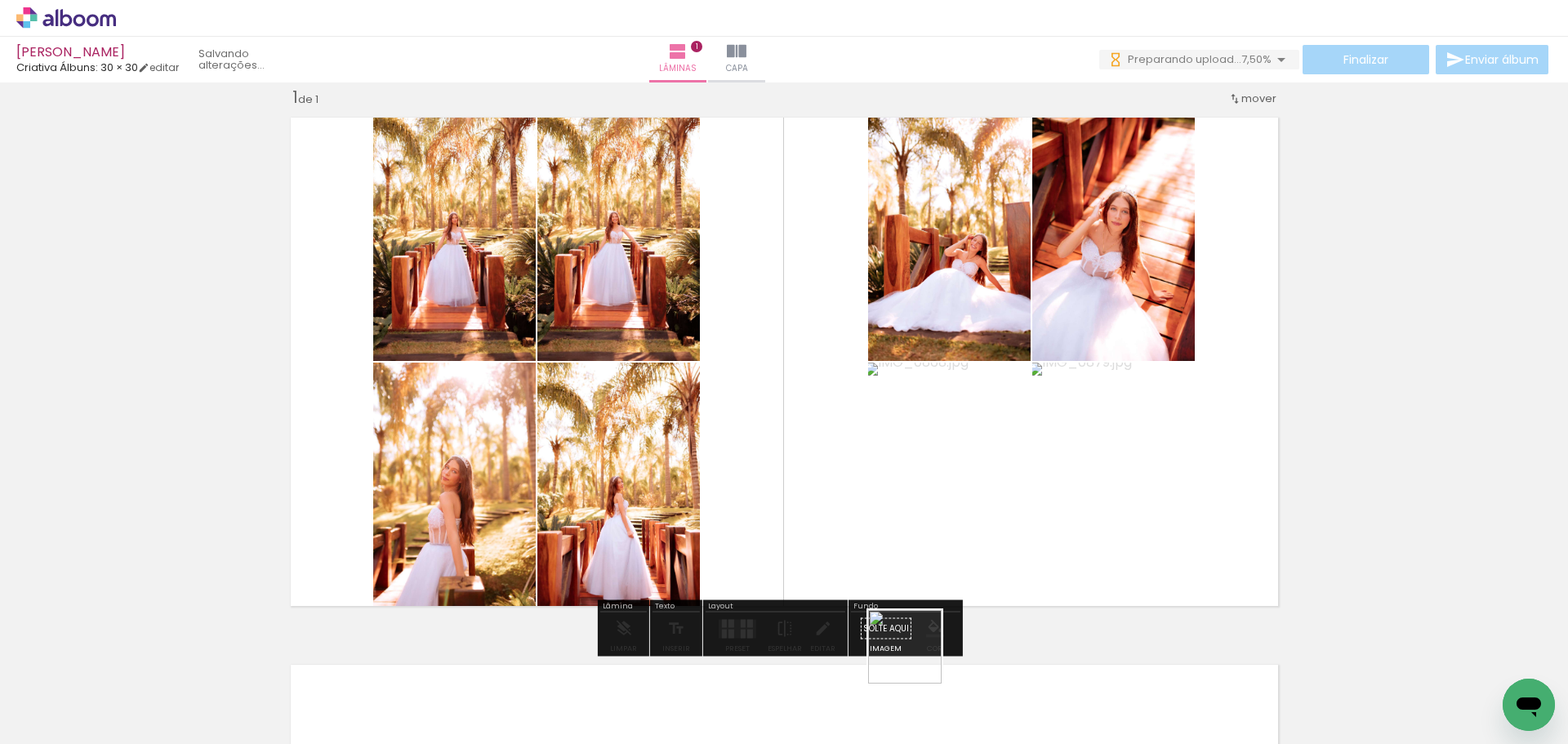
drag, startPoint x: 922, startPoint y: 708, endPoint x: 906, endPoint y: 493, distance: 215.6
click at [906, 493] on quentale-workspace at bounding box center [784, 372] width 1568 height 744
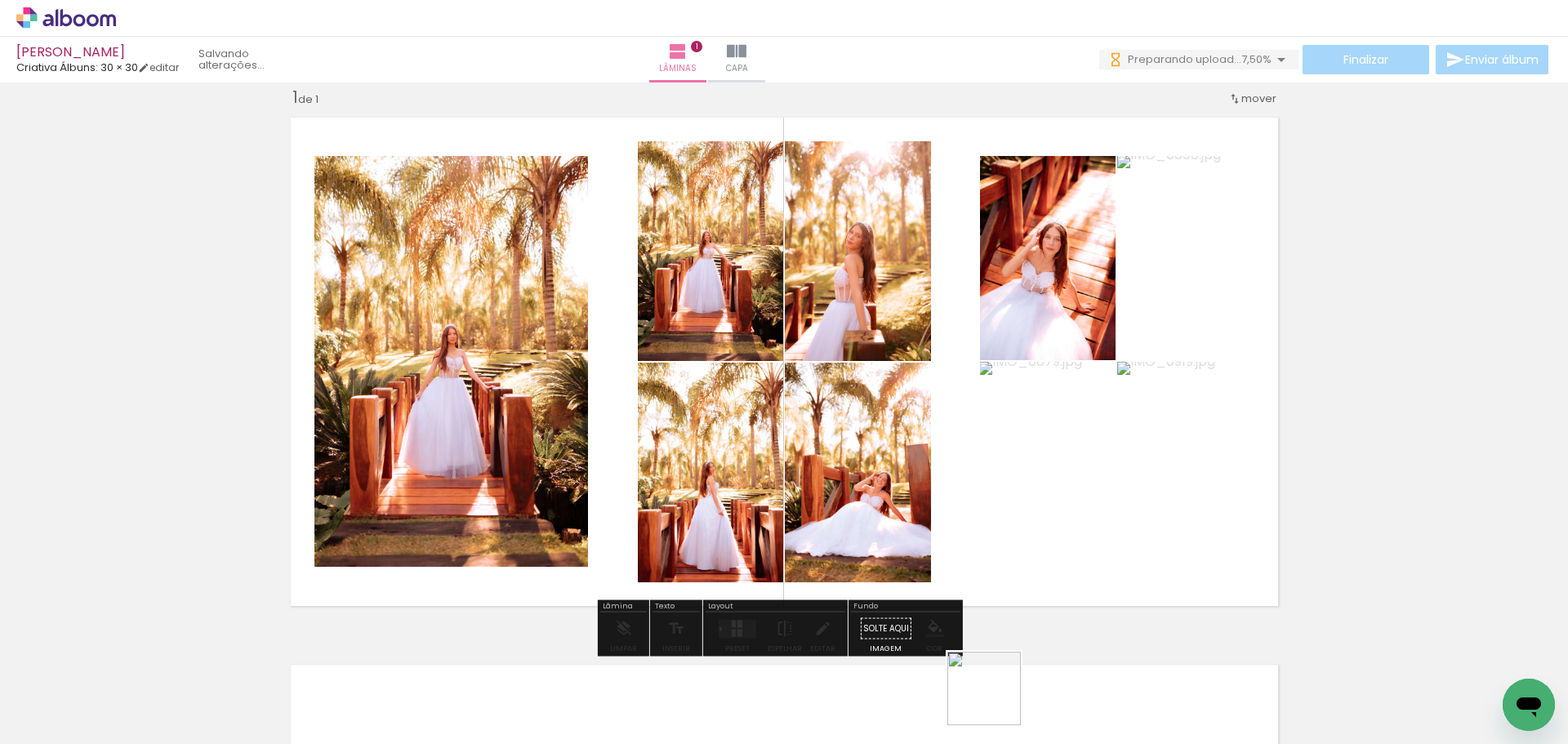
drag, startPoint x: 996, startPoint y: 707, endPoint x: 1000, endPoint y: 524, distance: 183.0
click at [1000, 524] on quentale-workspace at bounding box center [784, 372] width 1568 height 744
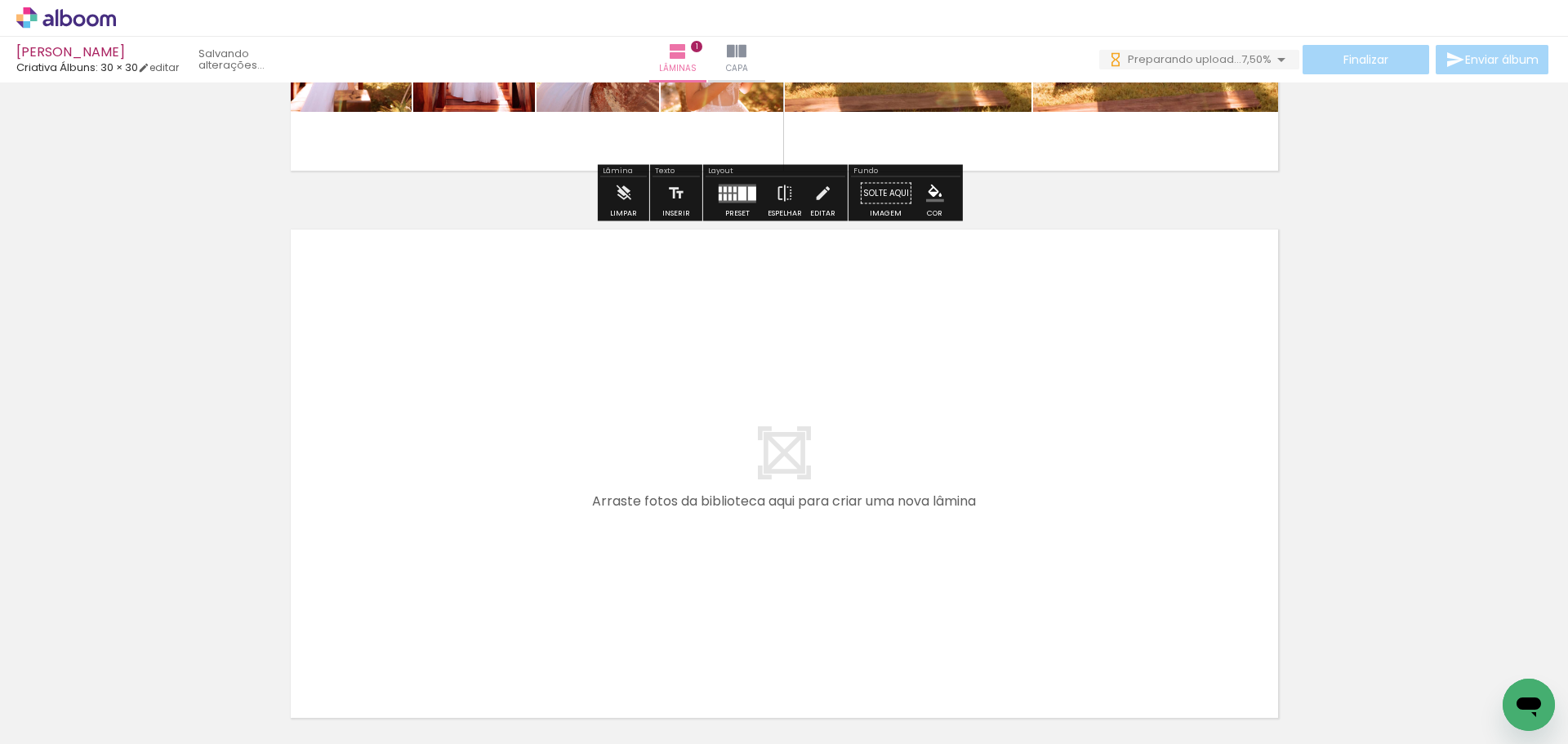
scroll to position [457, 0]
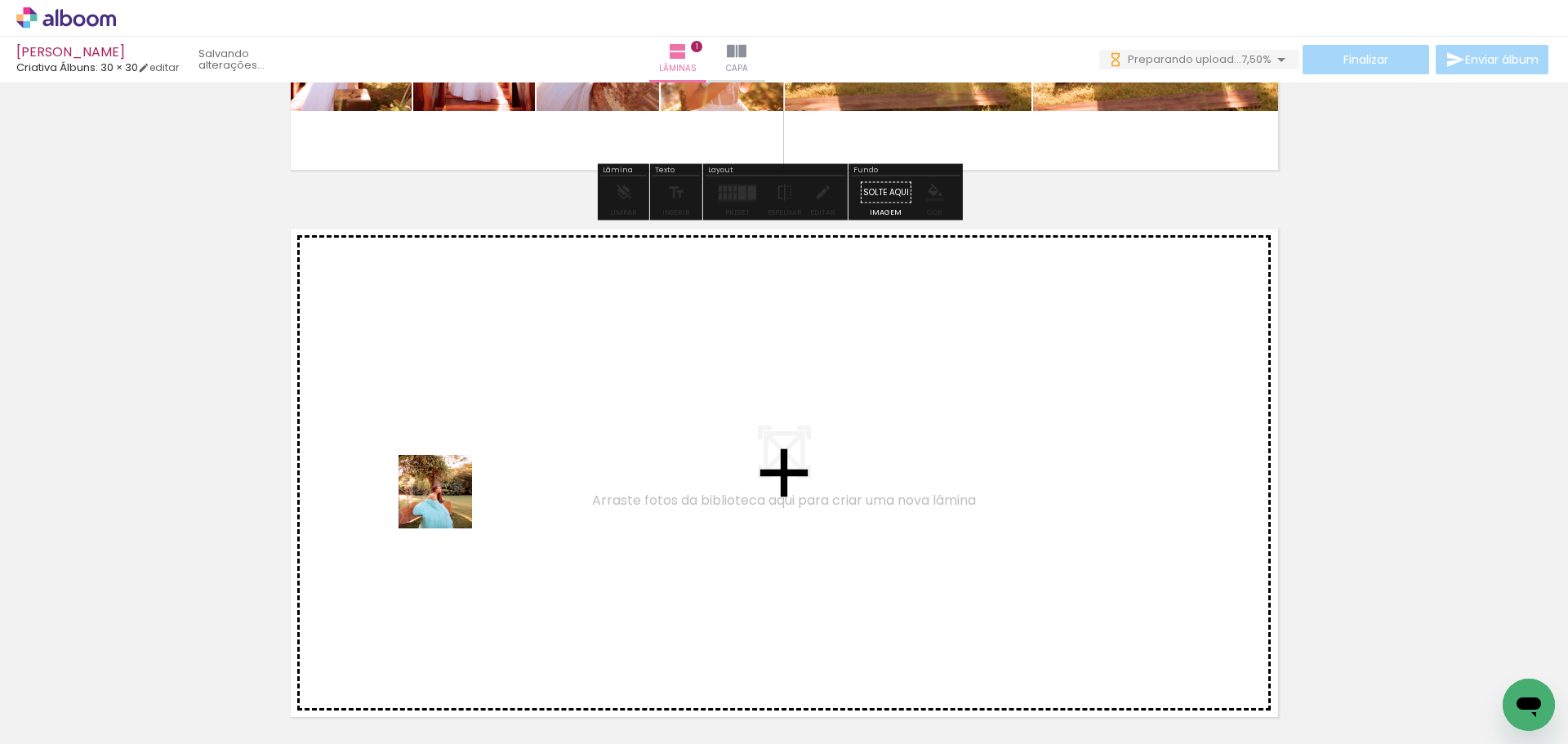
drag, startPoint x: 212, startPoint y: 699, endPoint x: 447, endPoint y: 504, distance: 305.4
click at [447, 504] on quentale-workspace at bounding box center [784, 372] width 1568 height 744
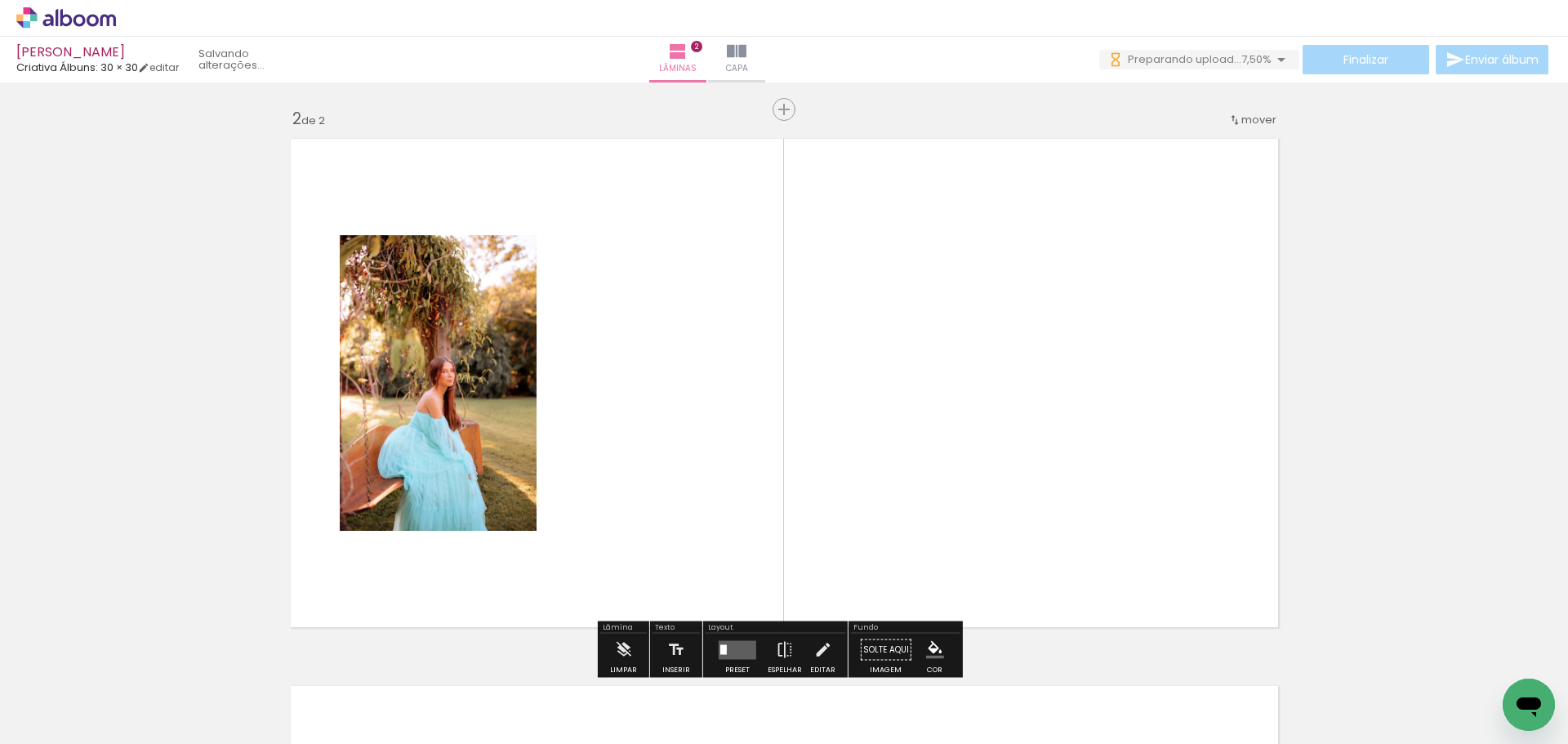
scroll to position [568, 0]
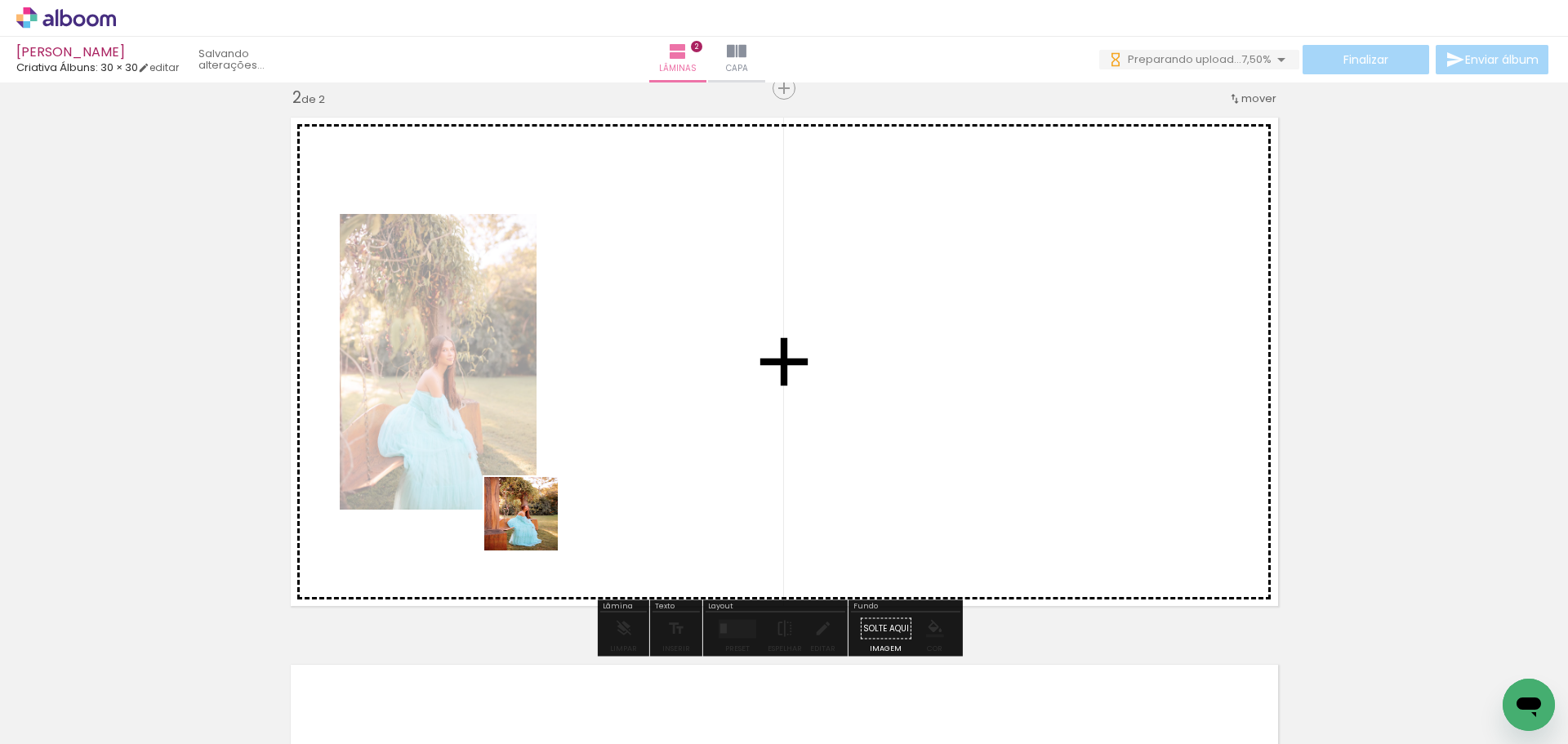
drag, startPoint x: 318, startPoint y: 696, endPoint x: 632, endPoint y: 454, distance: 396.4
click at [632, 454] on quentale-workspace at bounding box center [784, 372] width 1568 height 744
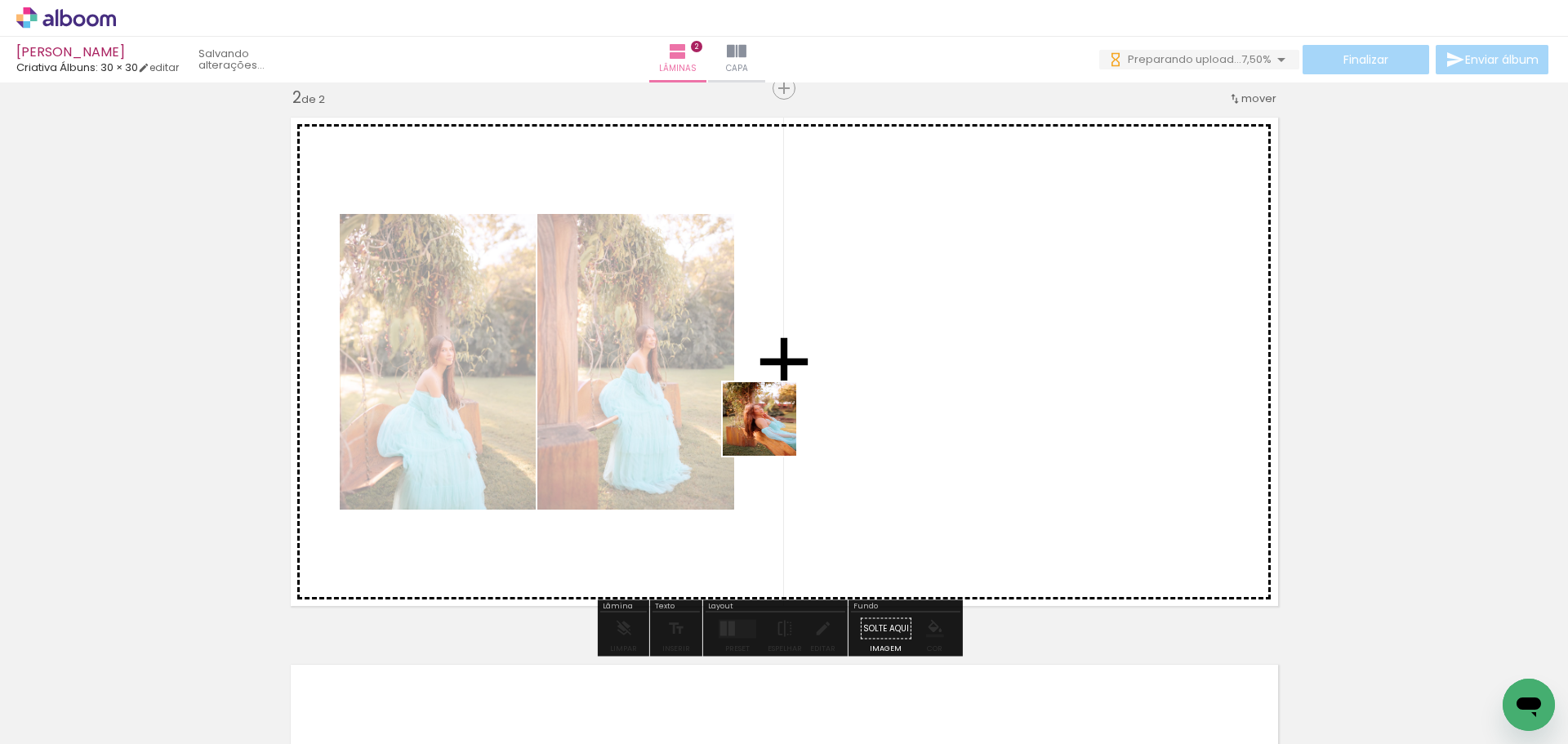
drag, startPoint x: 407, startPoint y: 708, endPoint x: 800, endPoint y: 408, distance: 494.4
click at [800, 408] on quentale-workspace at bounding box center [784, 372] width 1568 height 744
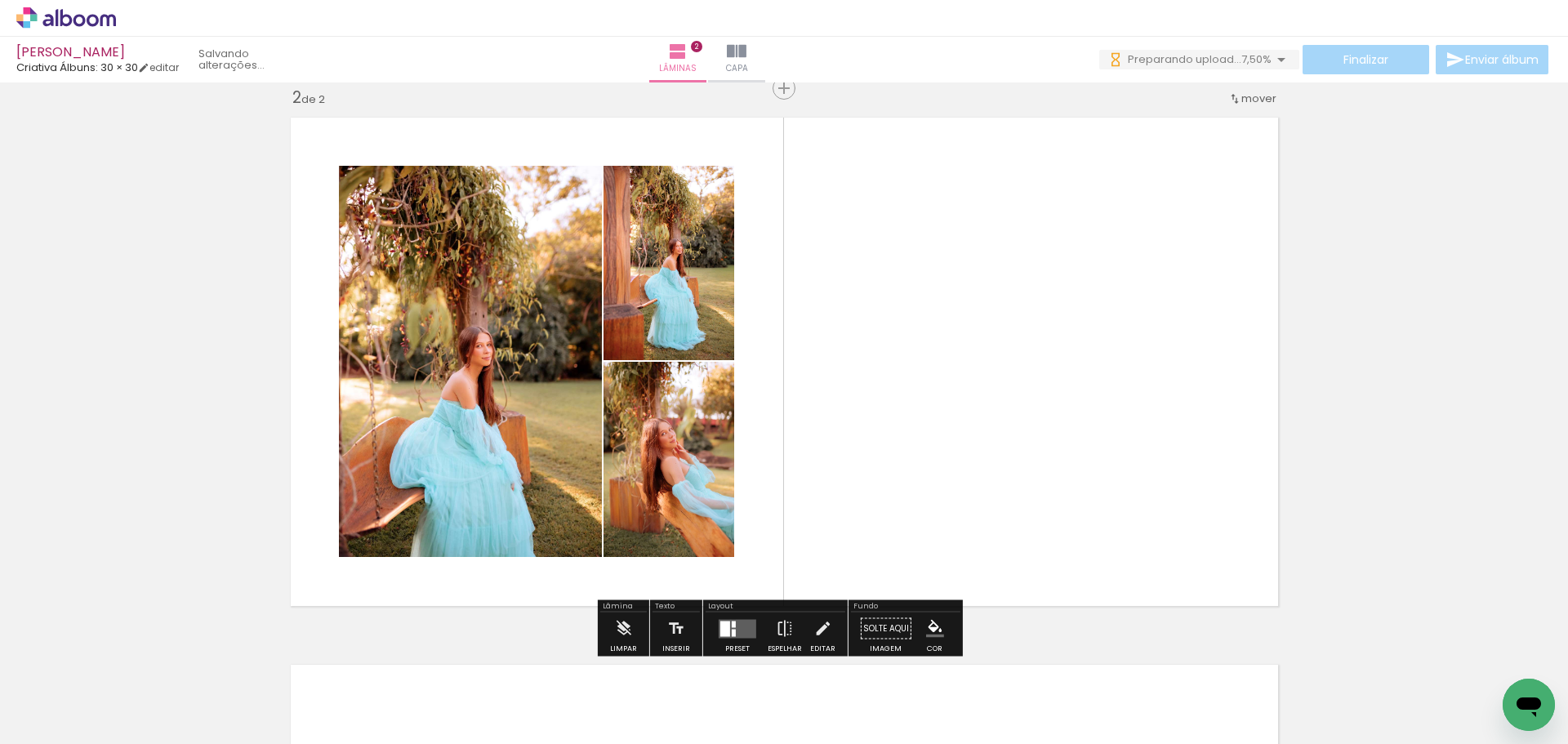
drag, startPoint x: 501, startPoint y: 697, endPoint x: 837, endPoint y: 422, distance: 434.2
click at [837, 422] on quentale-workspace at bounding box center [784, 372] width 1568 height 744
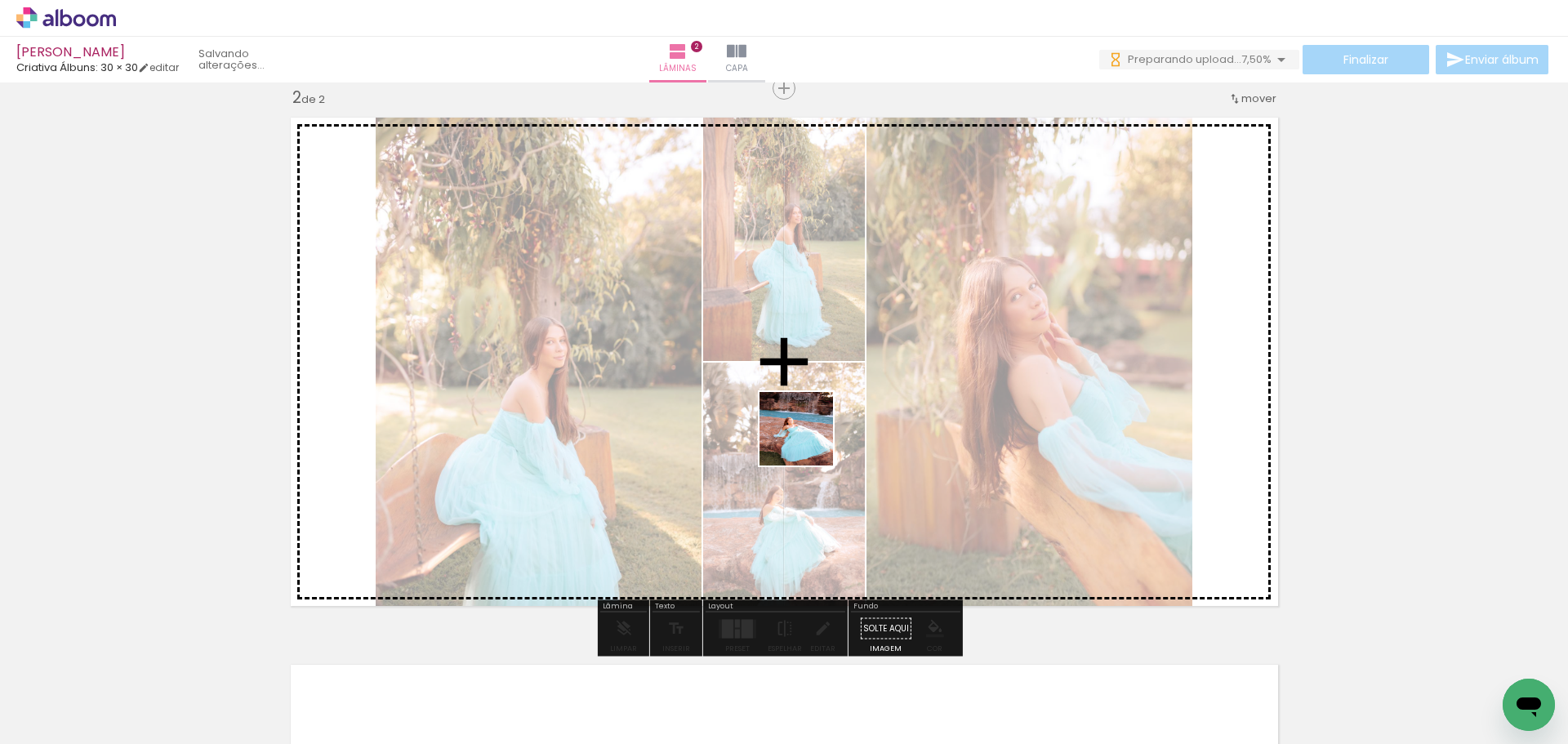
drag, startPoint x: 601, startPoint y: 711, endPoint x: 810, endPoint y: 439, distance: 343.0
click at [810, 439] on quentale-workspace at bounding box center [784, 372] width 1568 height 744
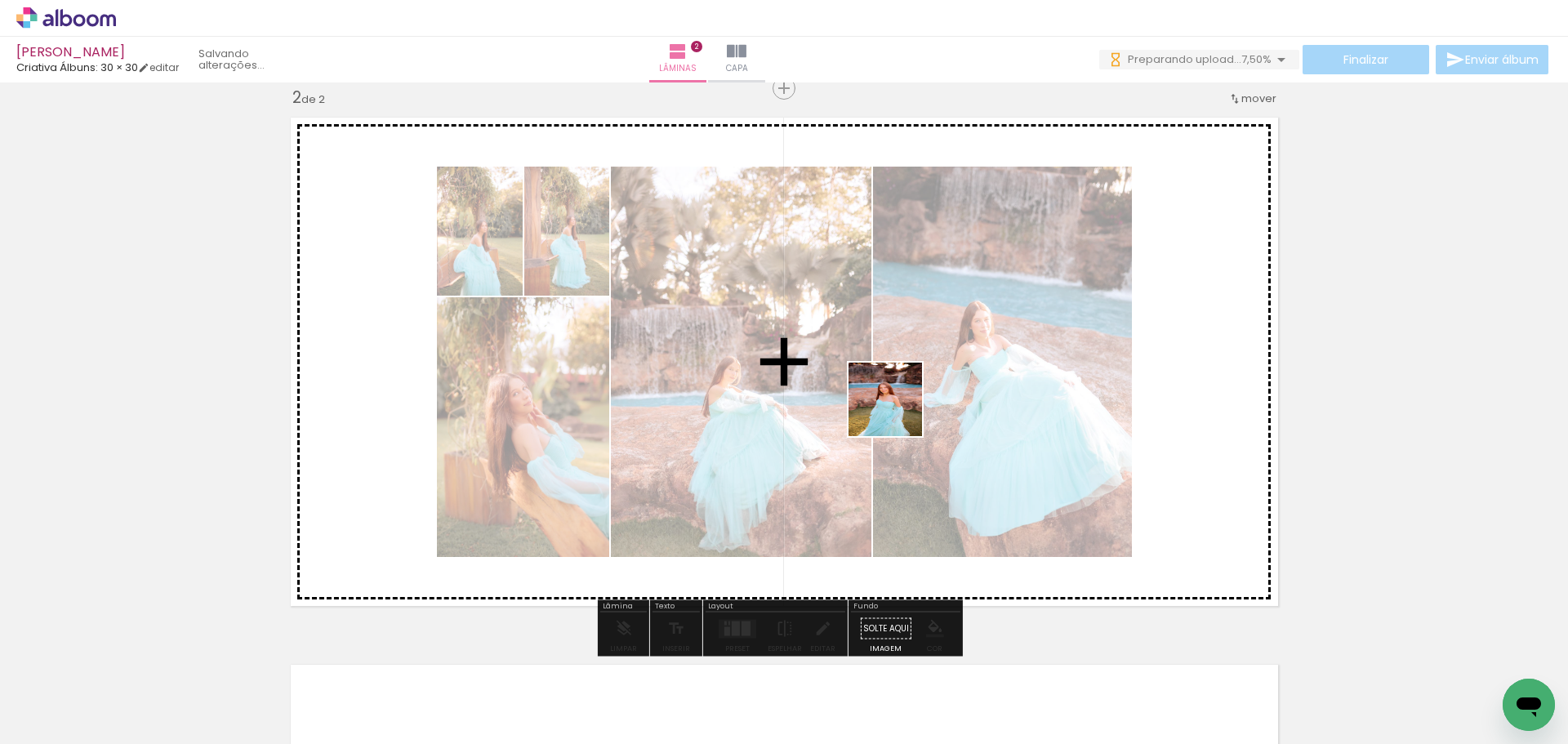
drag, startPoint x: 684, startPoint y: 703, endPoint x: 912, endPoint y: 394, distance: 384.0
click at [912, 394] on quentale-workspace at bounding box center [784, 372] width 1568 height 744
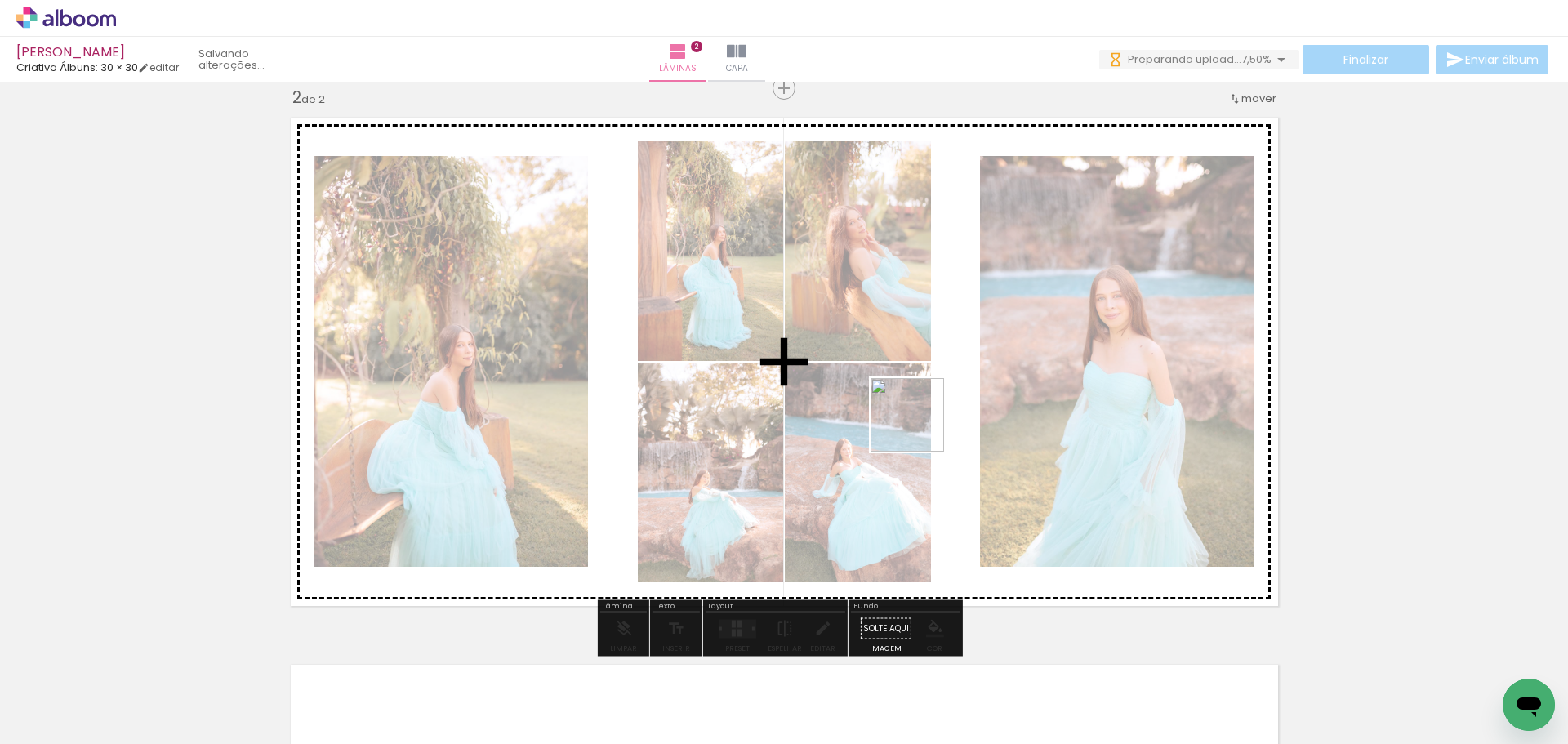
drag, startPoint x: 780, startPoint y: 693, endPoint x: 921, endPoint y: 424, distance: 303.7
click at [921, 424] on quentale-workspace at bounding box center [784, 372] width 1568 height 744
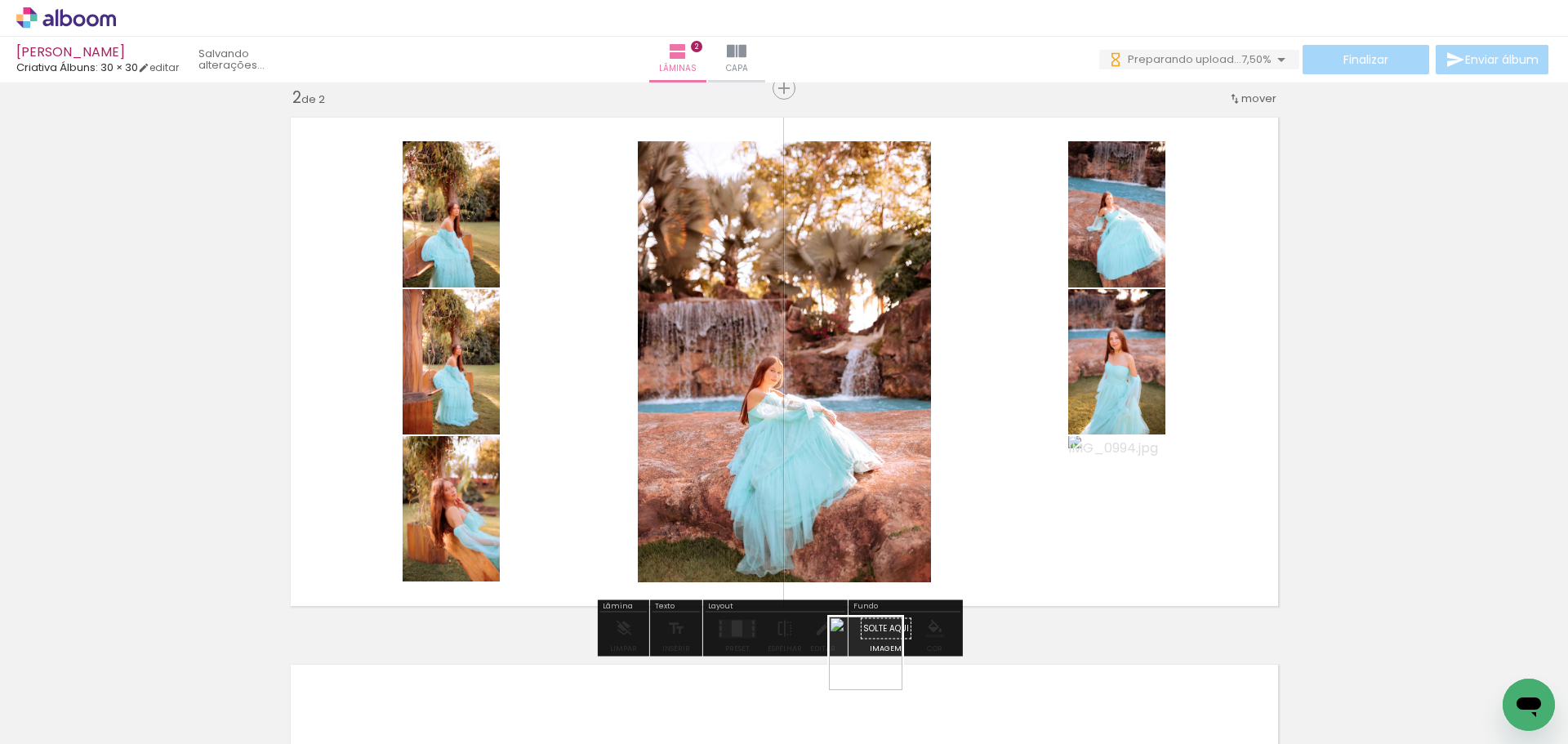
drag, startPoint x: 870, startPoint y: 688, endPoint x: 936, endPoint y: 504, distance: 195.5
click at [936, 504] on quentale-workspace at bounding box center [784, 372] width 1568 height 744
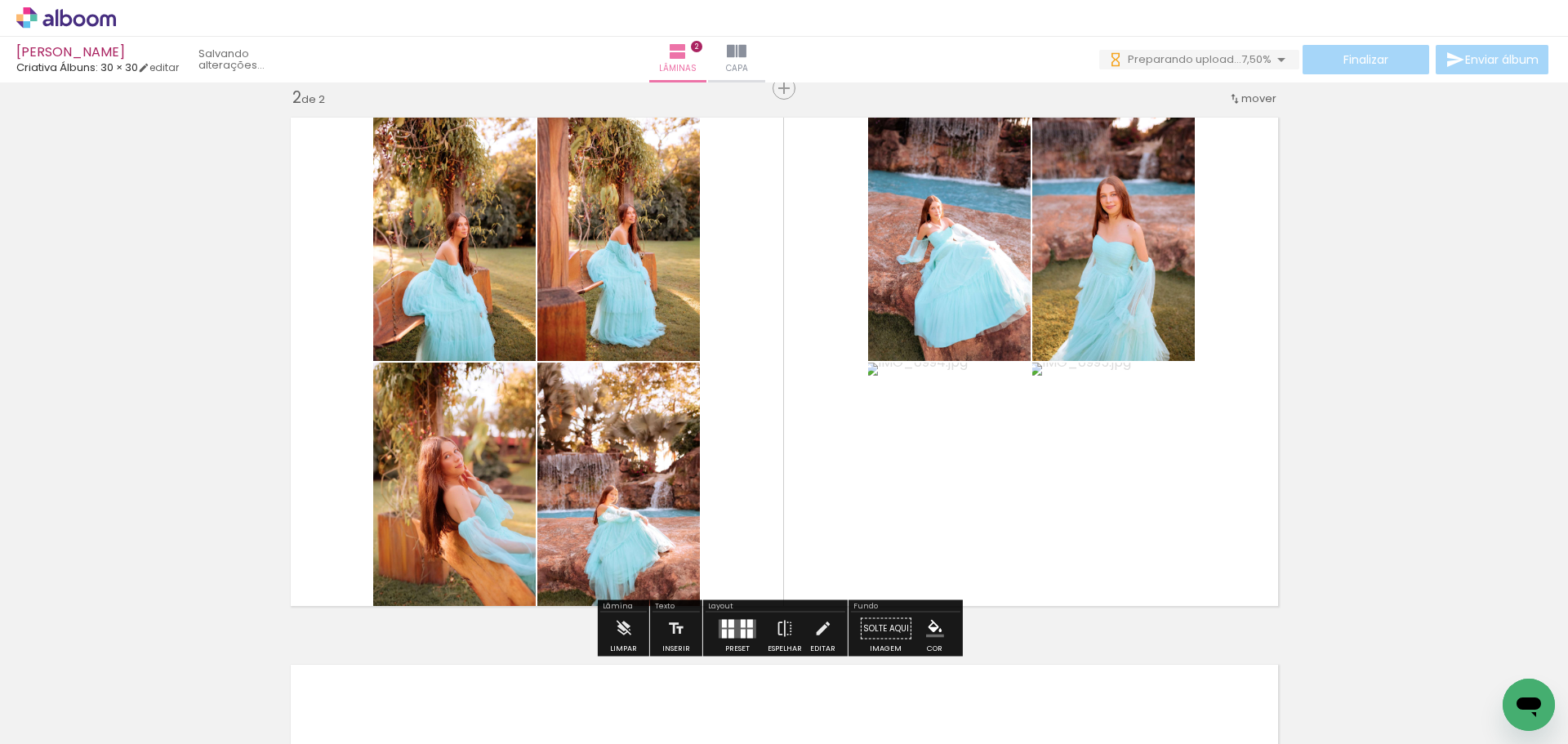
drag, startPoint x: 940, startPoint y: 696, endPoint x: 965, endPoint y: 506, distance: 191.6
click at [965, 506] on quentale-workspace at bounding box center [784, 372] width 1568 height 744
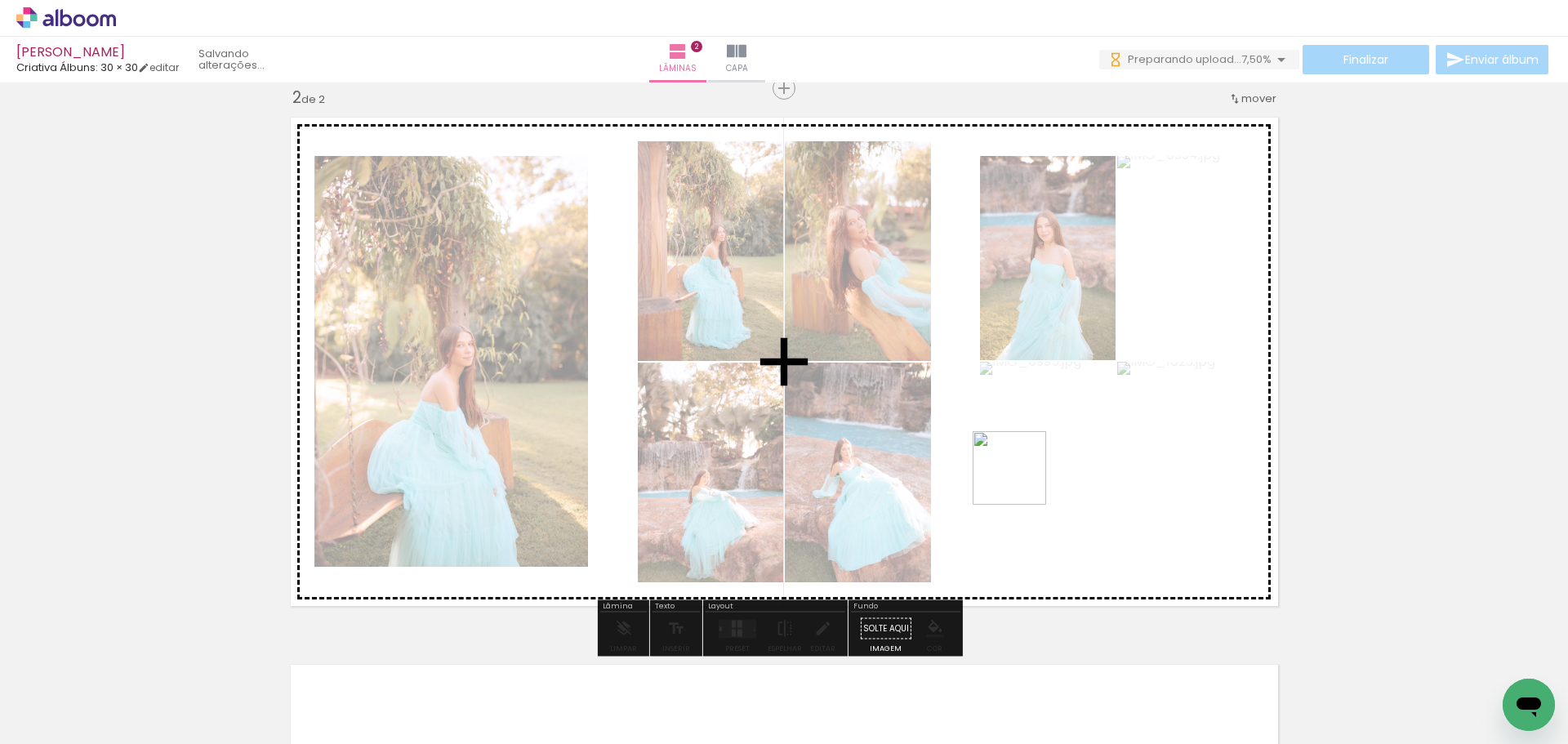
drag, startPoint x: 1032, startPoint y: 693, endPoint x: 1022, endPoint y: 475, distance: 218.2
click at [1022, 475] on quentale-workspace at bounding box center [784, 372] width 1568 height 744
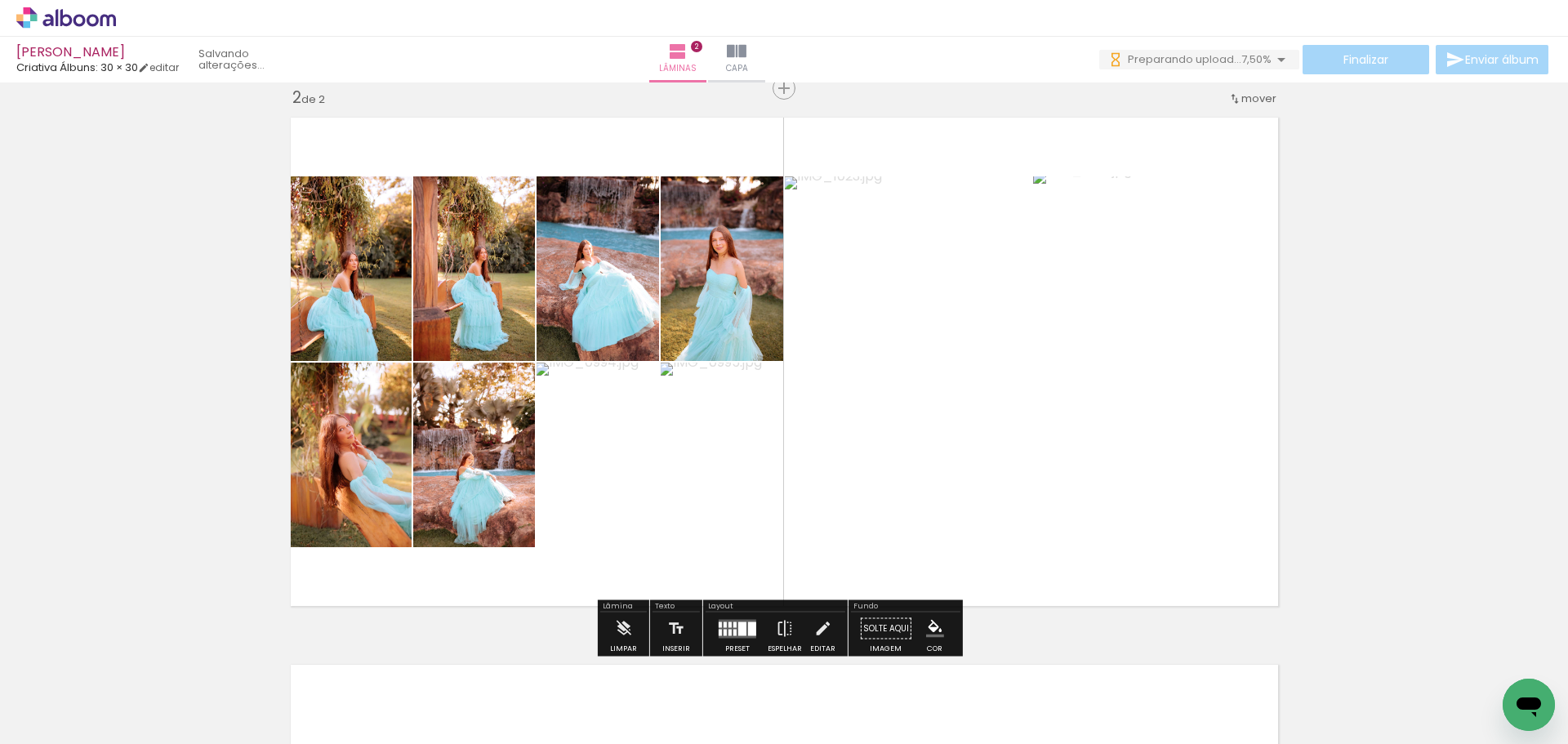
drag, startPoint x: 1137, startPoint y: 687, endPoint x: 1112, endPoint y: 427, distance: 261.2
click at [1112, 427] on quentale-workspace at bounding box center [784, 372] width 1568 height 744
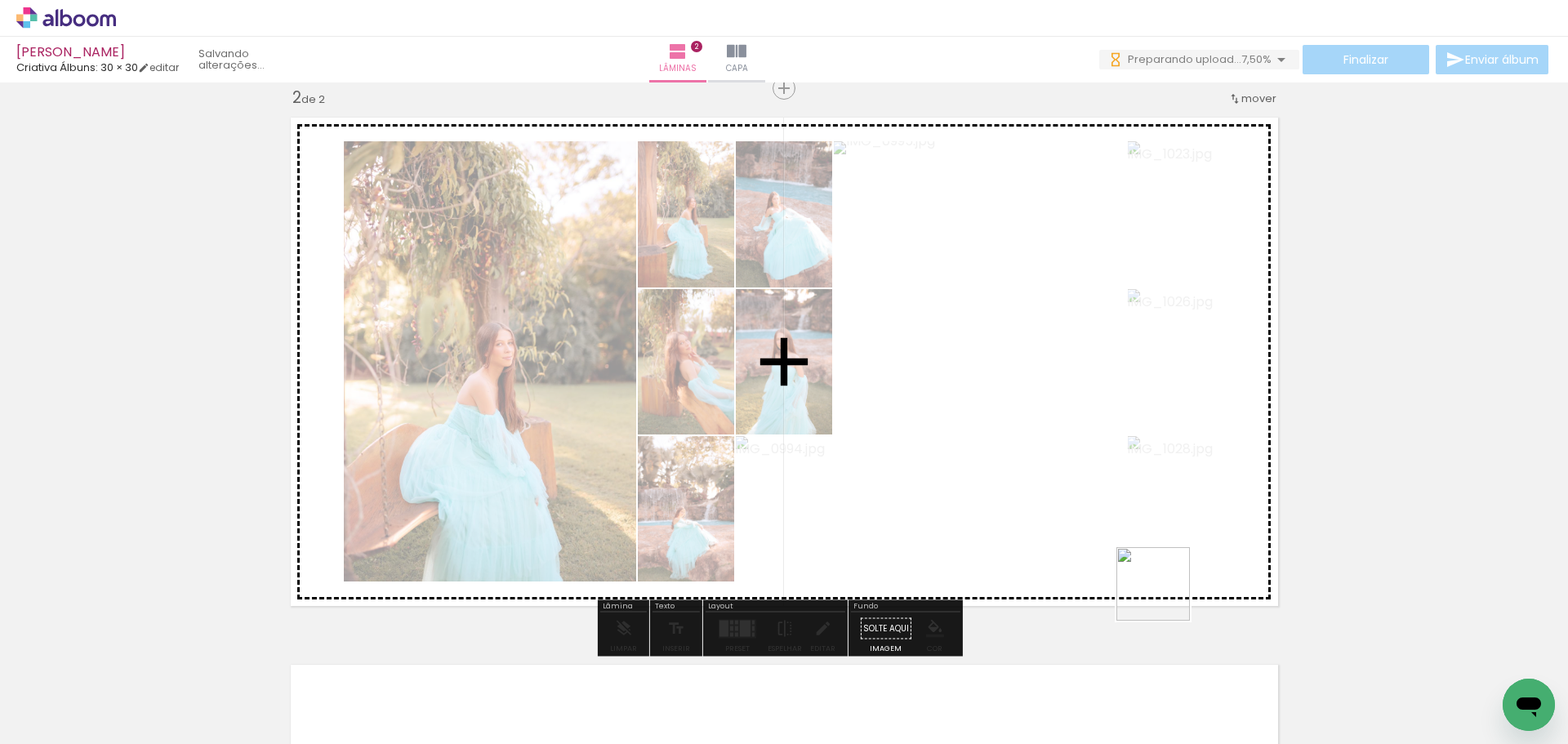
drag, startPoint x: 1204, startPoint y: 697, endPoint x: 1111, endPoint y: 439, distance: 274.2
click at [1111, 439] on quentale-workspace at bounding box center [784, 372] width 1568 height 744
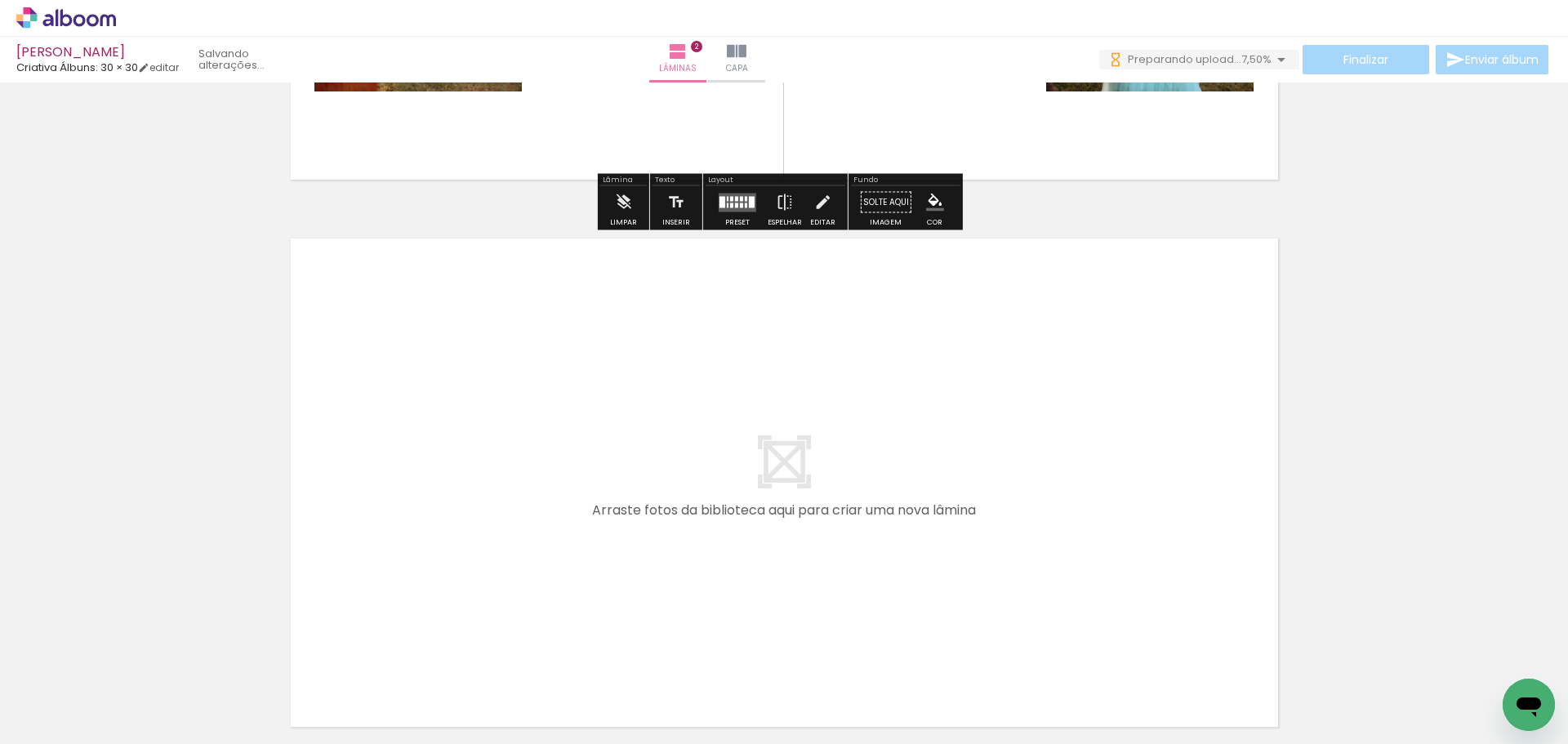
scroll to position [995, 0]
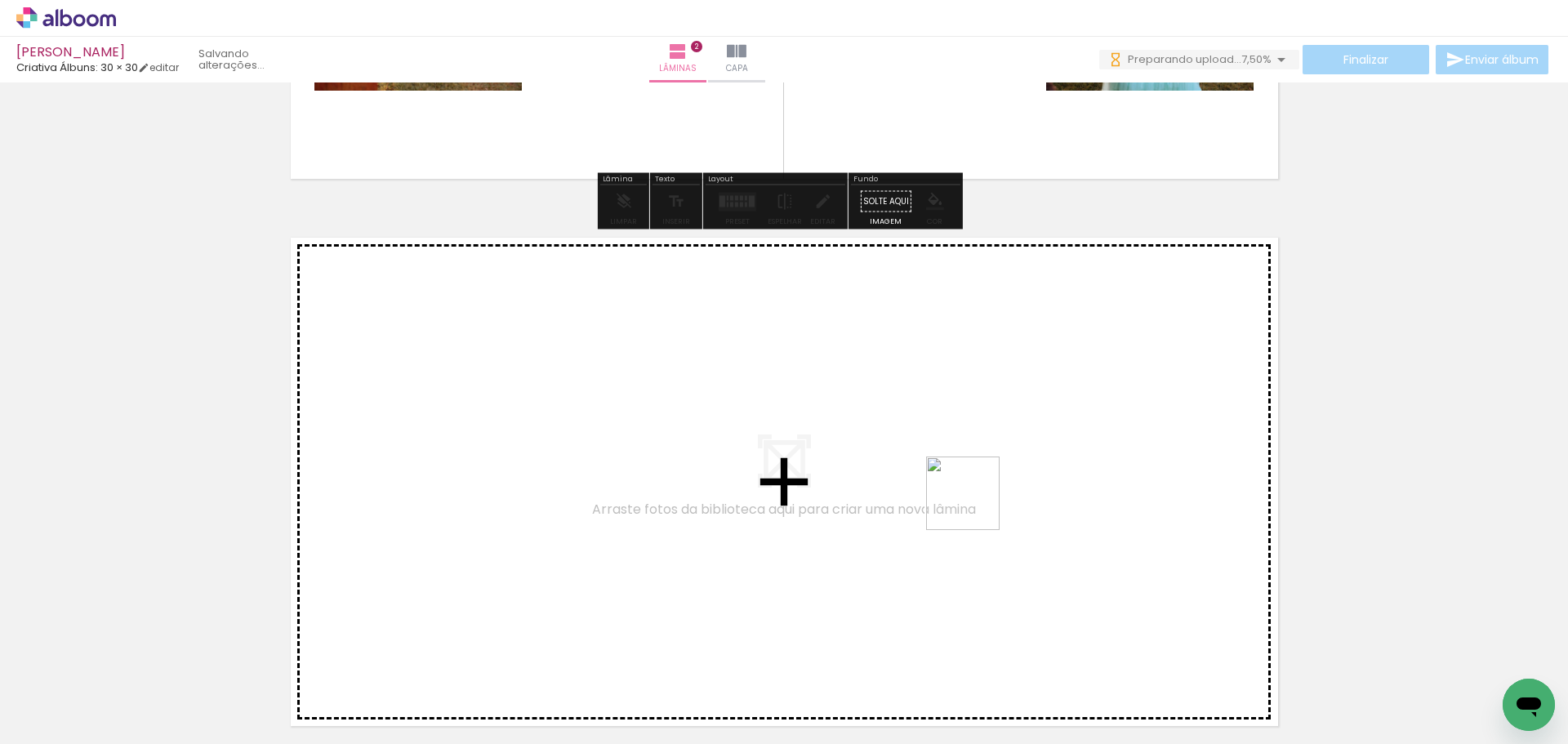
drag, startPoint x: 1327, startPoint y: 698, endPoint x: 972, endPoint y: 502, distance: 405.5
click at [972, 502] on quentale-workspace at bounding box center [784, 372] width 1568 height 744
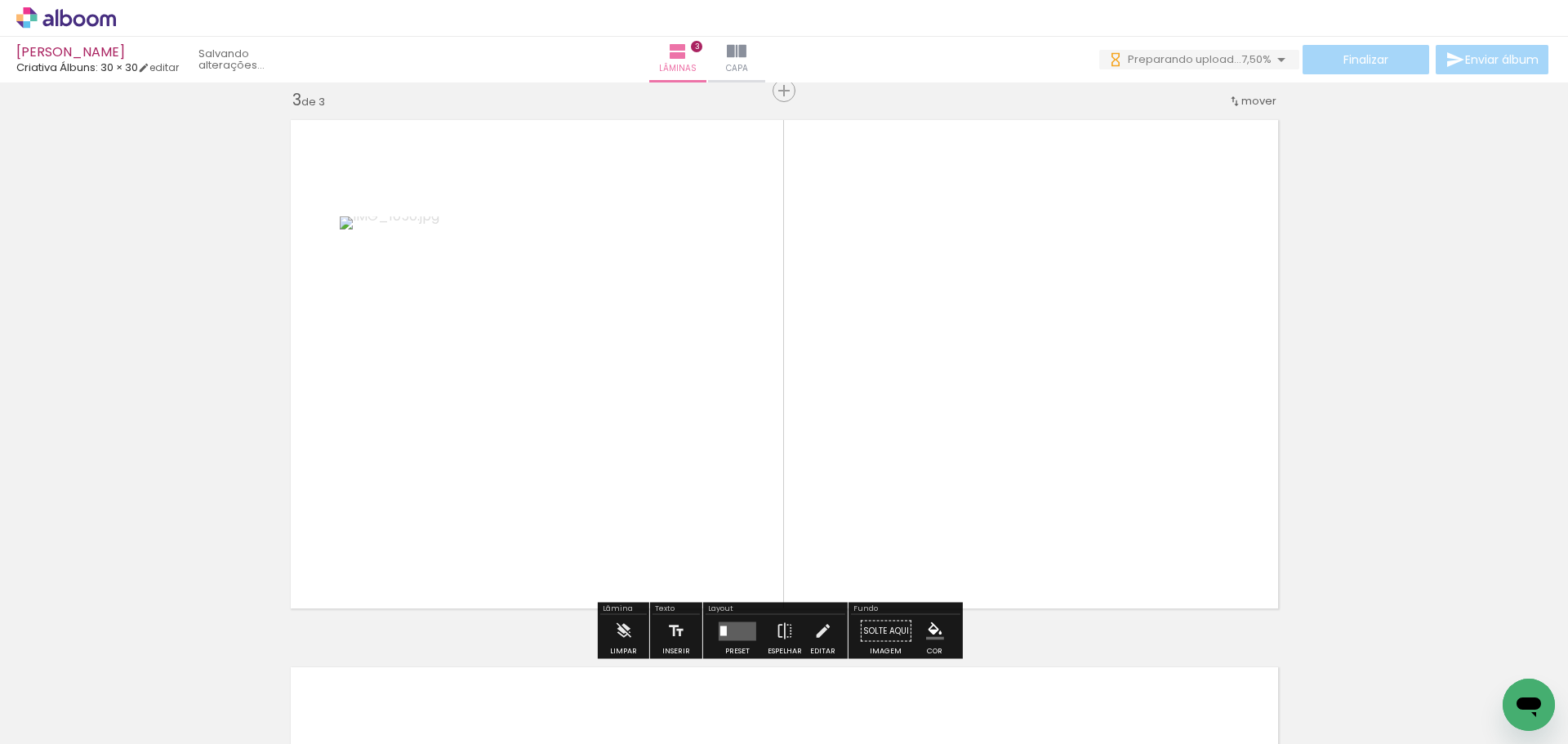
scroll to position [1116, 0]
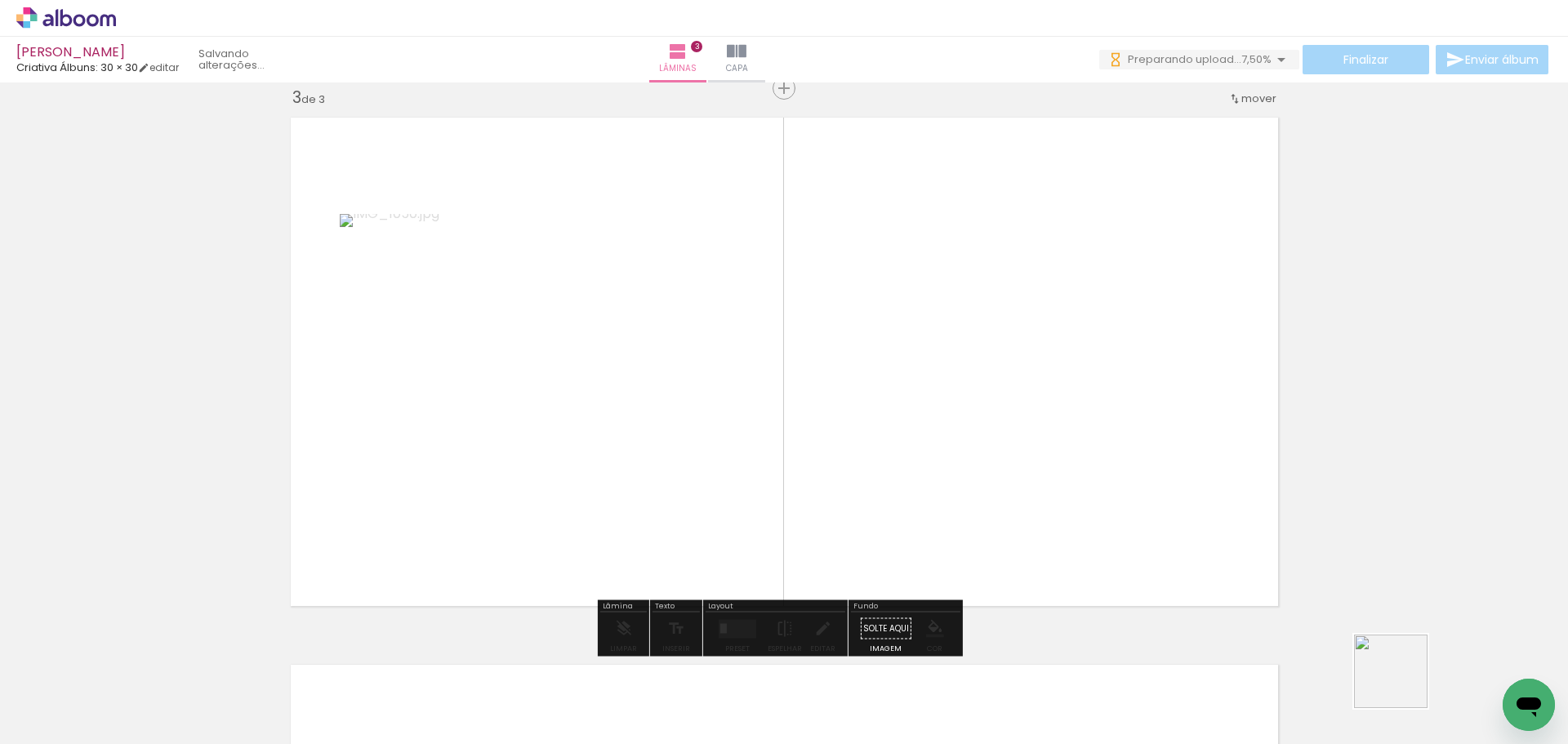
drag, startPoint x: 1413, startPoint y: 689, endPoint x: 1115, endPoint y: 390, distance: 422.1
click at [1115, 390] on quentale-workspace at bounding box center [784, 372] width 1568 height 744
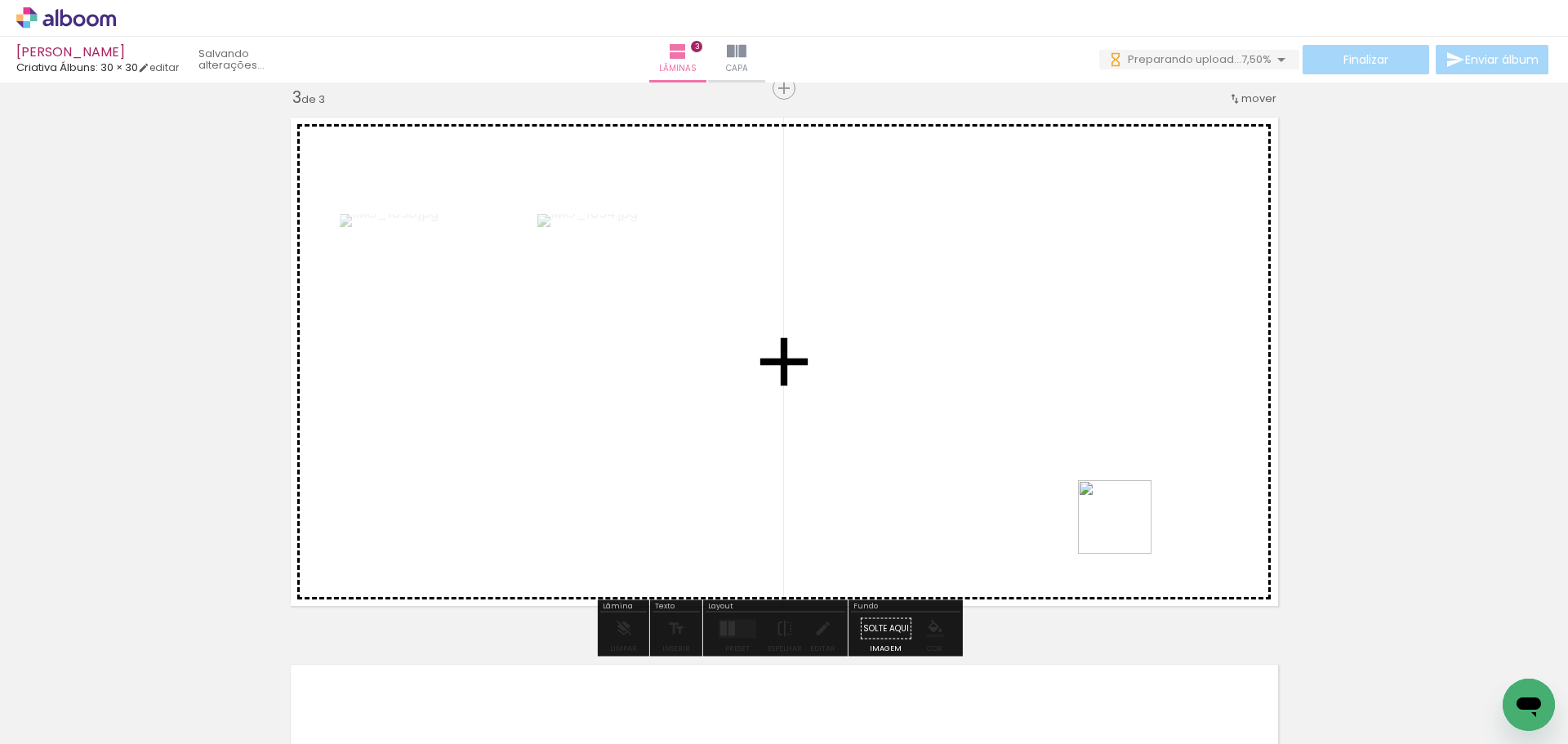
drag, startPoint x: 1491, startPoint y: 707, endPoint x: 1125, endPoint y: 528, distance: 407.4
click at [1125, 528] on quentale-workspace at bounding box center [784, 372] width 1568 height 744
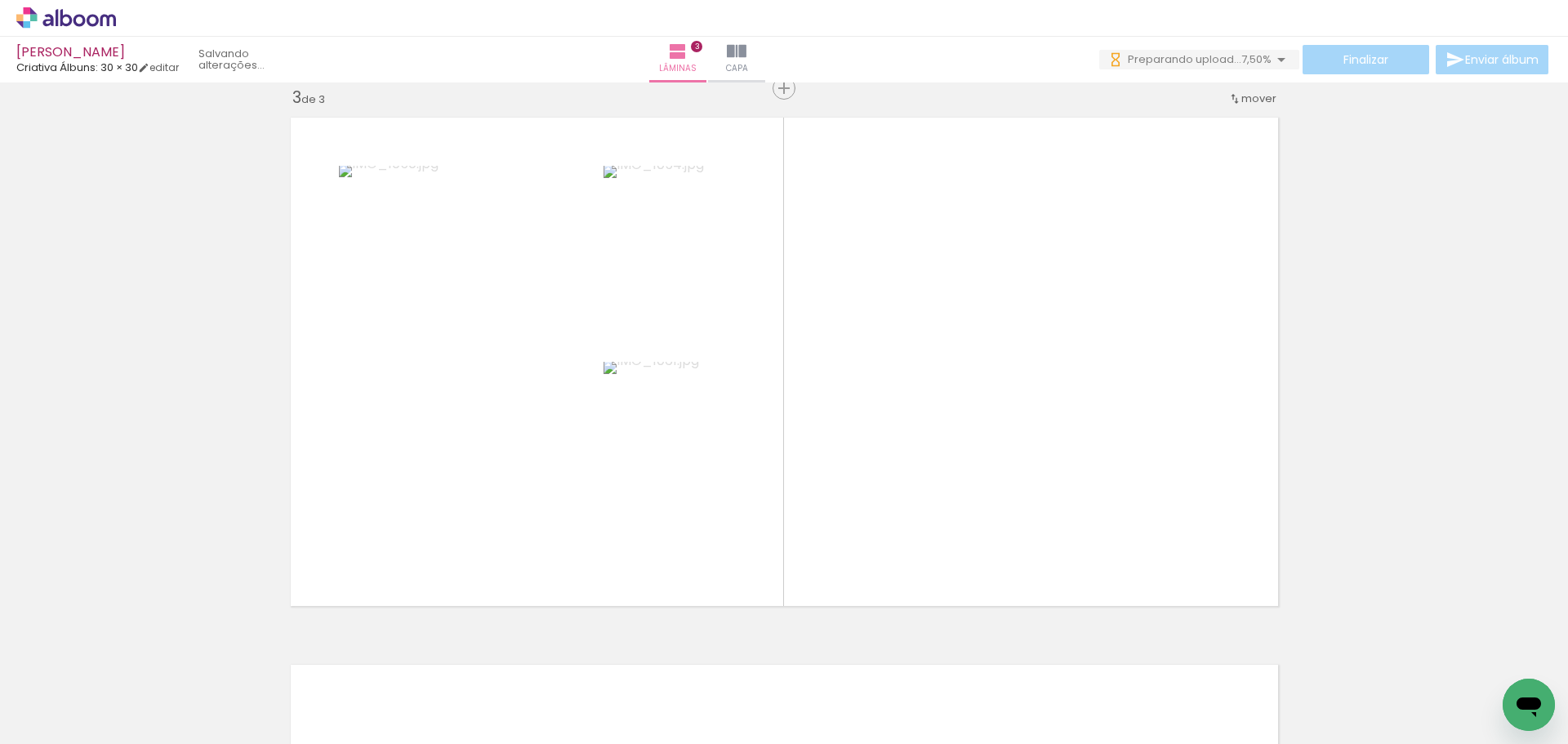
scroll to position [0, 1684]
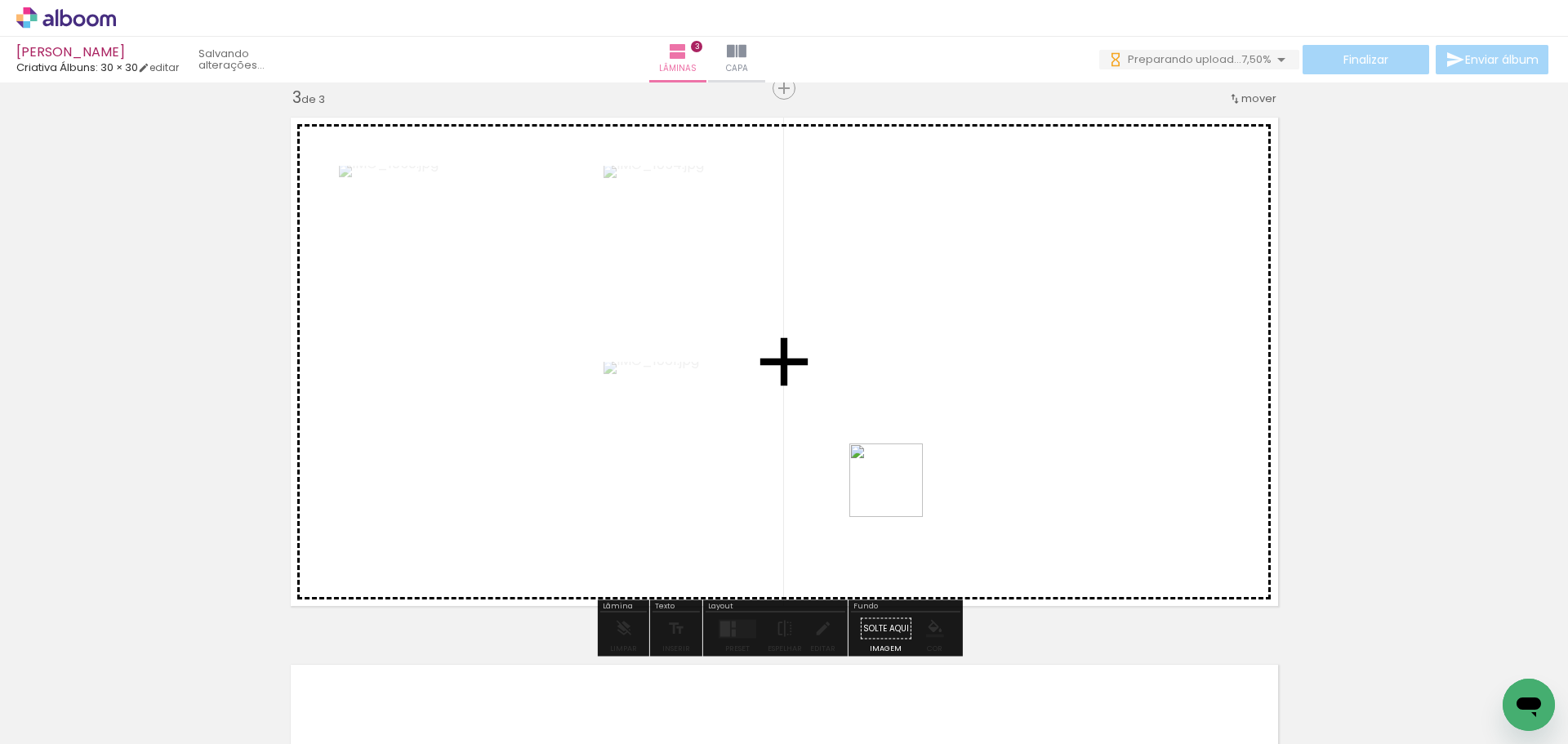
drag, startPoint x: 781, startPoint y: 706, endPoint x: 899, endPoint y: 491, distance: 245.3
click at [899, 491] on quentale-workspace at bounding box center [784, 372] width 1568 height 744
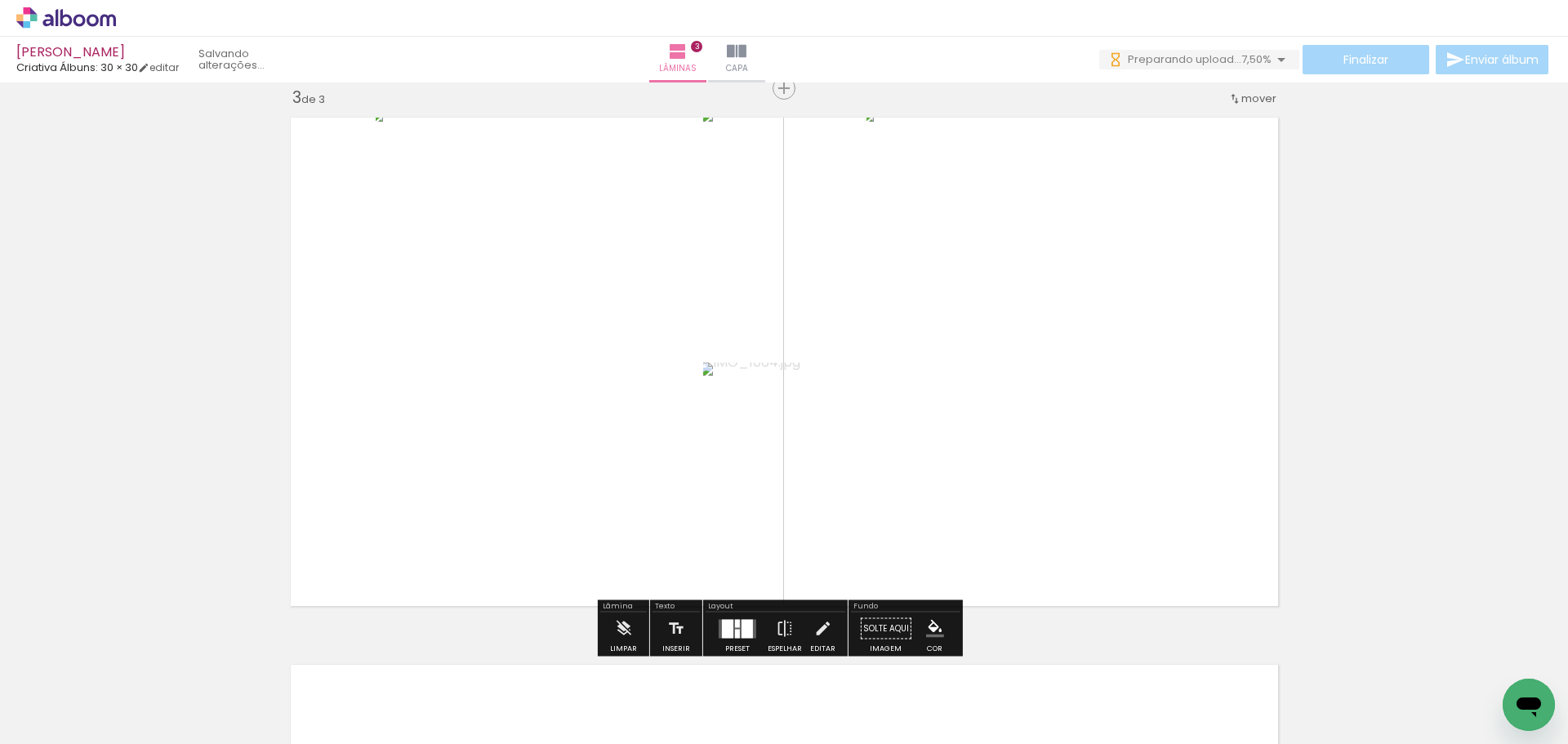
drag, startPoint x: 870, startPoint y: 707, endPoint x: 963, endPoint y: 492, distance: 234.3
click at [963, 492] on quentale-workspace at bounding box center [784, 372] width 1568 height 744
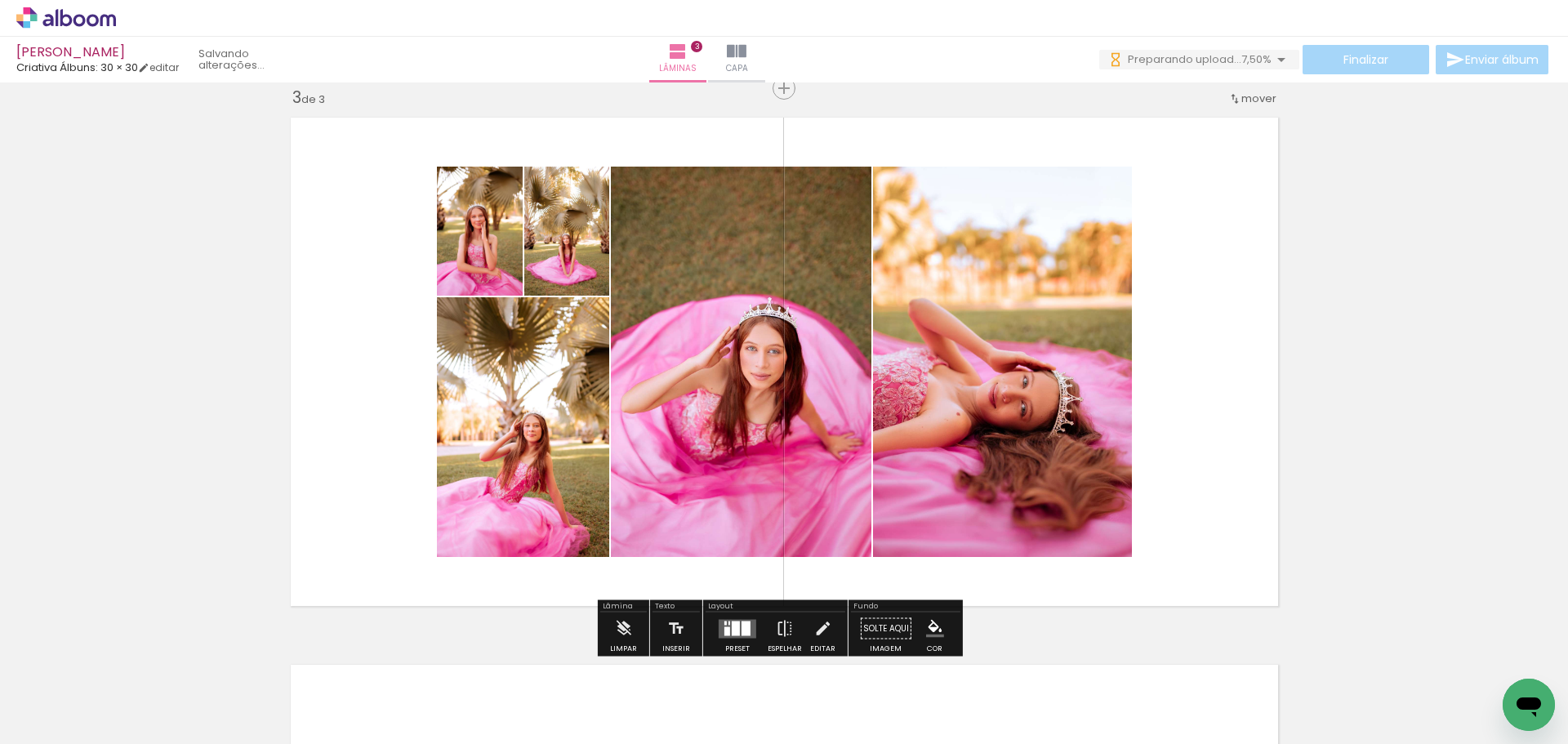
drag, startPoint x: 950, startPoint y: 713, endPoint x: 977, endPoint y: 478, distance: 236.5
click at [977, 478] on quentale-workspace at bounding box center [784, 372] width 1568 height 744
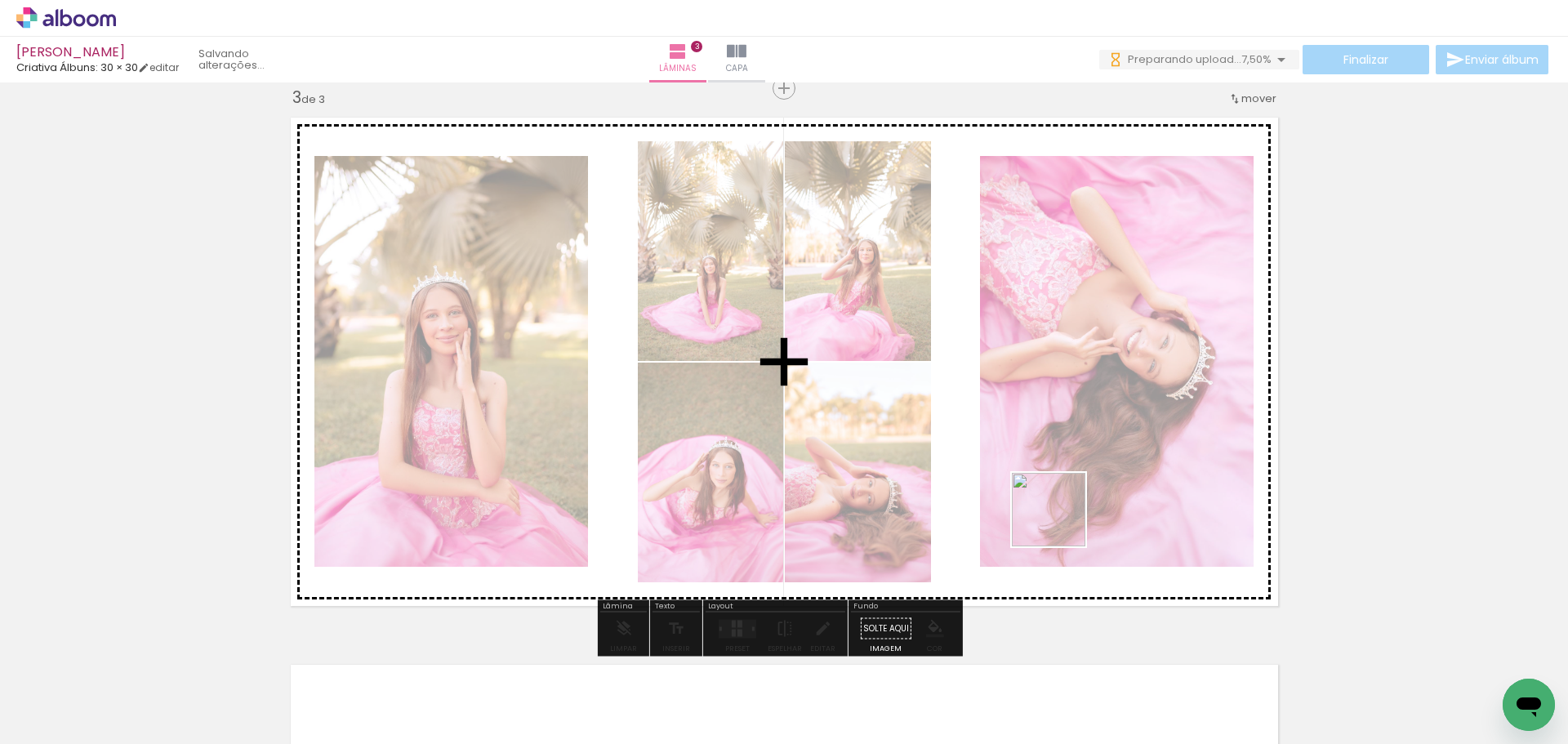
drag, startPoint x: 1068, startPoint y: 702, endPoint x: 1064, endPoint y: 488, distance: 214.0
click at [1064, 488] on quentale-workspace at bounding box center [784, 372] width 1568 height 744
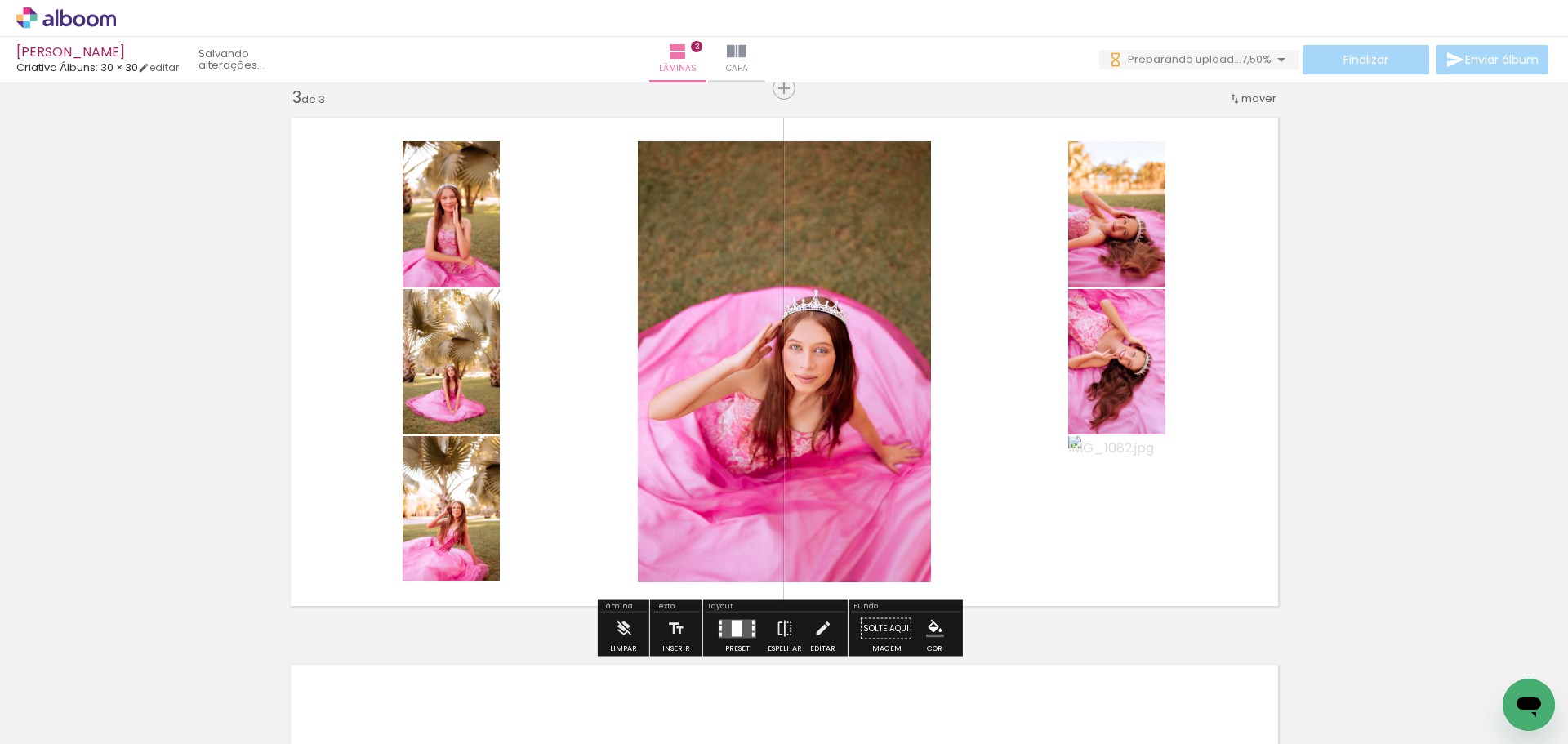
drag, startPoint x: 1156, startPoint y: 694, endPoint x: 1115, endPoint y: 485, distance: 213.0
click at [1115, 485] on quentale-workspace at bounding box center [784, 372] width 1568 height 744
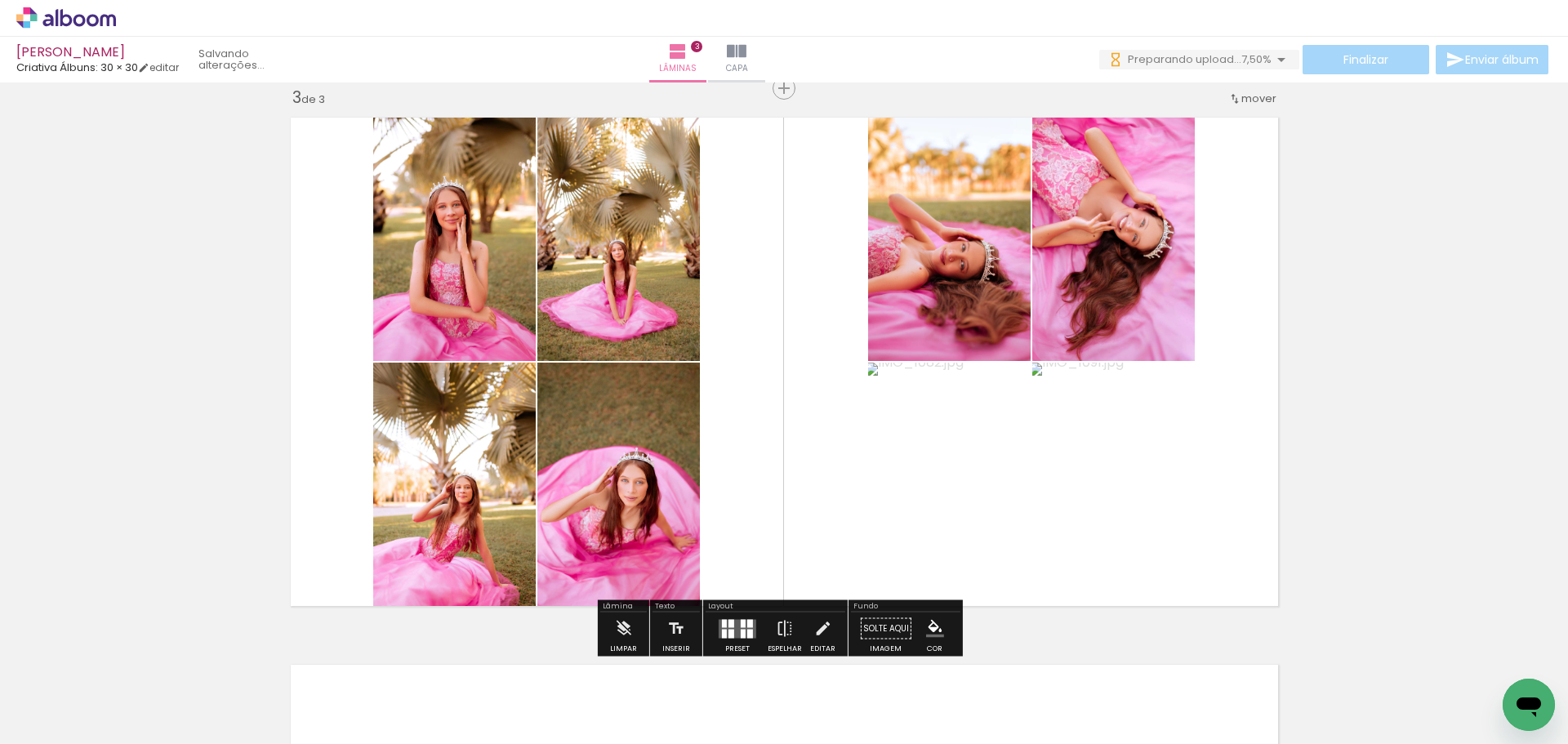
drag
click at [1135, 501] on quentale-workspace at bounding box center [784, 372] width 1568 height 744
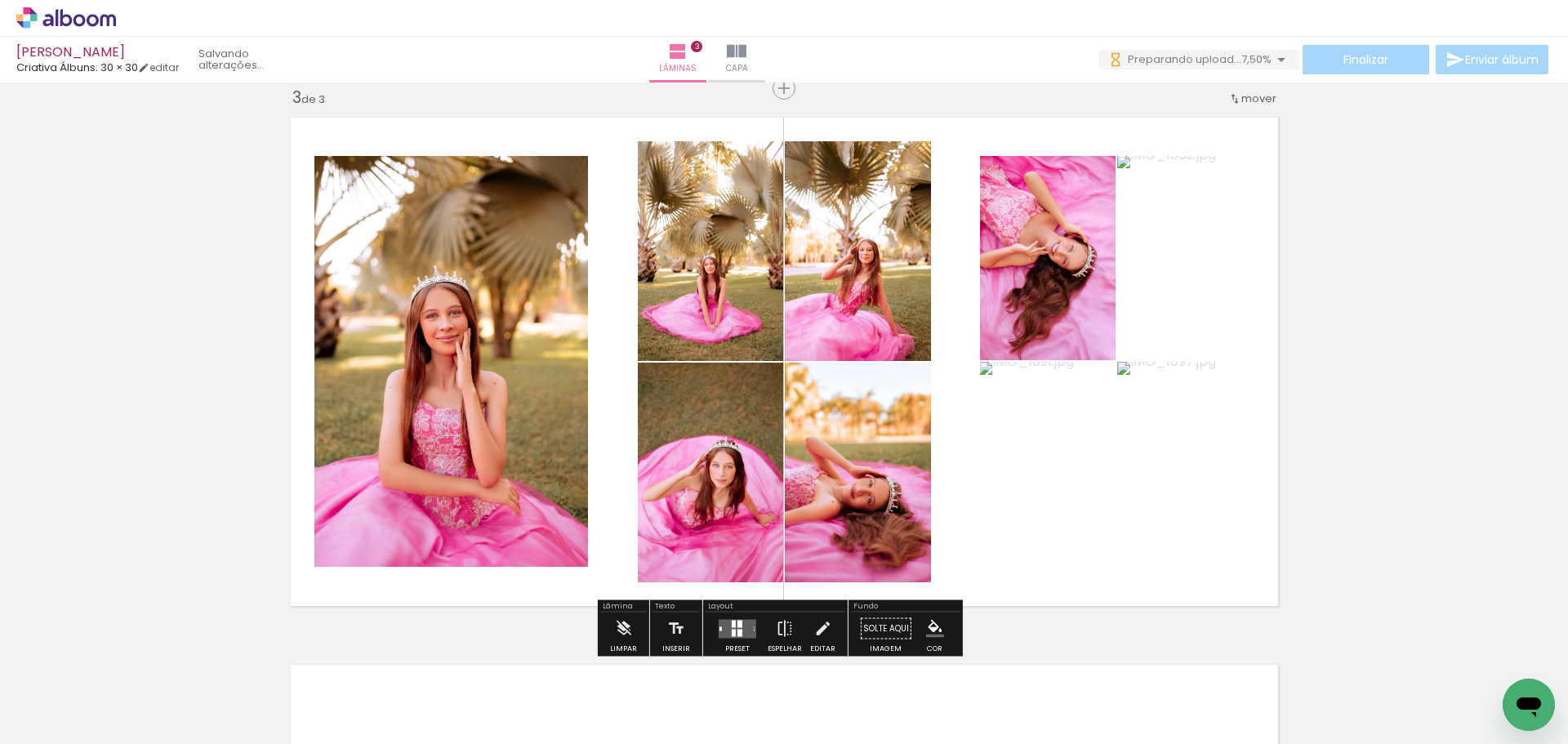
click at [1115, 478] on quentale-workspace at bounding box center [784, 372] width 1568 height 744
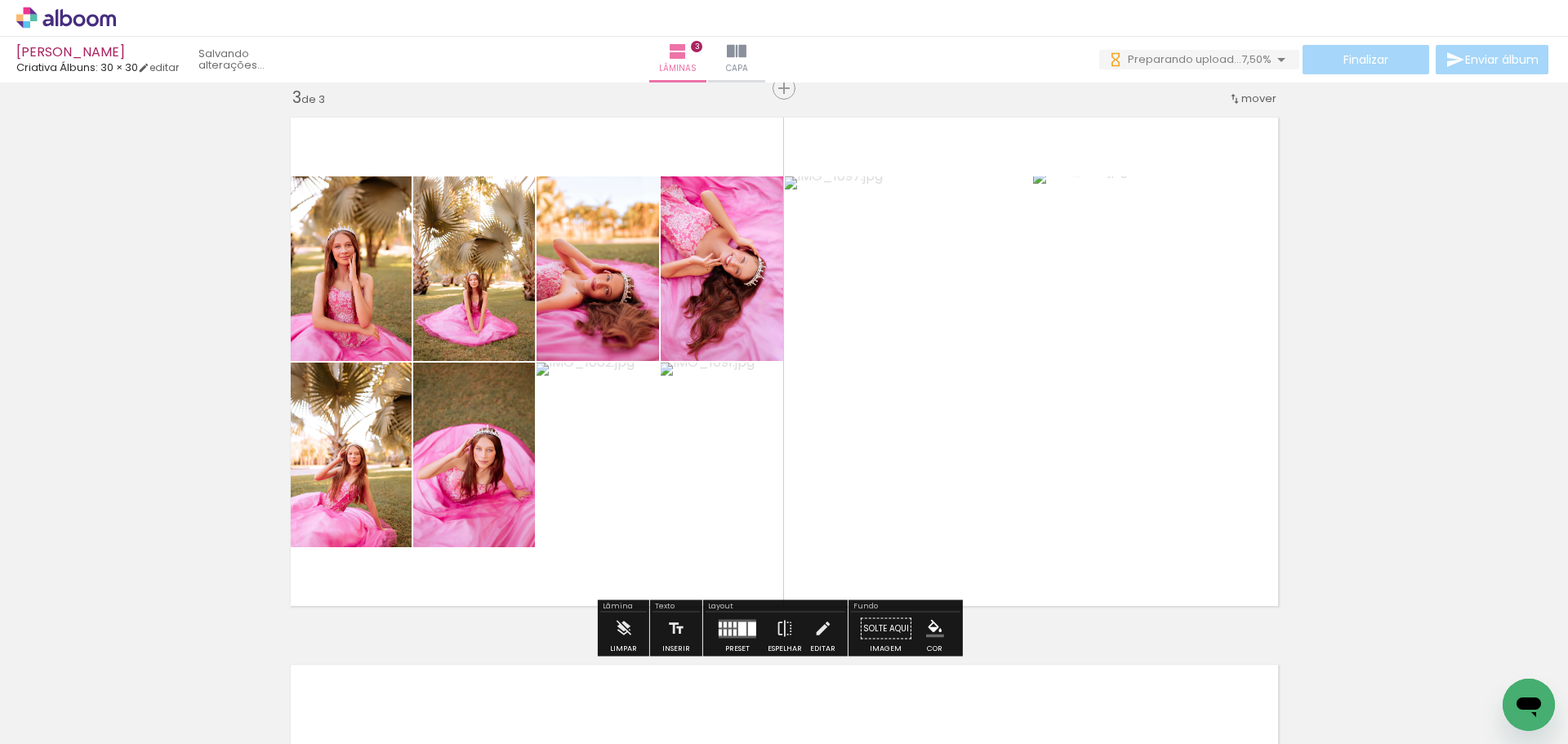
click at [1150, 433] on quentale-workspace at bounding box center [784, 372] width 1568 height 744
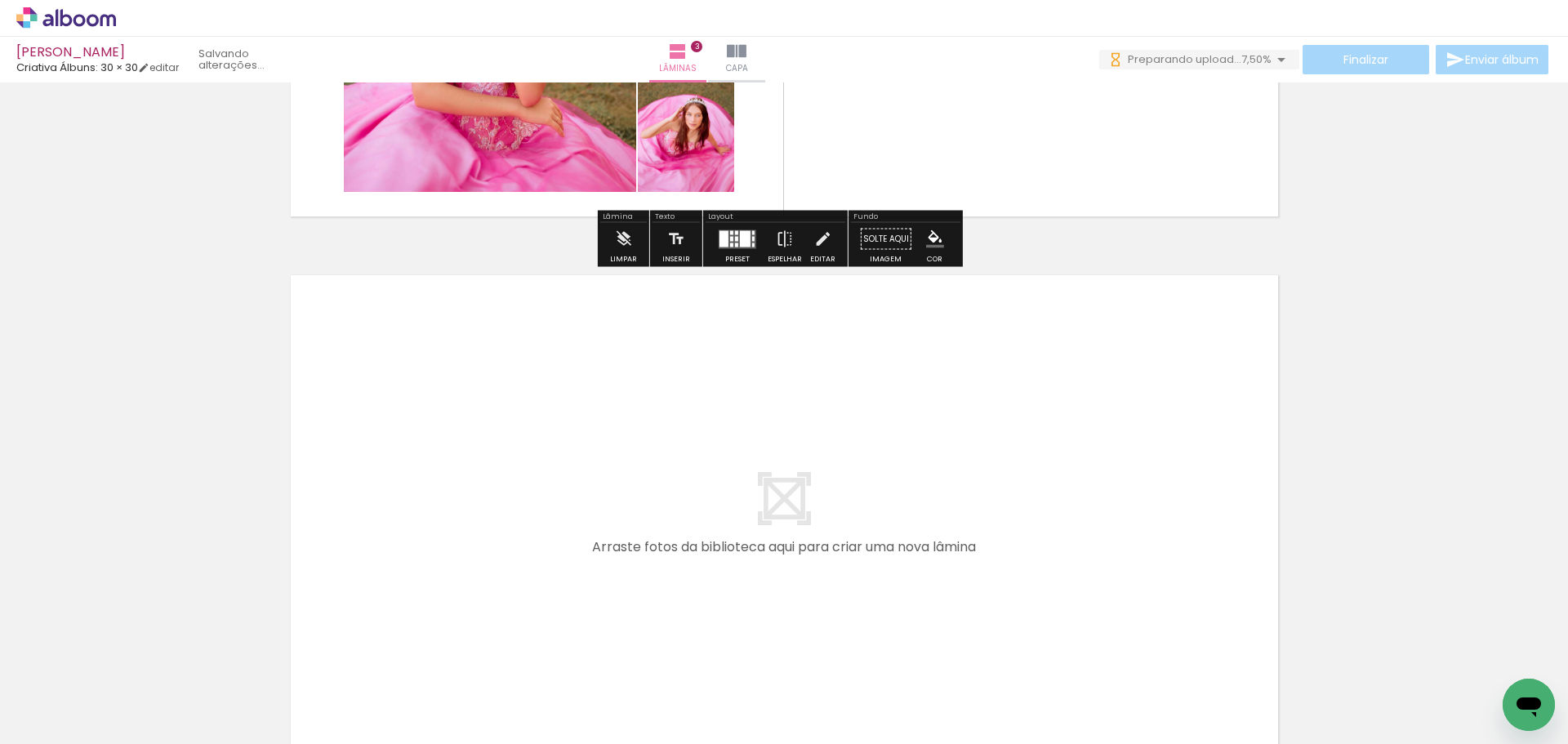
scroll to position [1513, 0]
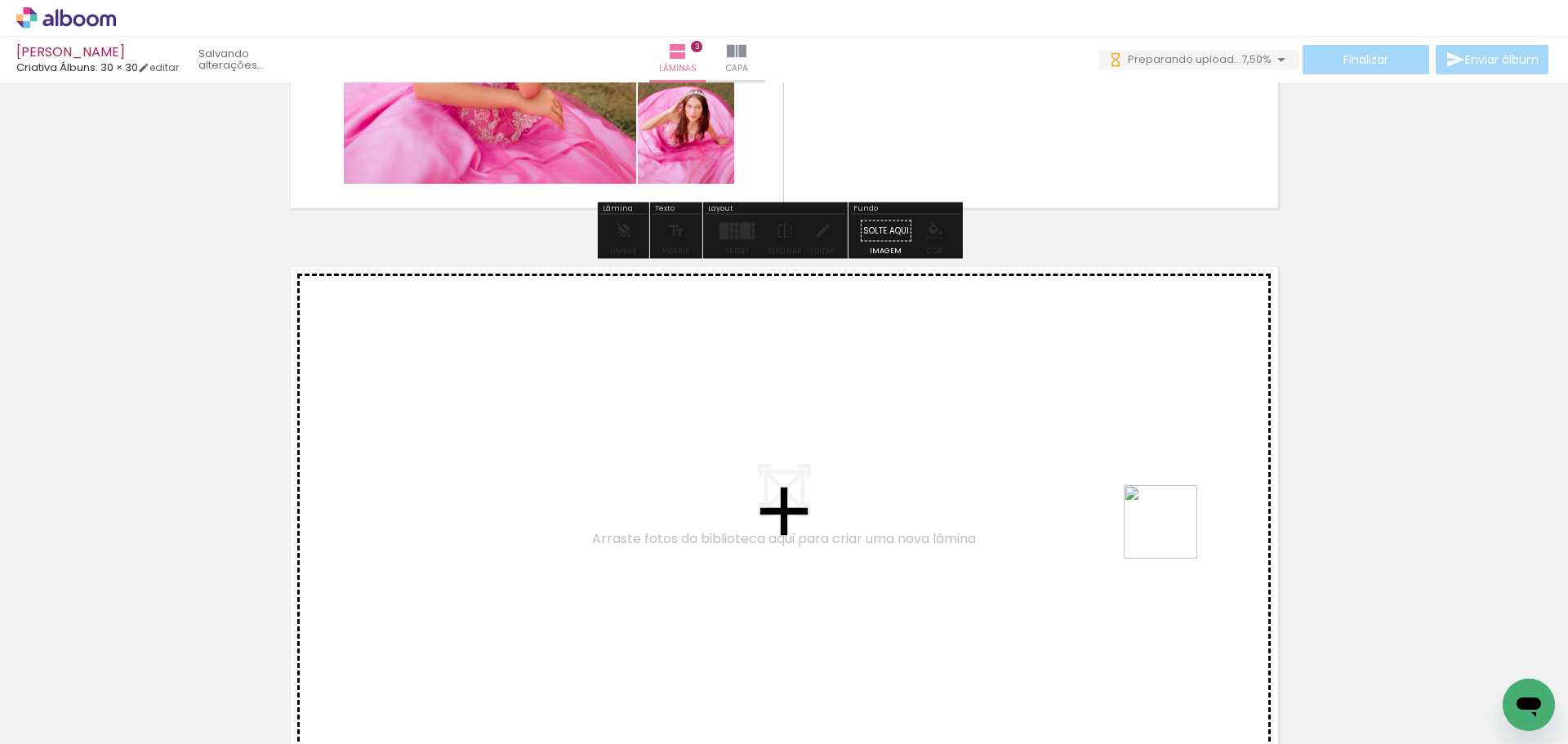
click at [1121, 493] on quentale-workspace at bounding box center [784, 372] width 1568 height 744
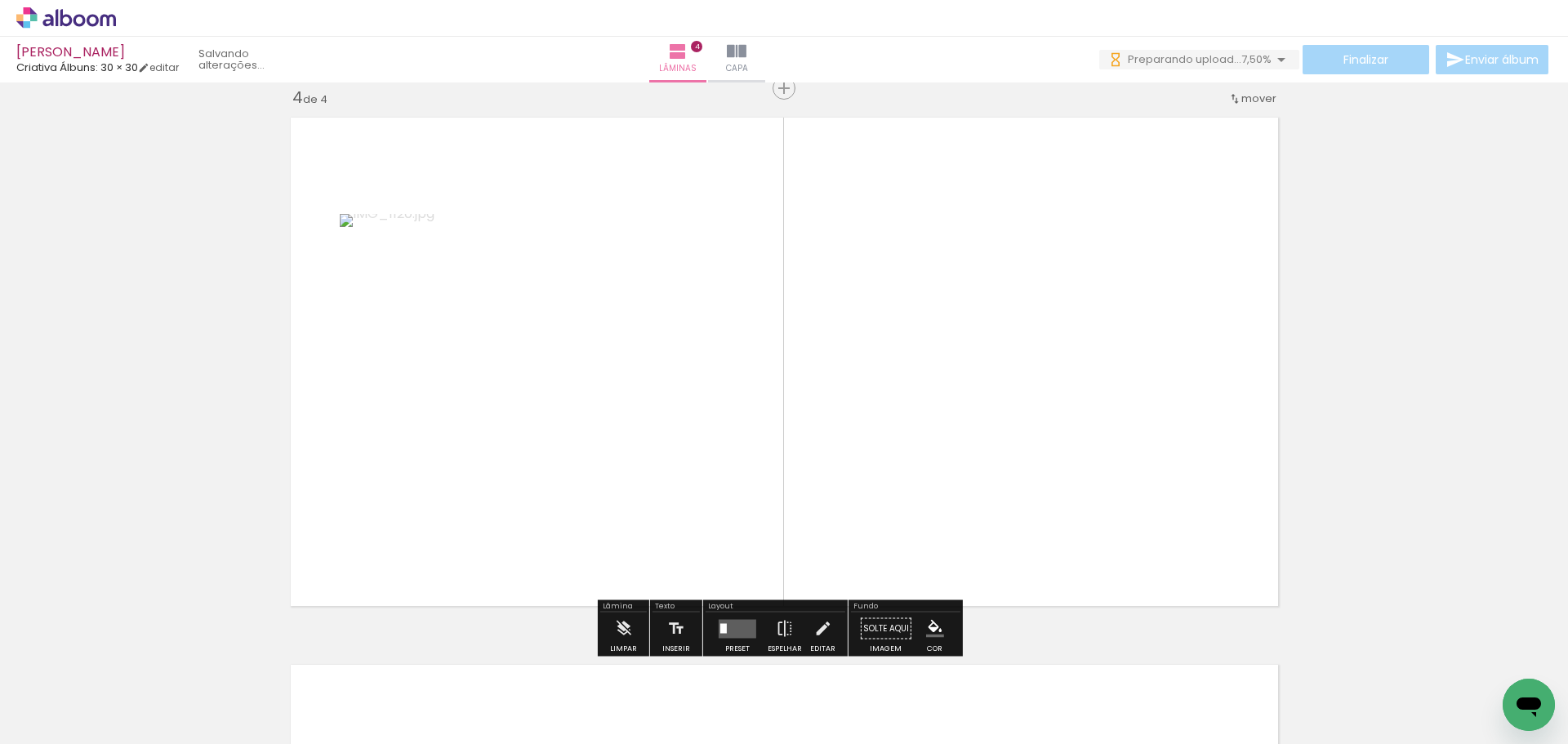
scroll to position [0, 2230]
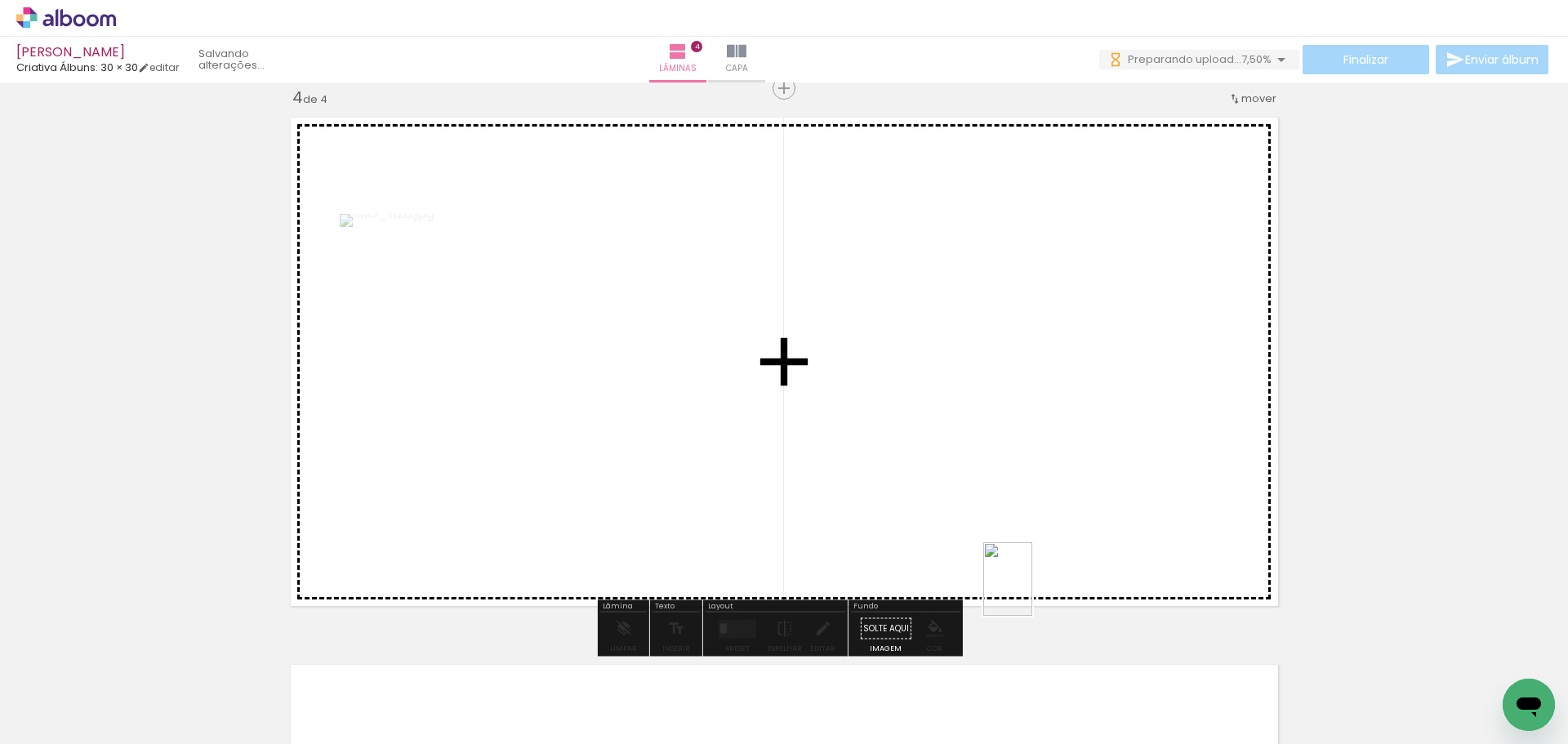
click at [1033, 578] on quentale-workspace at bounding box center [784, 372] width 1568 height 744
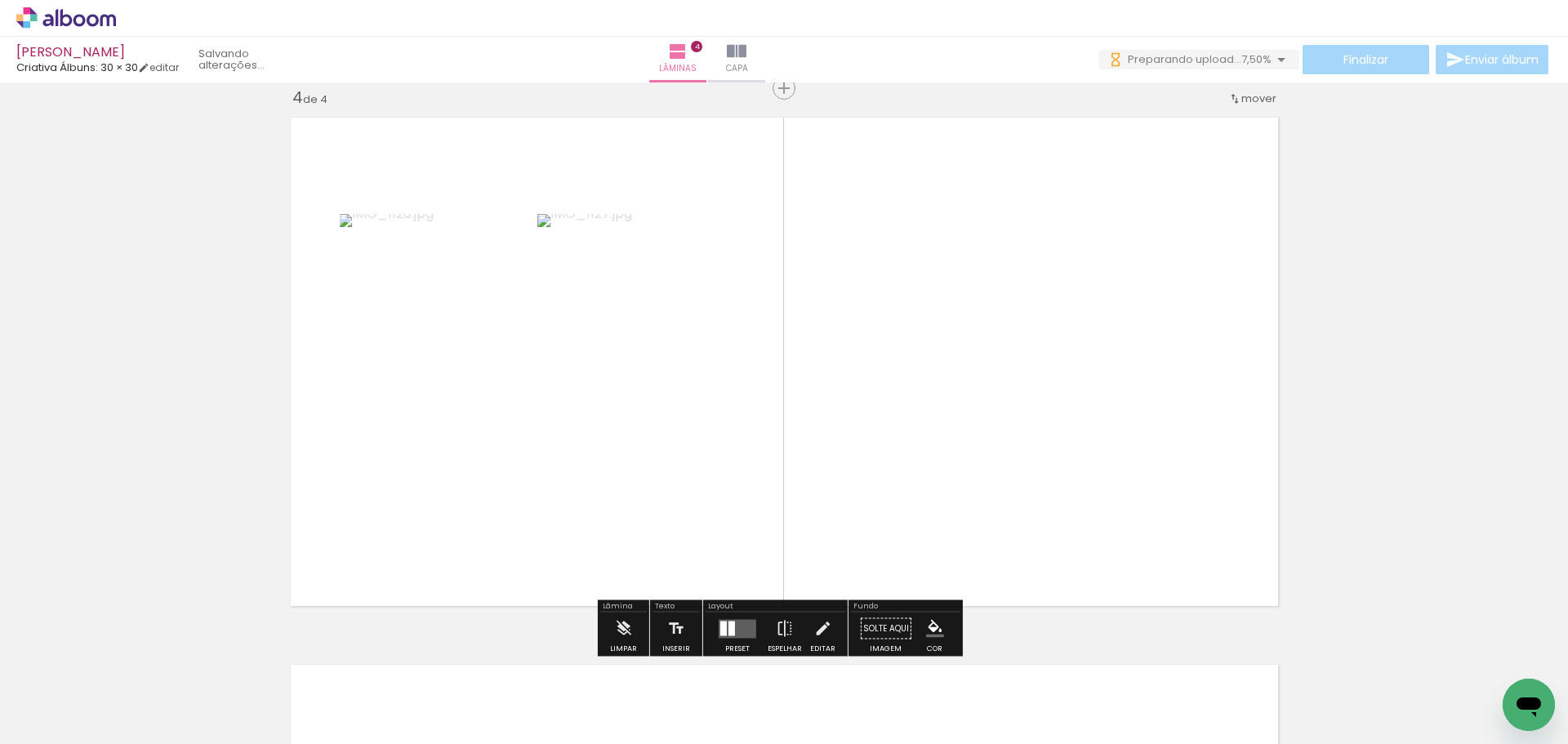
click at [1076, 512] on quentale-workspace at bounding box center [784, 372] width 1568 height 744
click at [1150, 492] on quentale-workspace at bounding box center [784, 372] width 1568 height 744
click at [1135, 453] on quentale-workspace at bounding box center [784, 372] width 1568 height 744
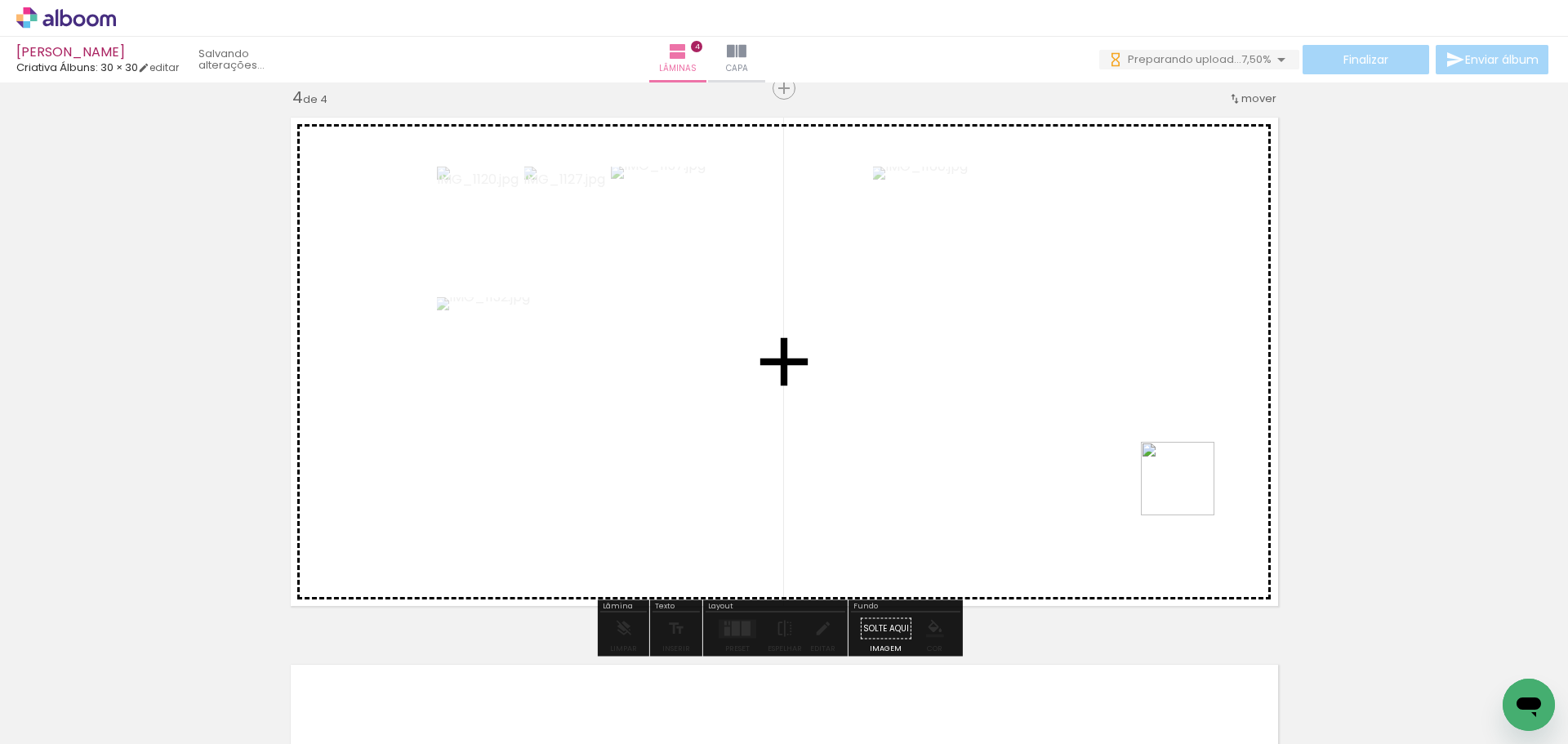
click at [1180, 480] on quentale-workspace at bounding box center [784, 372] width 1568 height 744
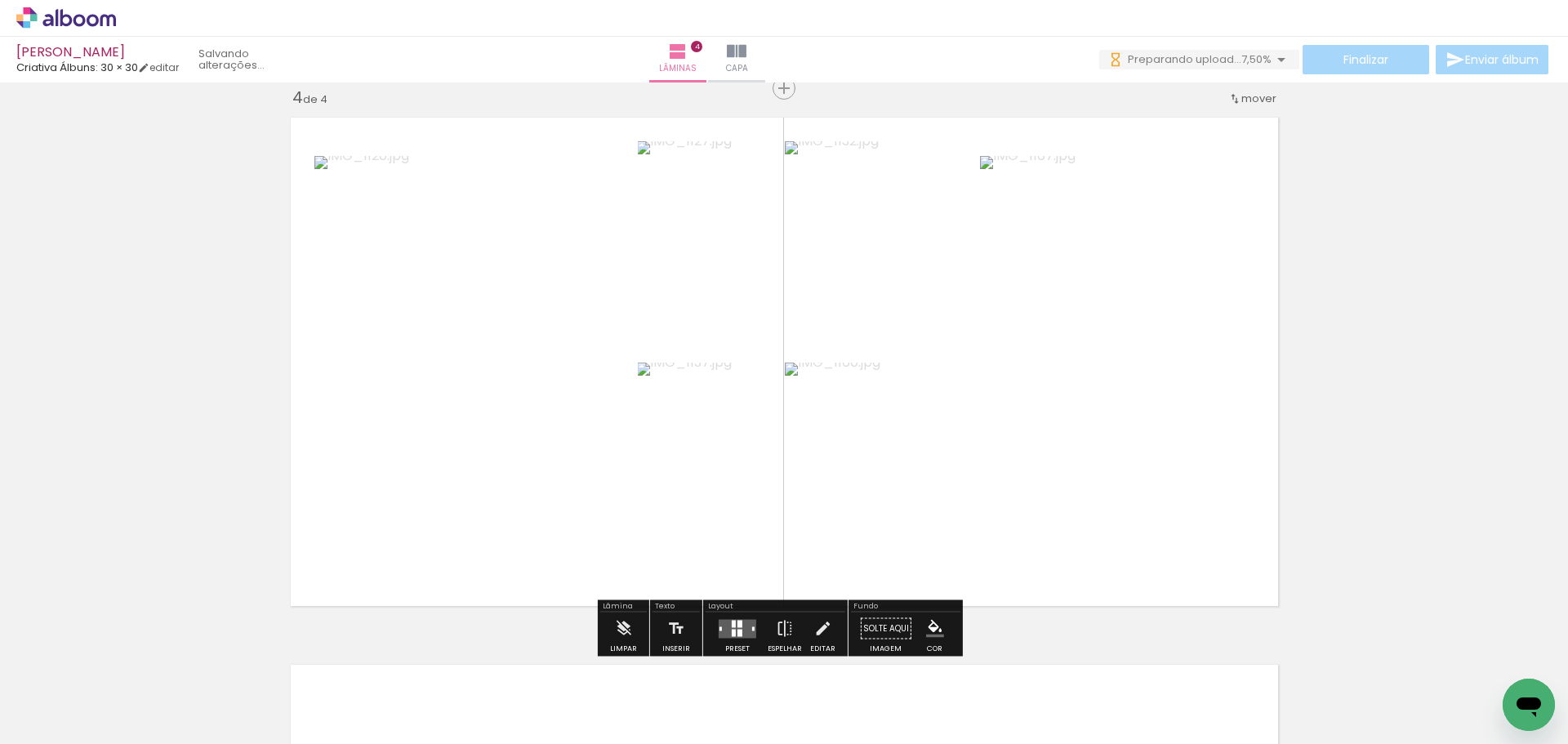
click at [1155, 434] on quentale-workspace at bounding box center [784, 372] width 1568 height 744
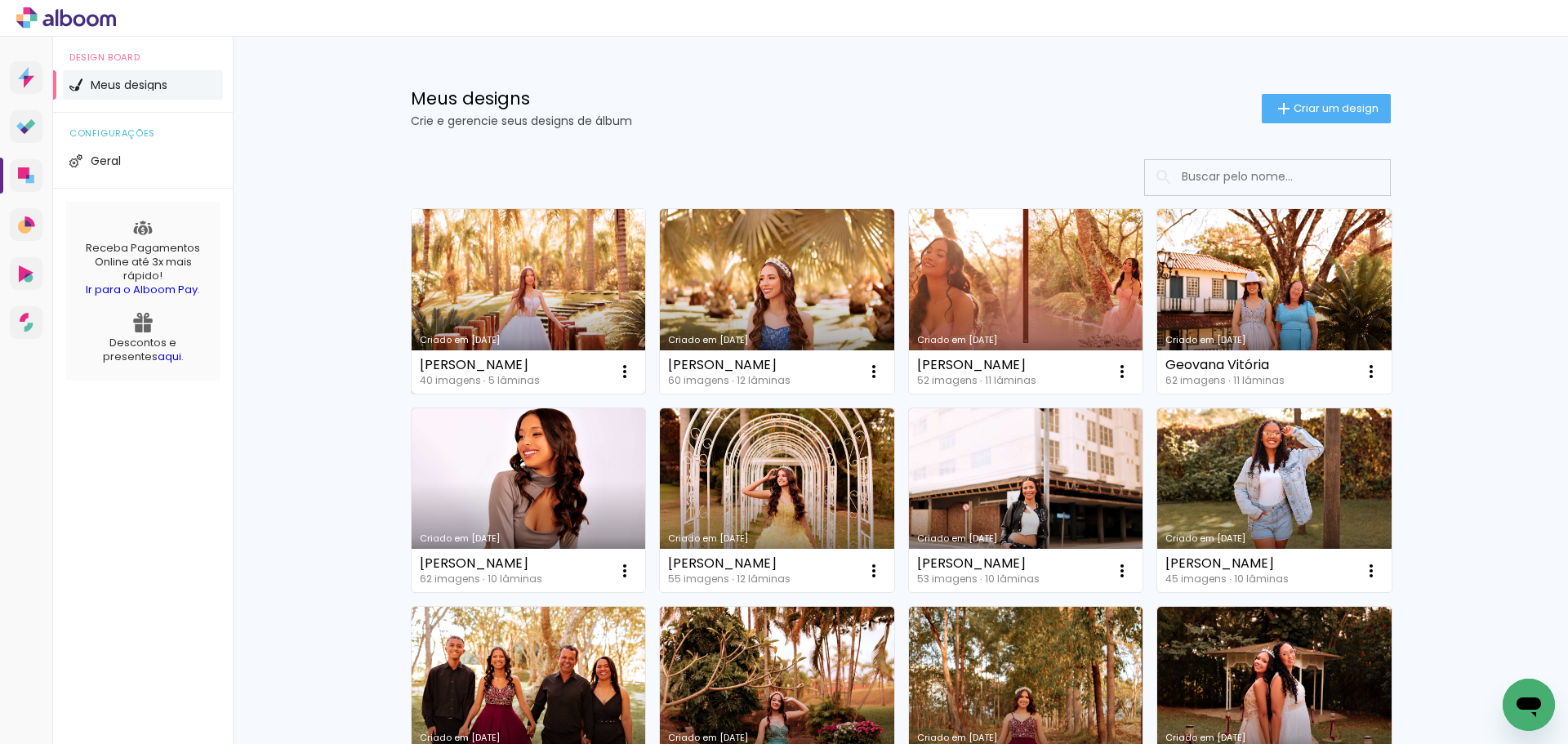
click at [531, 280] on link "Criado em [DATE]" at bounding box center [529, 301] width 234 height 185
click at [59, 16] on icon at bounding box center [66, 18] width 100 height 21
click at [538, 277] on link "Criado em [DATE]" at bounding box center [529, 301] width 234 height 185
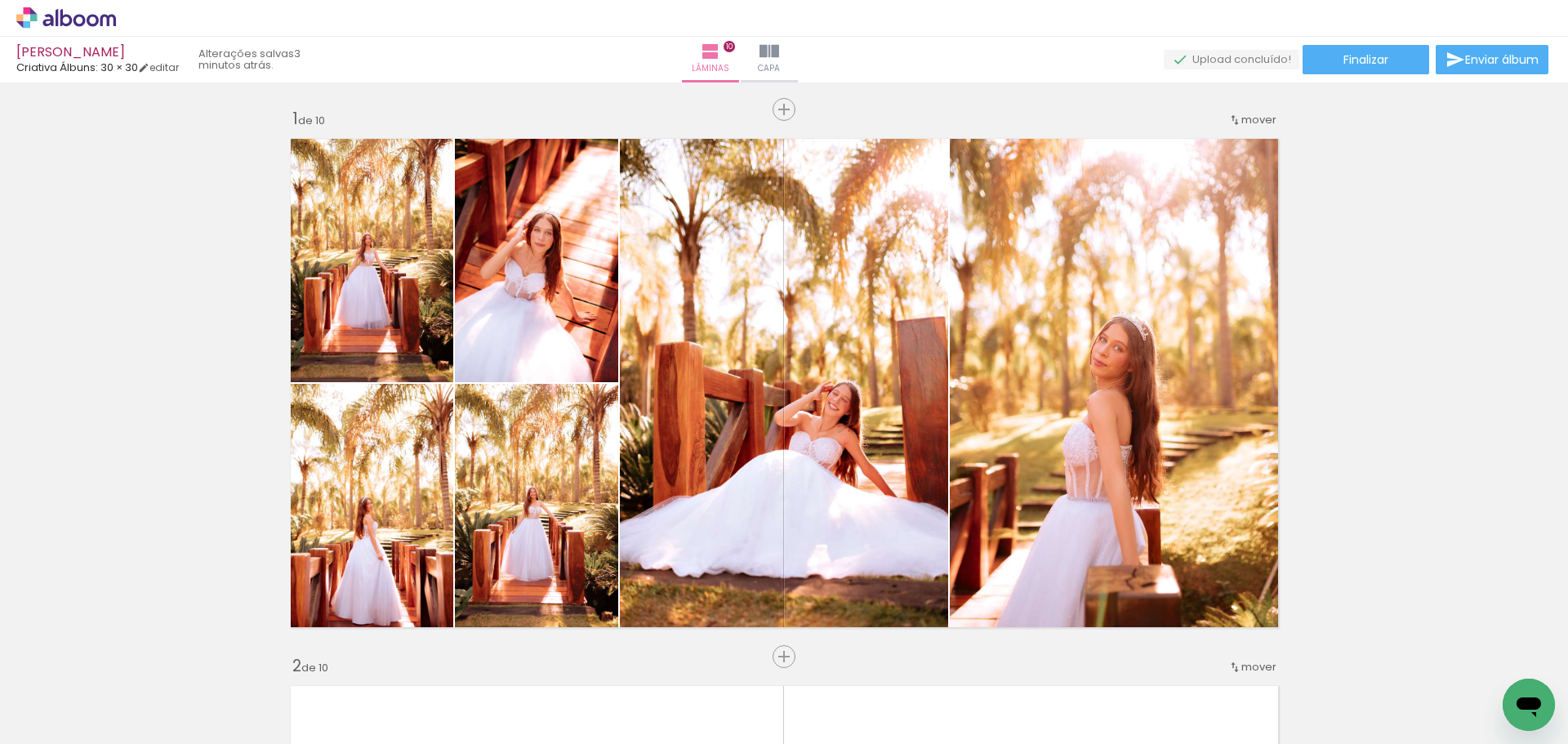
scroll to position [1425, 0]
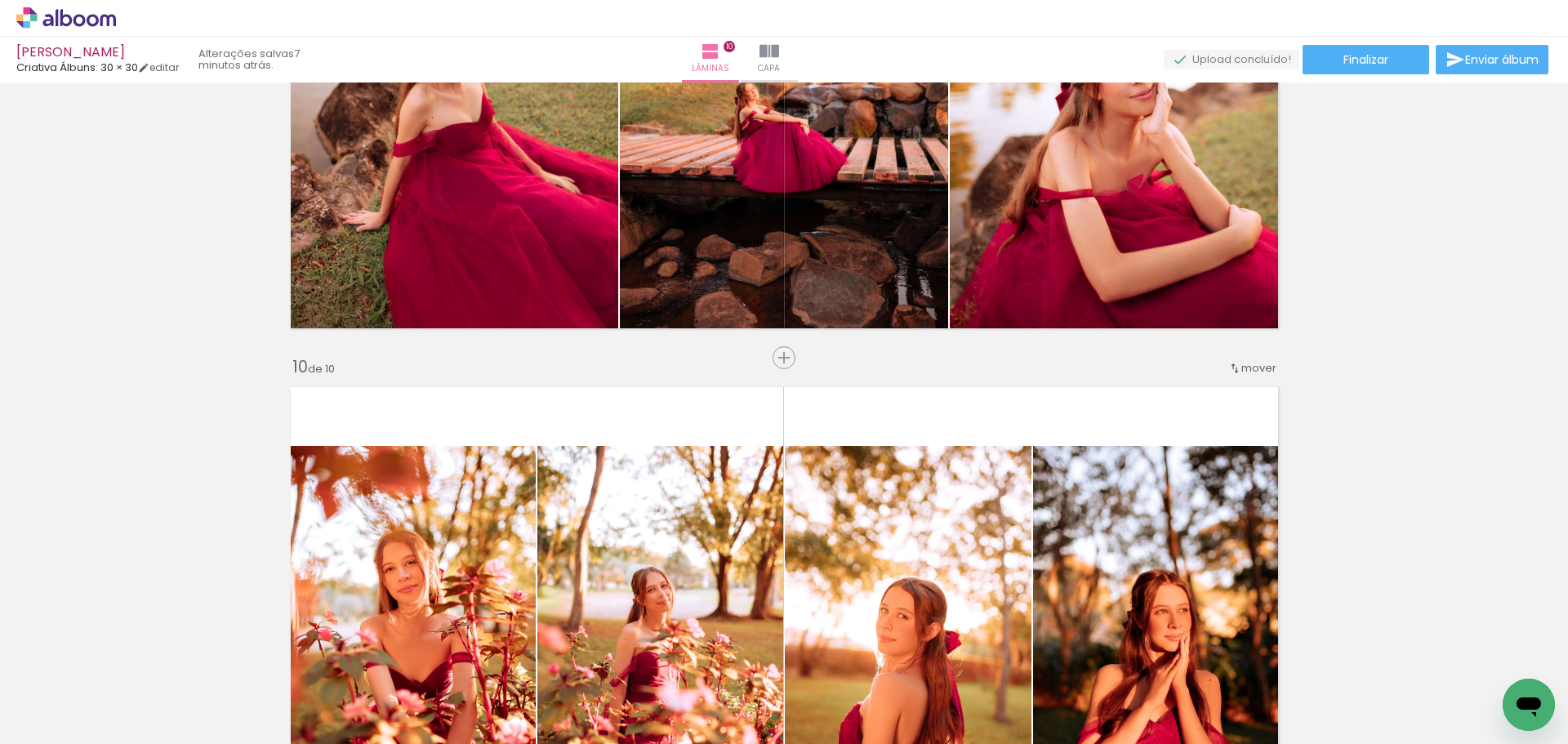
scroll to position [4694, 0]
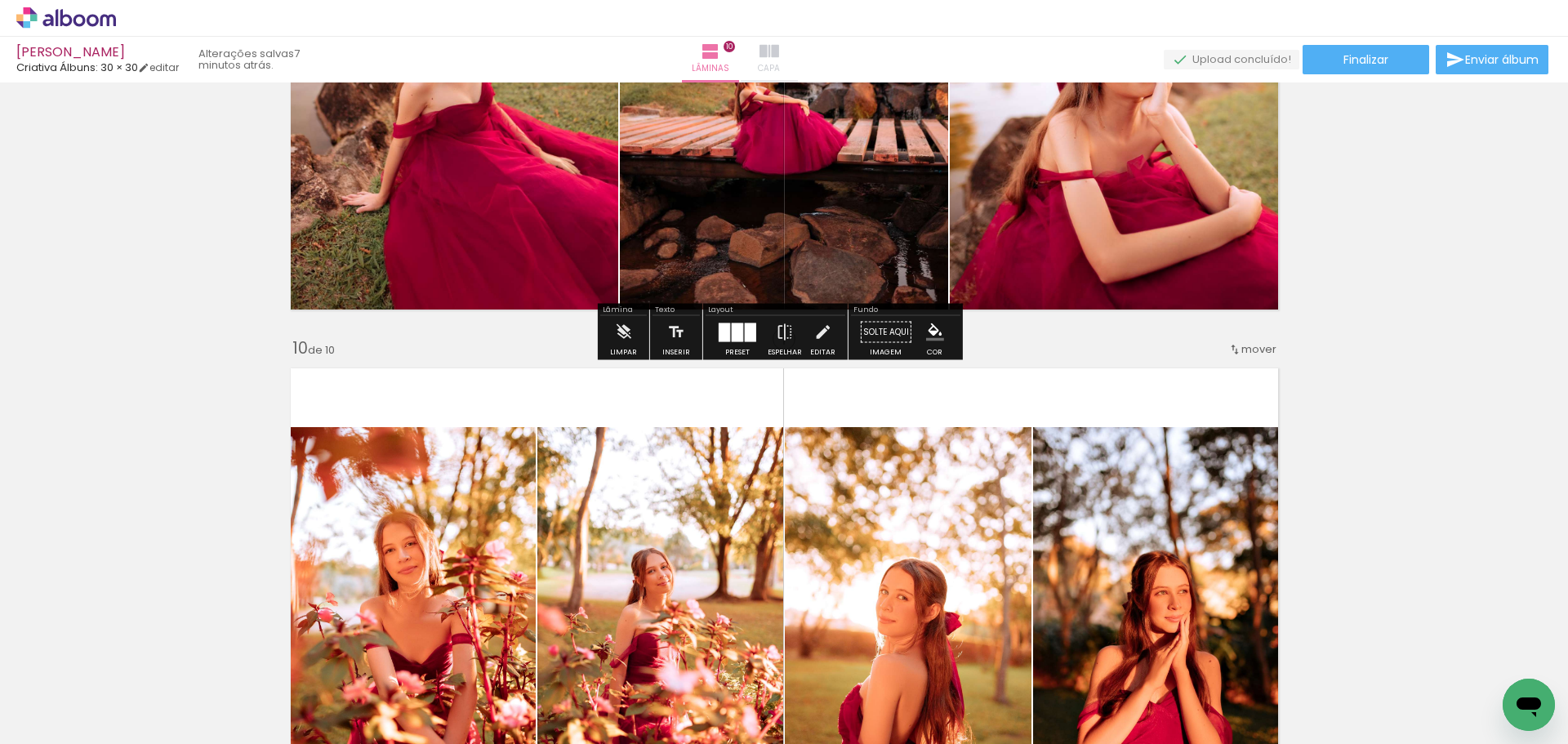
click at [780, 55] on iron-icon at bounding box center [769, 51] width 19 height 19
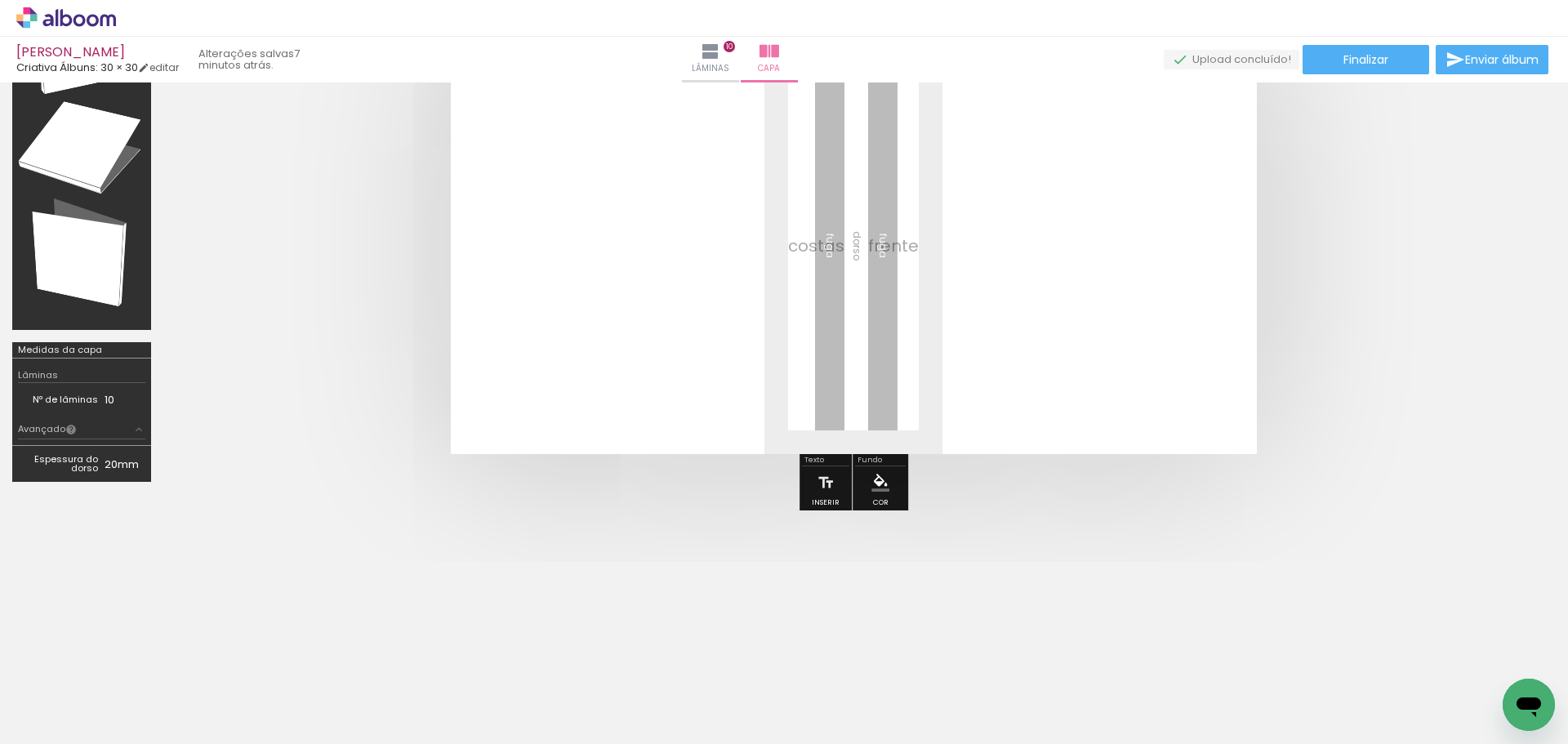
click at [63, 723] on span "Adicionar Fotos" at bounding box center [58, 721] width 49 height 18
click at [0, 0] on input "file" at bounding box center [0, 0] width 0 height 0
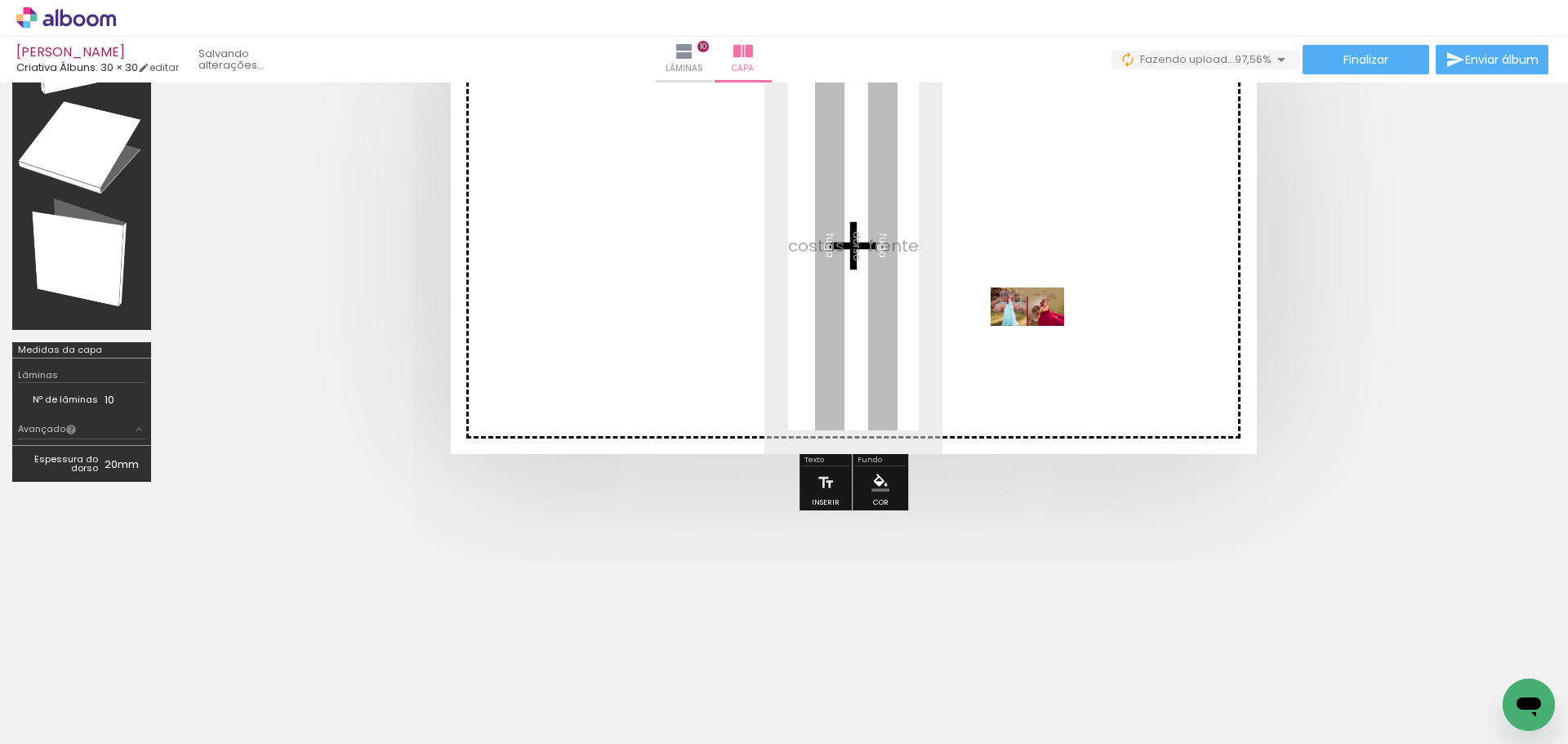
drag, startPoint x: 1486, startPoint y: 686, endPoint x: 1041, endPoint y: 320, distance: 576.2
click at [1041, 320] on quentale-workspace at bounding box center [784, 372] width 1568 height 744
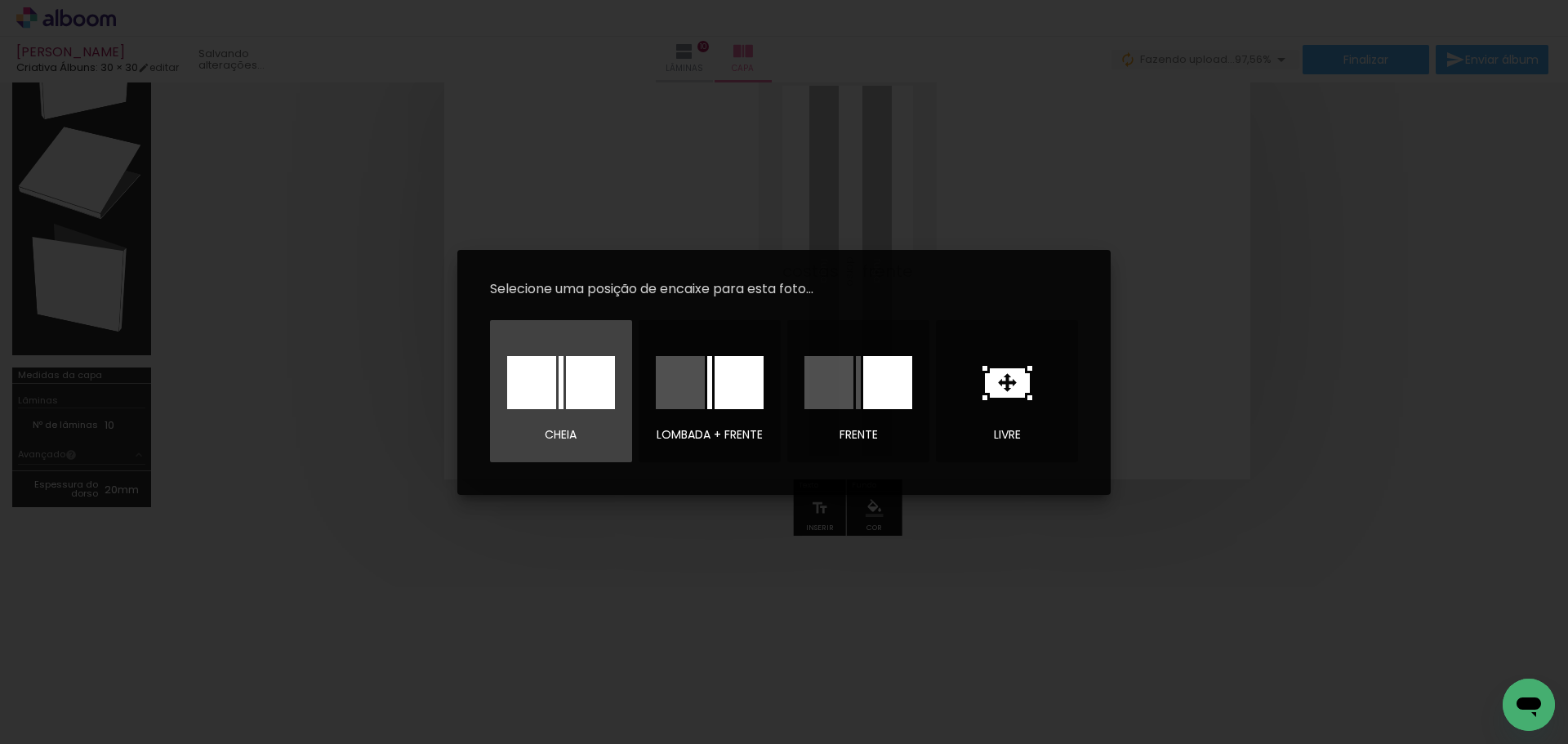
click at [558, 387] on div at bounding box center [561, 382] width 5 height 53
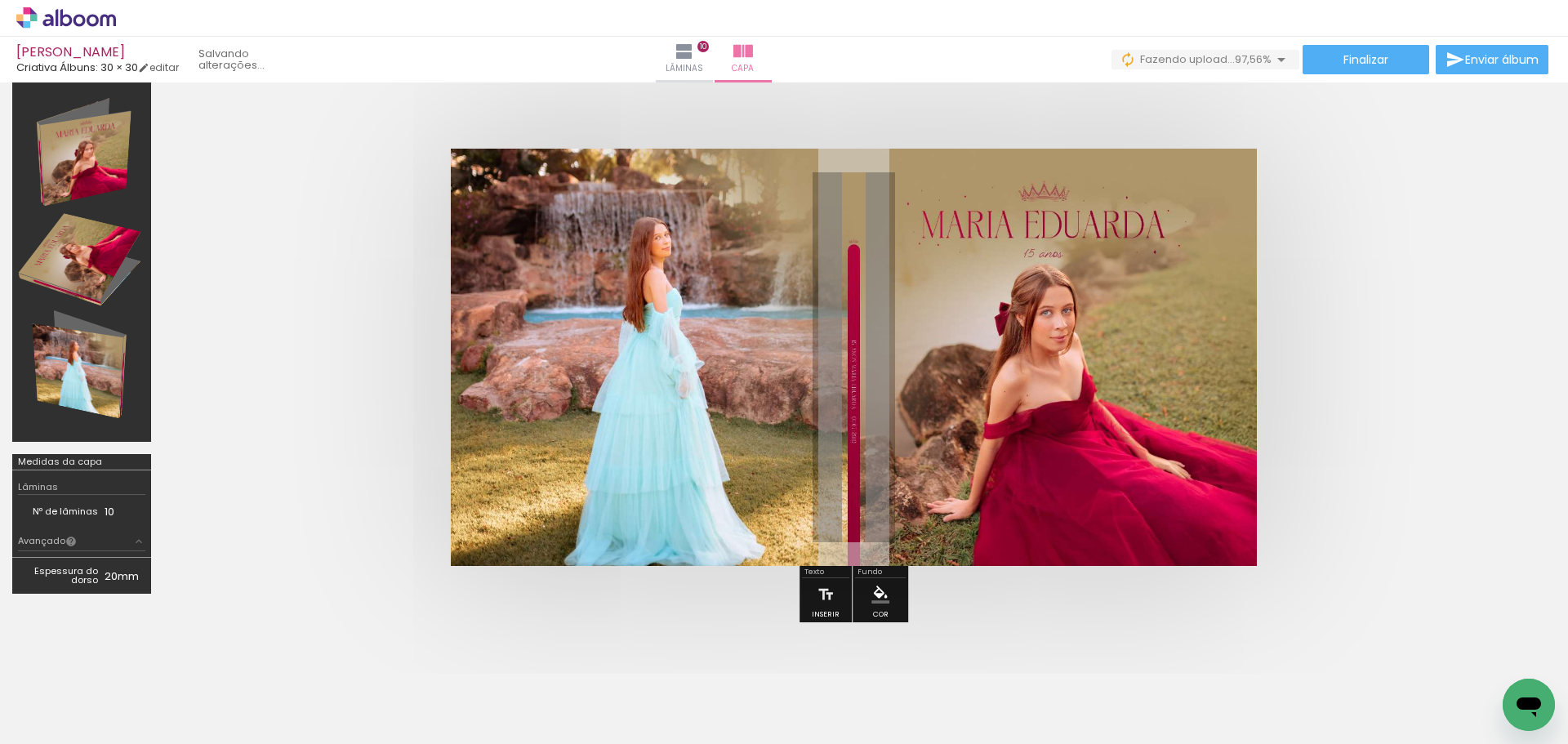
scroll to position [4, 0]
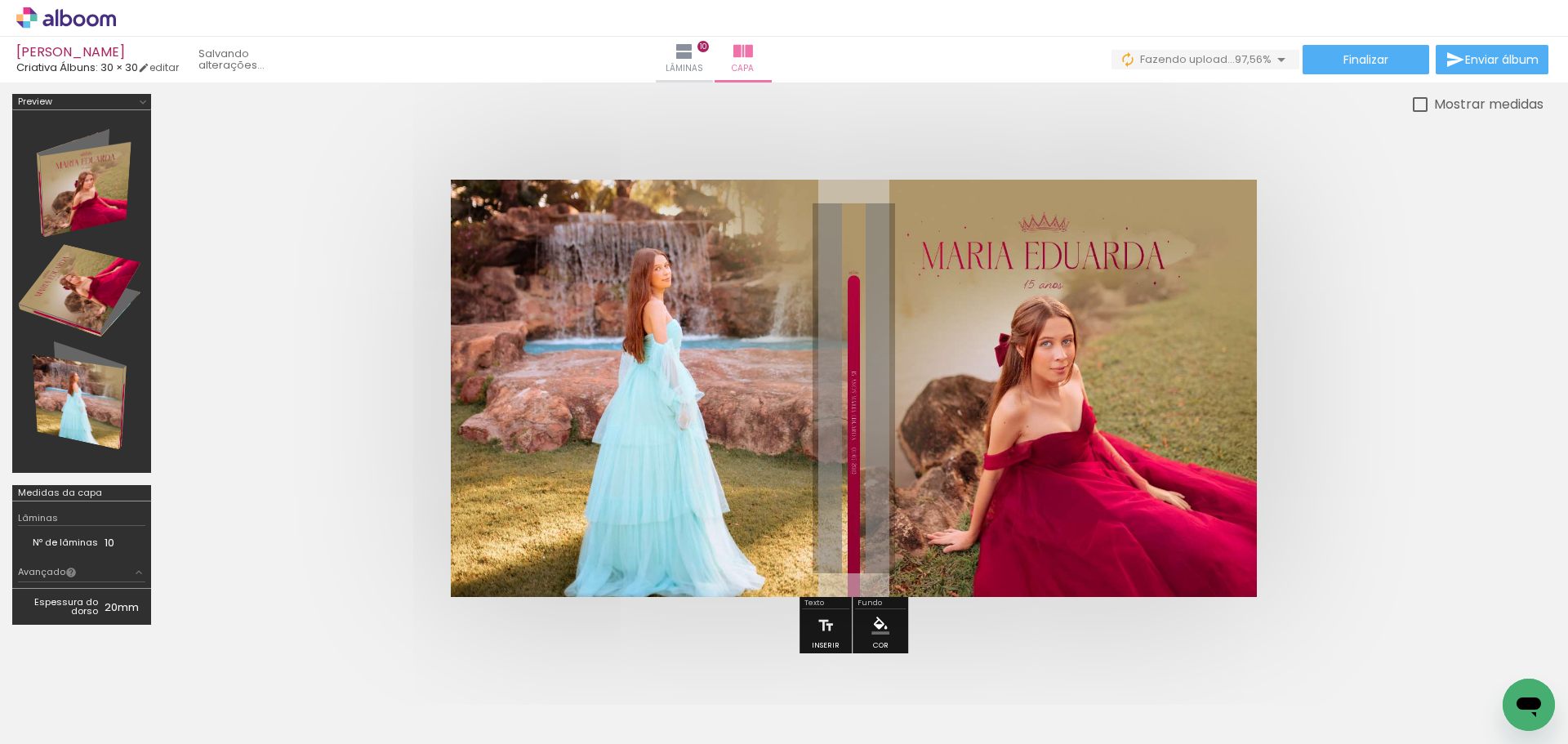
scroll to position [0, 2321]
click at [694, 52] on iron-icon at bounding box center [684, 51] width 19 height 19
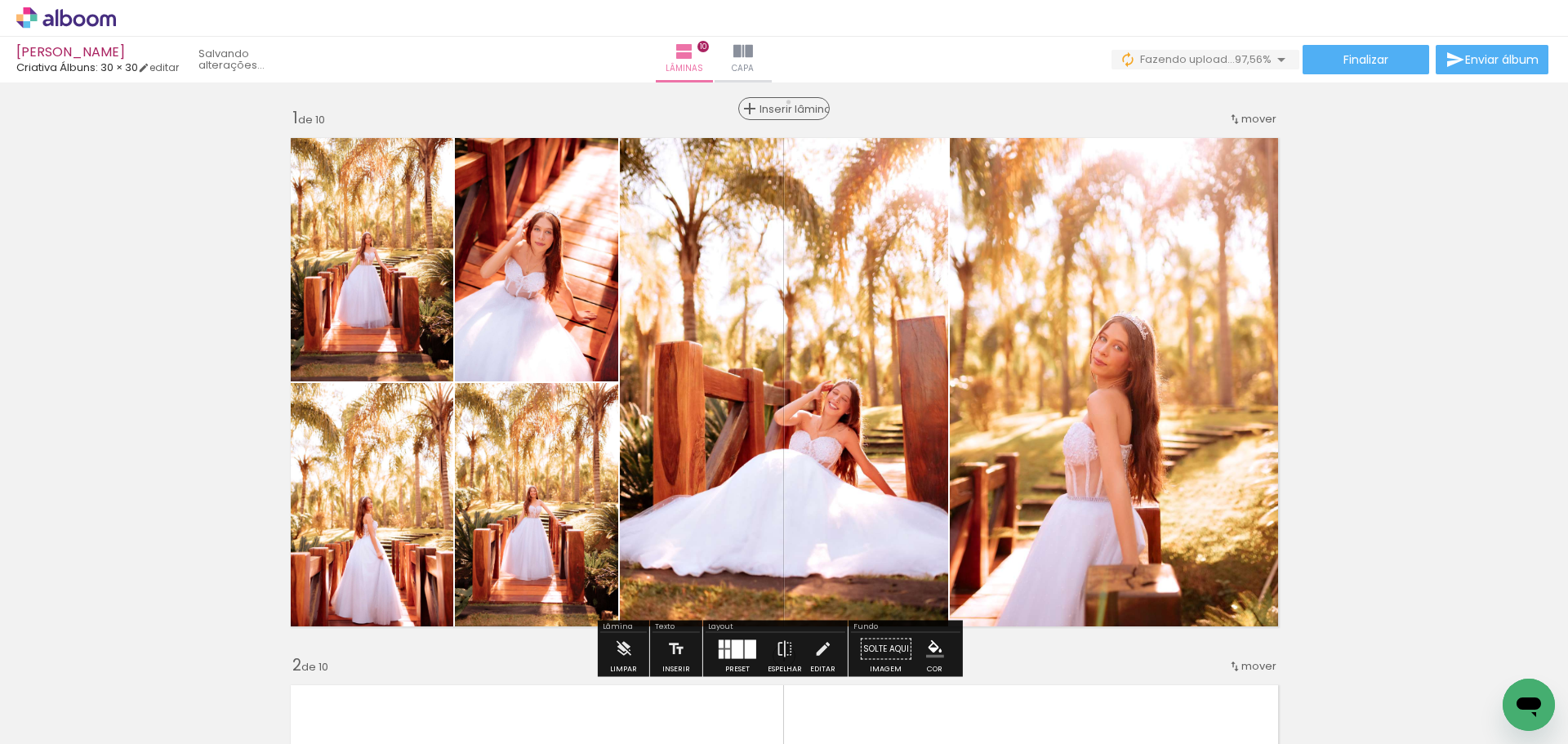
click at [782, 104] on span "Inserir lâmina" at bounding box center [791, 109] width 63 height 11
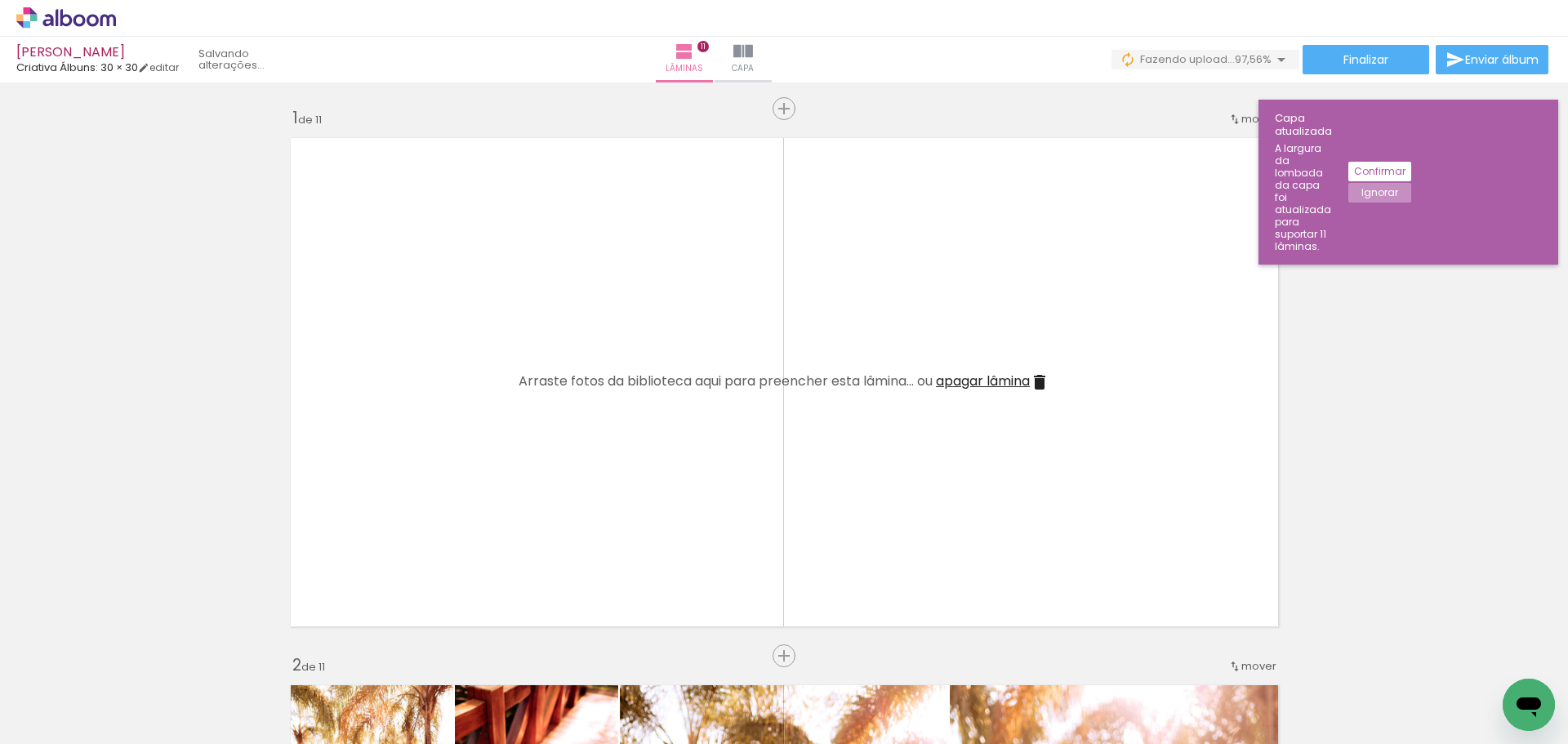
click at [993, 378] on span "apagar lâmina" at bounding box center [983, 380] width 94 height 18
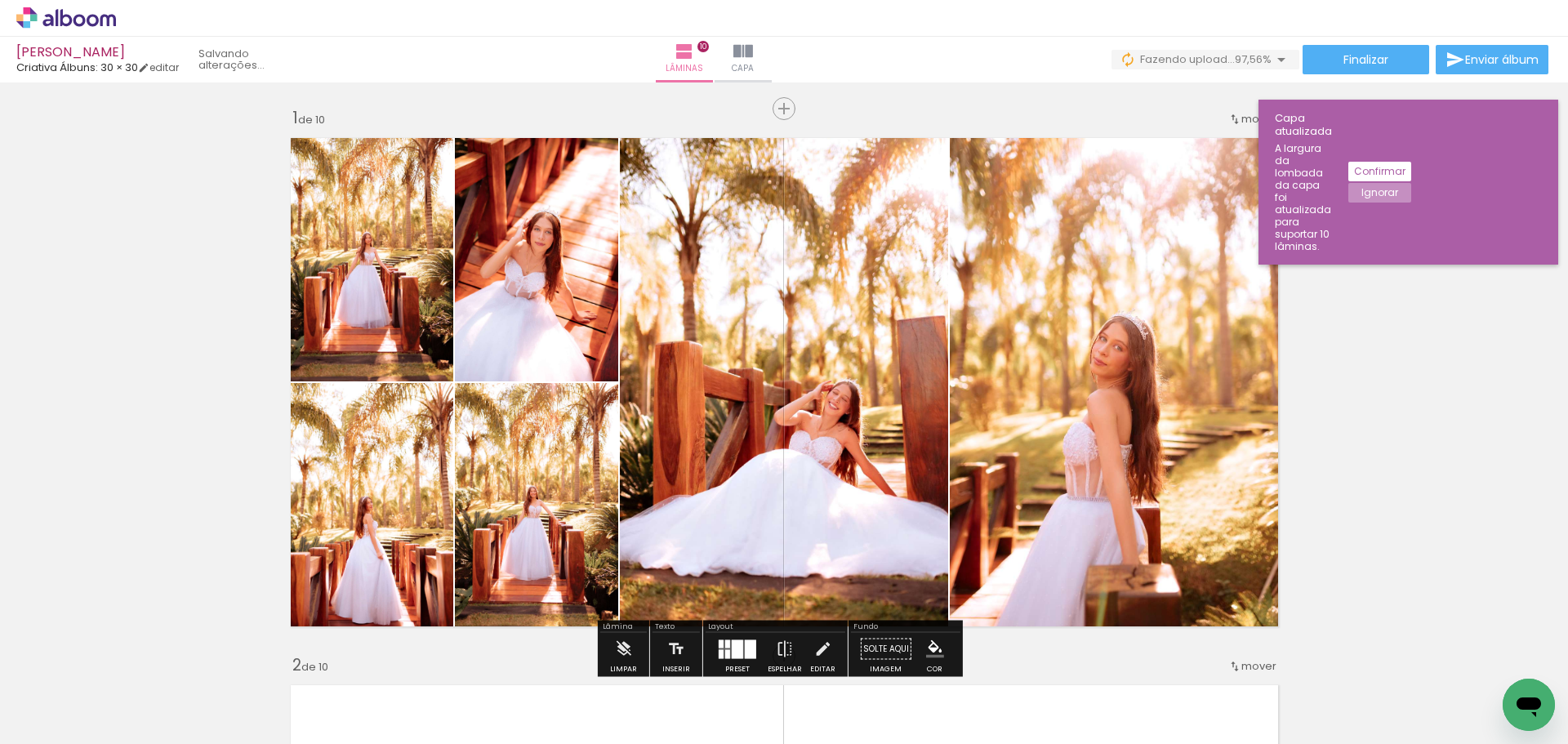
click at [0, 0] on slot "Confirmar" at bounding box center [0, 0] width 0 height 0
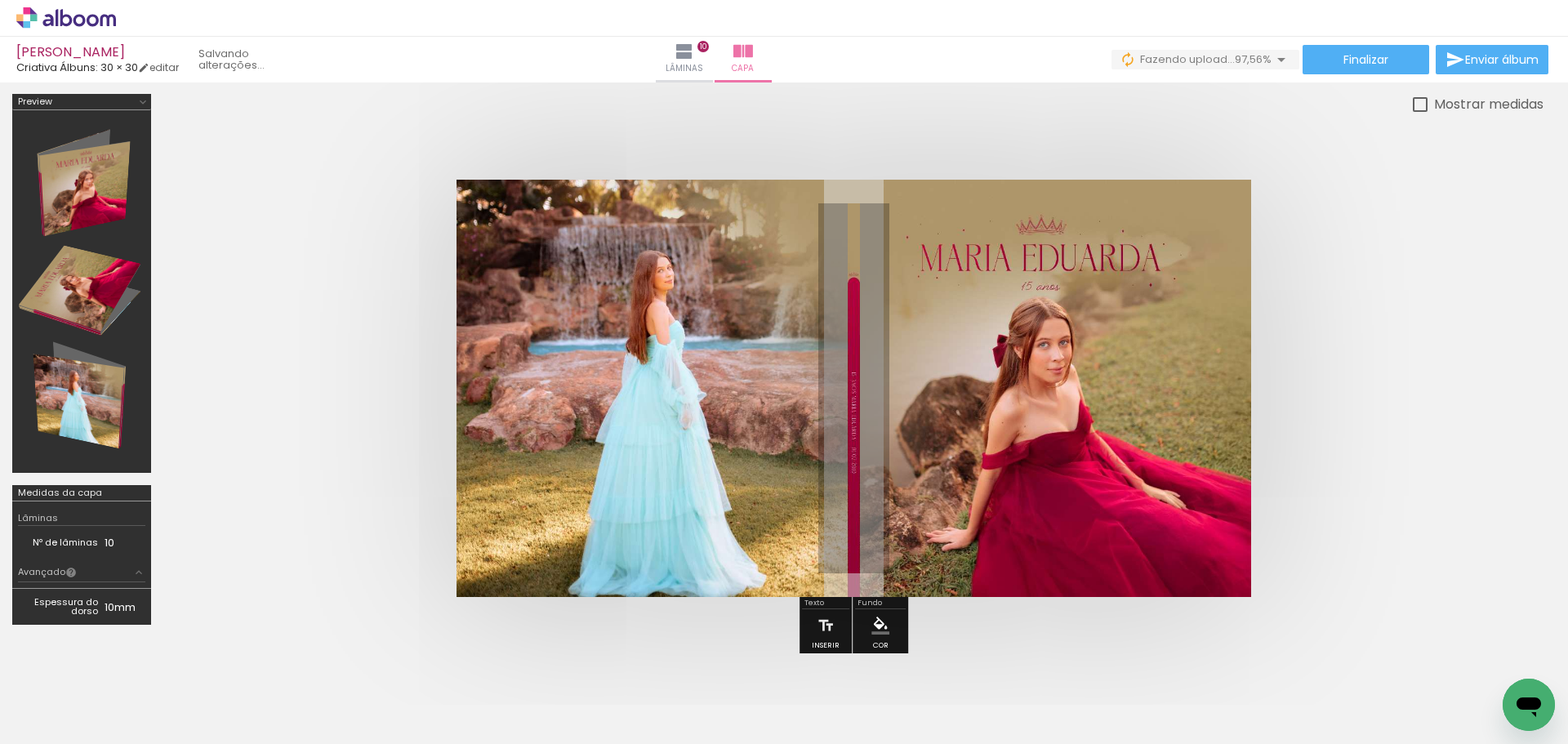
click at [1377, 365] on quentale-cover at bounding box center [854, 388] width 1250 height 417
click at [1359, 211] on quentale-cover at bounding box center [854, 388] width 1250 height 417
click at [1382, 59] on span "Finalizar" at bounding box center [1365, 59] width 45 height 11
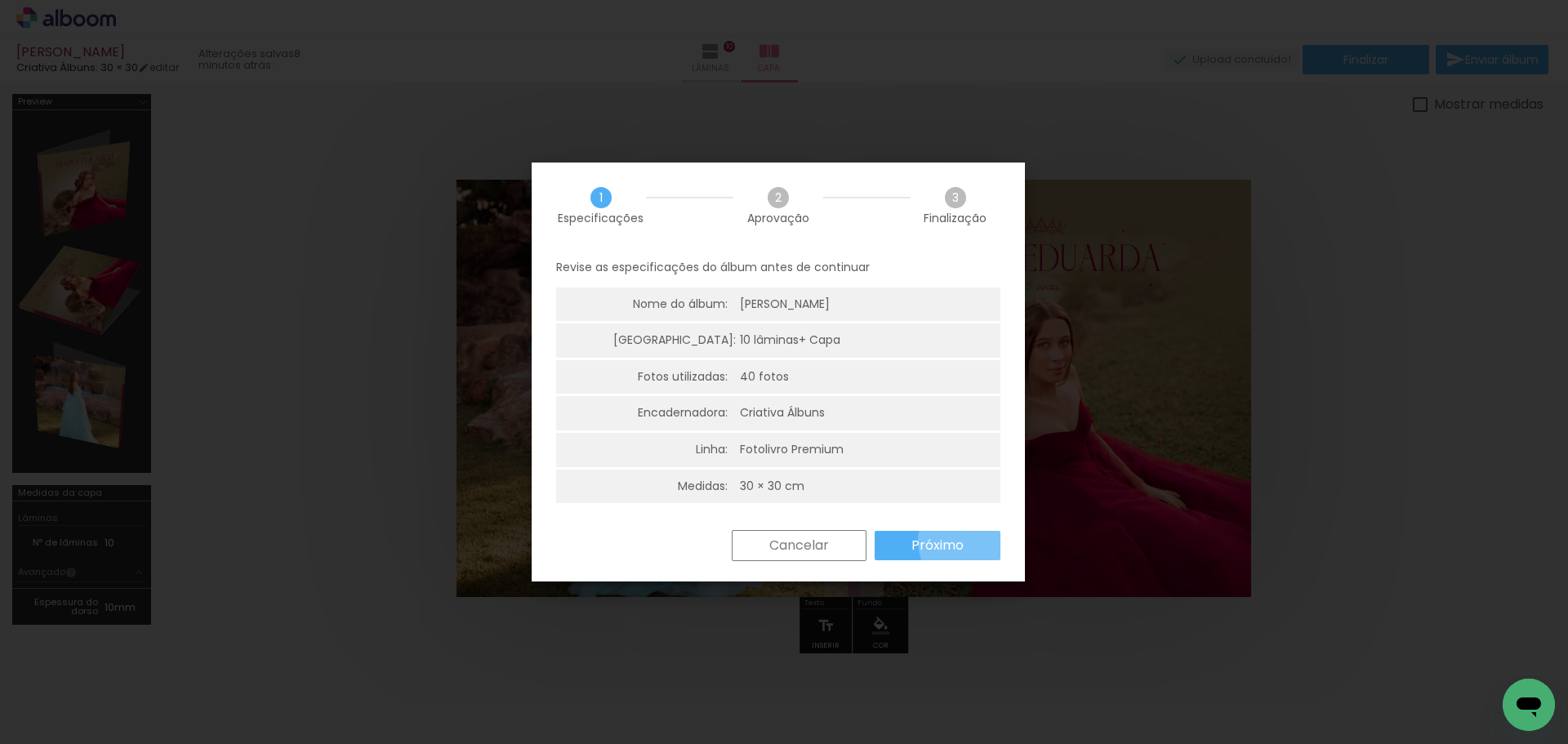
click at [976, 541] on paper-button "Próximo" at bounding box center [937, 545] width 126 height 29
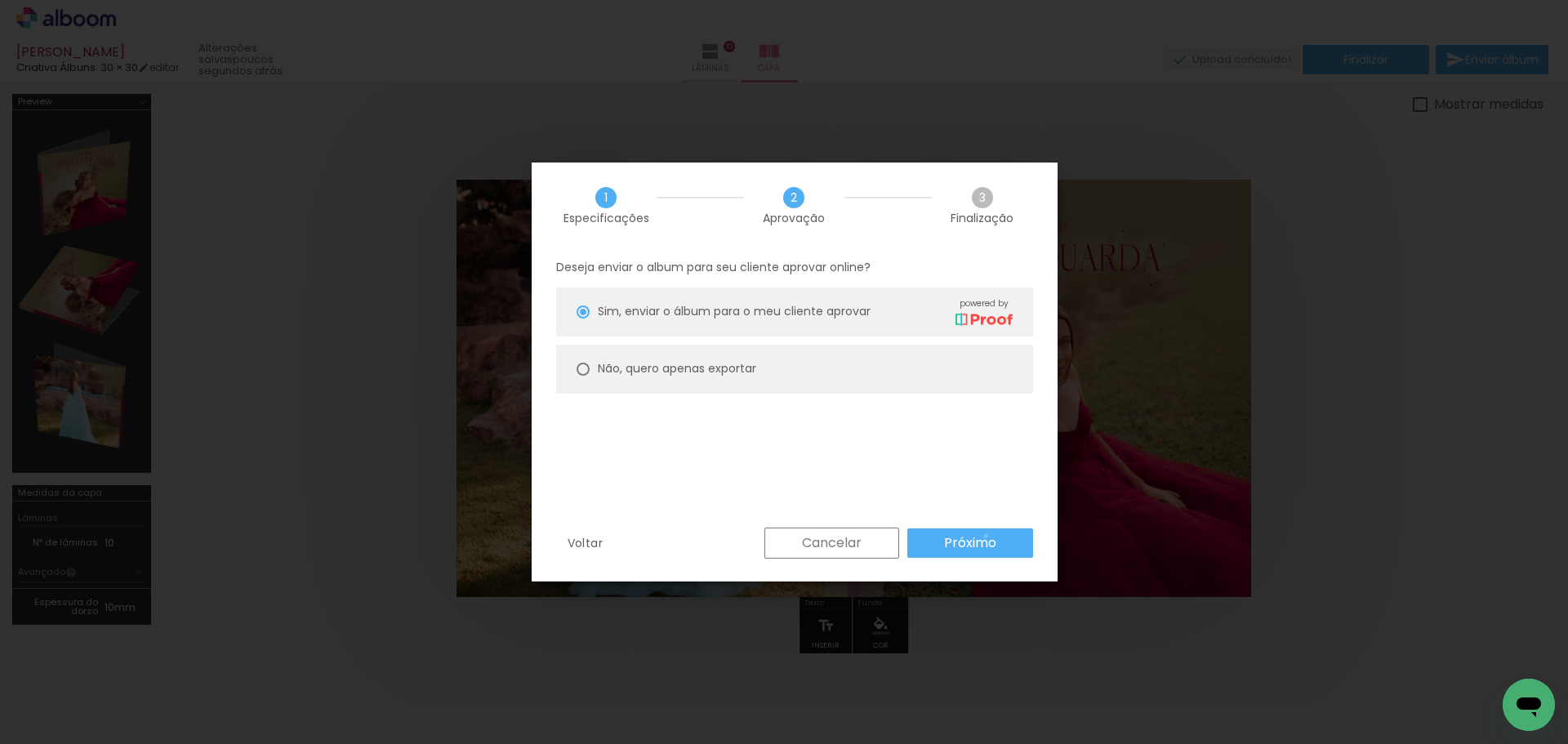
click at [0, 0] on slot "Próximo" at bounding box center [0, 0] width 0 height 0
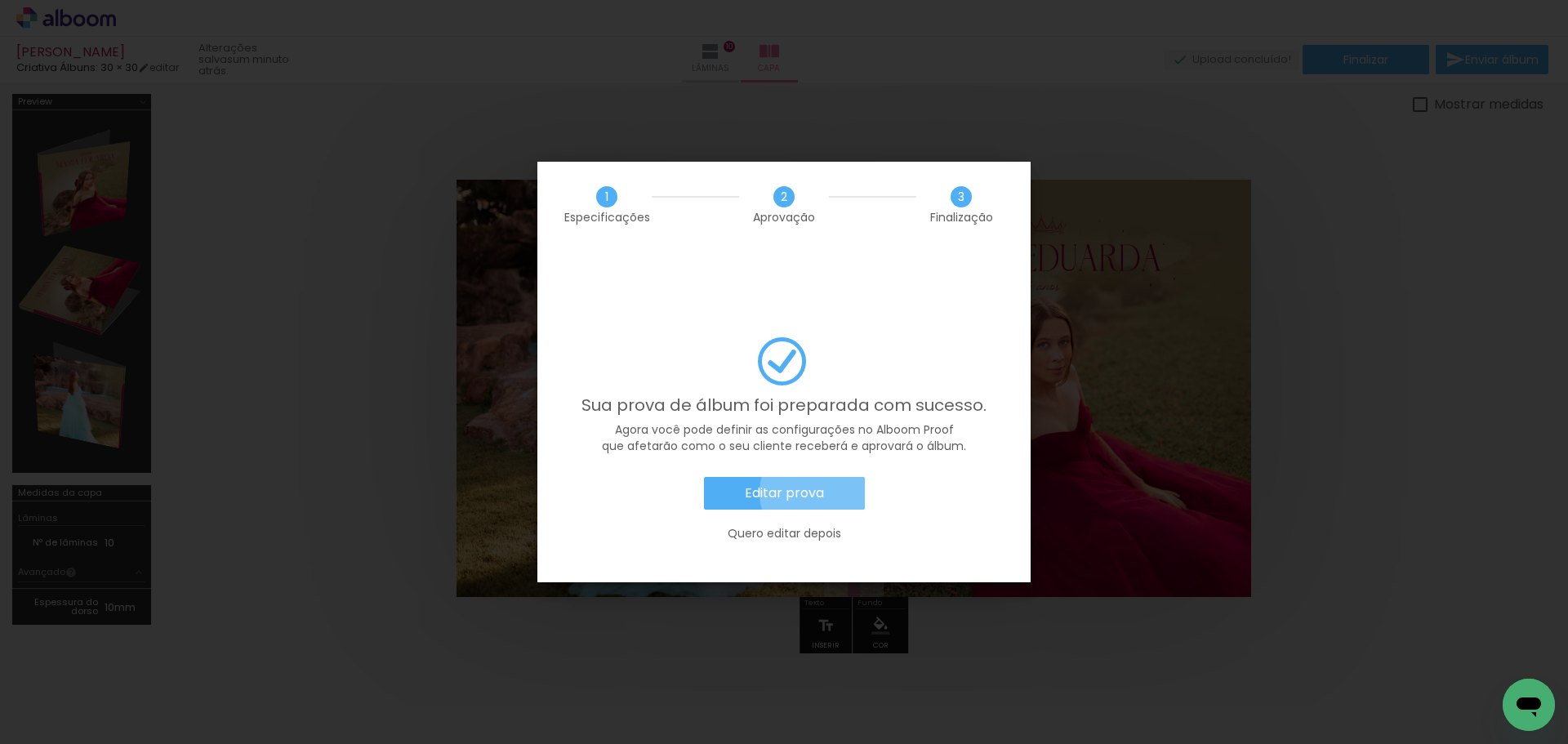
click at [0, 0] on slot "Editar prova" at bounding box center [0, 0] width 0 height 0
